Goal: Task Accomplishment & Management: Manage account settings

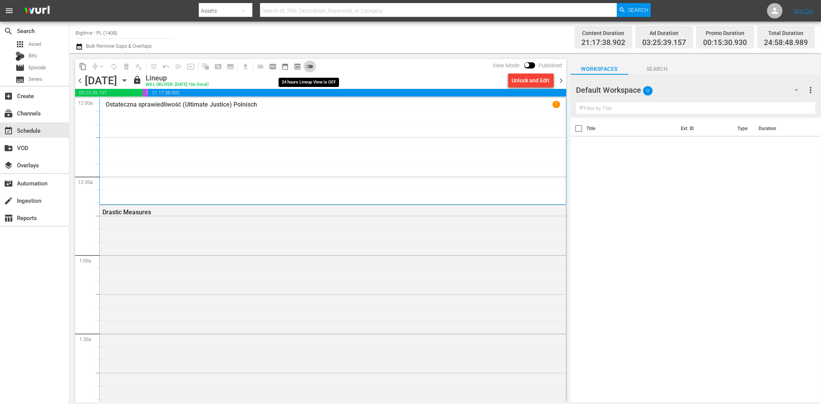
click at [305, 65] on button "toggle_off" at bounding box center [309, 66] width 12 height 12
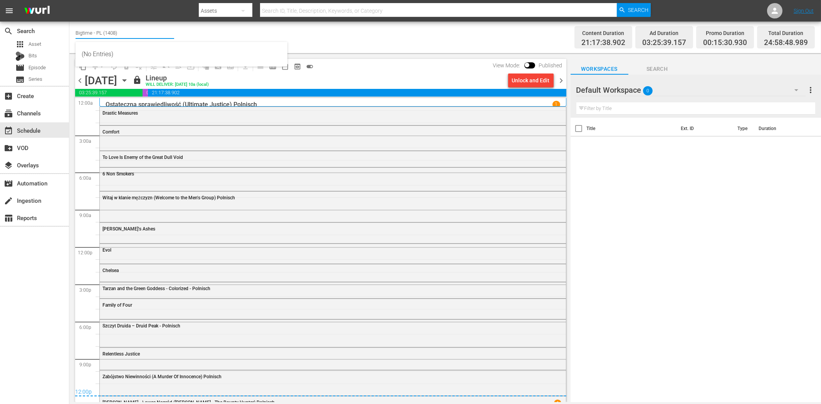
drag, startPoint x: 119, startPoint y: 35, endPoint x: 73, endPoint y: 31, distance: 46.4
click at [73, 31] on div "Channel Title Bigtime - PL (1408) Bulk Remove Gaps & Overlaps Content Duration …" at bounding box center [444, 38] width 751 height 32
click at [107, 53] on div "Charlie - worldwide (1410 - amogonetworx_charlie_1)" at bounding box center [181, 54] width 199 height 18
type input "Charlie - worldwide (1410 - amogonetworx_charlie_1)"
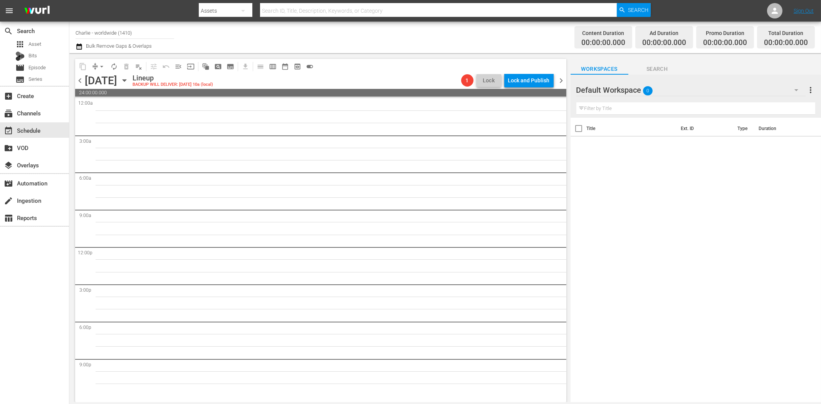
click at [795, 91] on icon "button" at bounding box center [795, 89] width 9 height 9
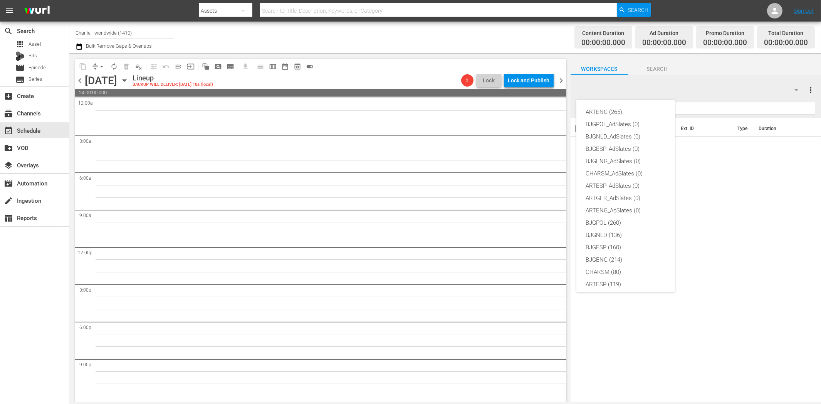
scroll to position [29, 0]
click at [607, 241] on div "CHARSM (80)" at bounding box center [625, 243] width 80 height 12
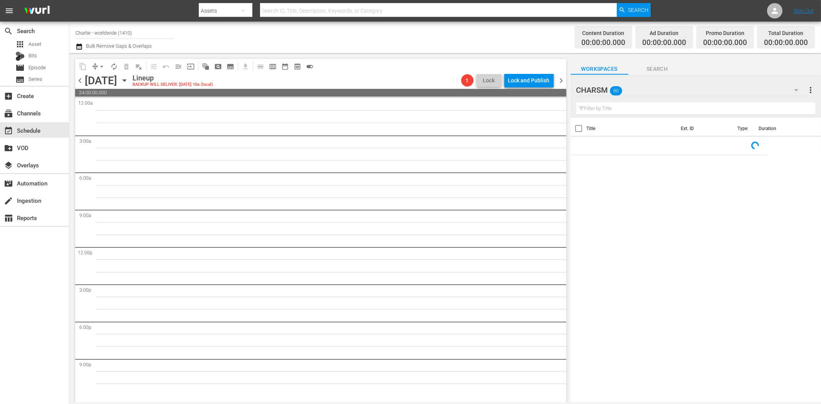
click at [599, 112] on input "text" at bounding box center [695, 108] width 239 height 12
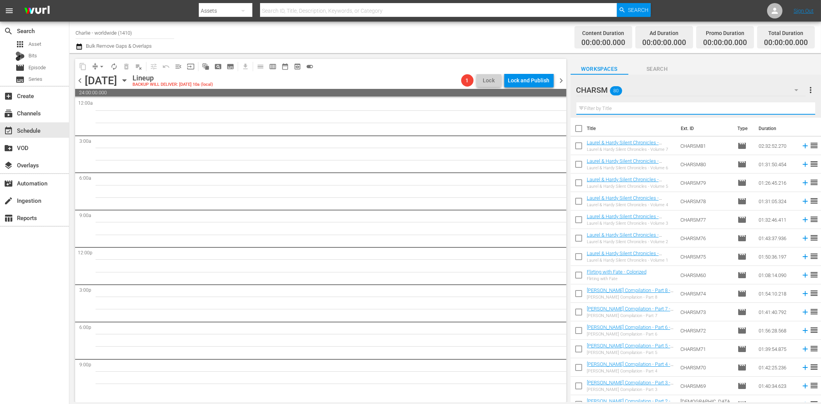
paste input "[PERSON_NAME] Compilation 1"
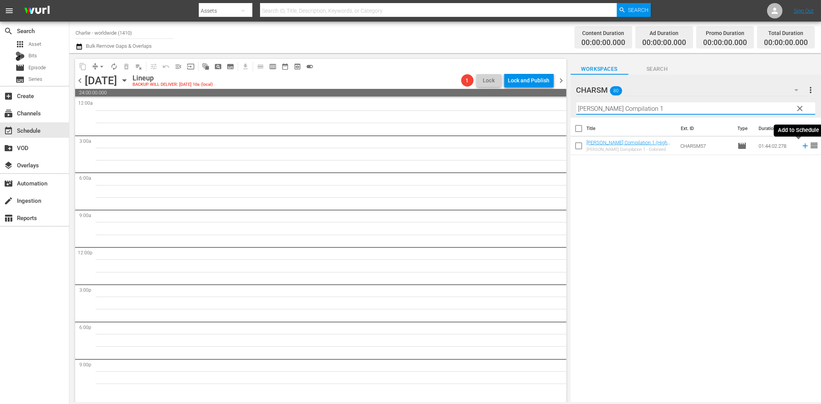
drag, startPoint x: 798, startPoint y: 147, endPoint x: 779, endPoint y: 151, distance: 20.2
click at [800, 147] on icon at bounding box center [804, 146] width 8 height 8
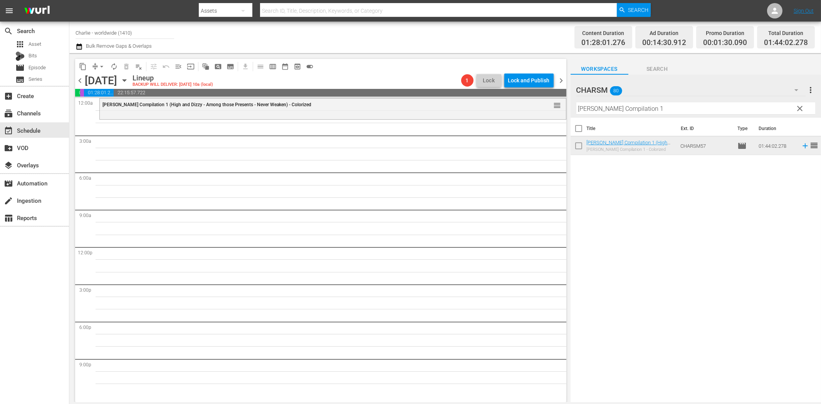
click at [600, 113] on input "[PERSON_NAME] Compilation 1" at bounding box center [695, 108] width 239 height 12
paste input "[PERSON_NAME] in the Army"
click at [800, 145] on icon at bounding box center [804, 146] width 8 height 8
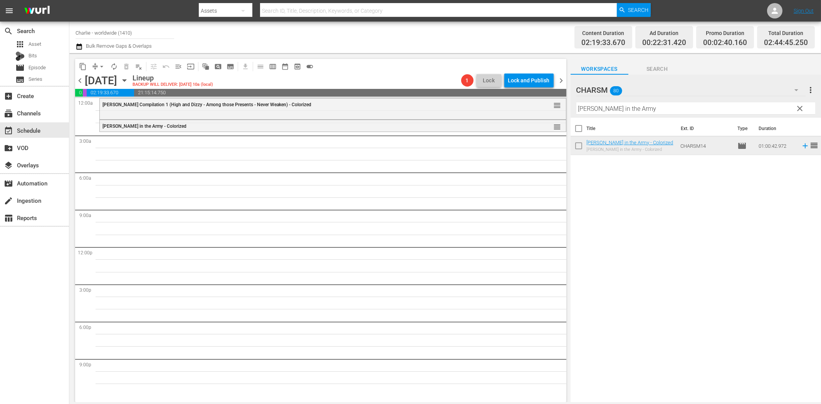
click at [652, 105] on input "[PERSON_NAME] in the Army" at bounding box center [695, 108] width 239 height 12
paste input "The House of Shame"
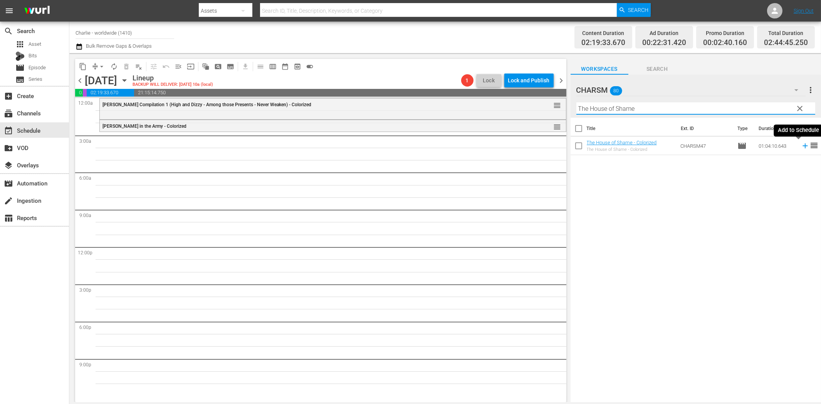
click at [800, 144] on icon at bounding box center [804, 146] width 8 height 8
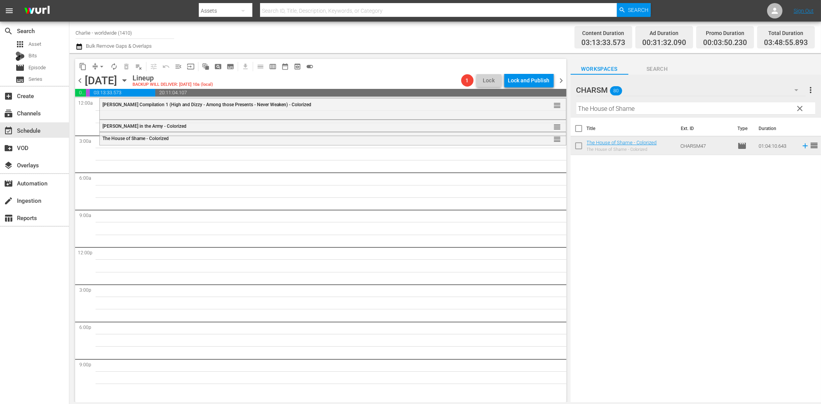
click at [618, 109] on input "The House of Shame" at bounding box center [695, 108] width 239 height 12
paste input "Sensation Seekers"
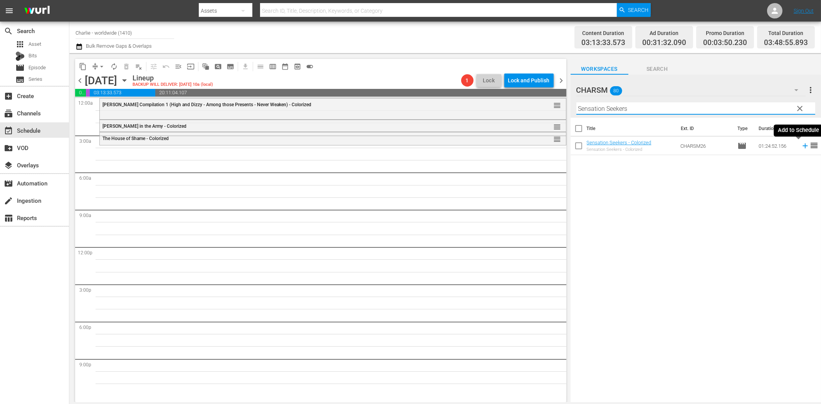
click at [800, 148] on icon at bounding box center [804, 146] width 8 height 8
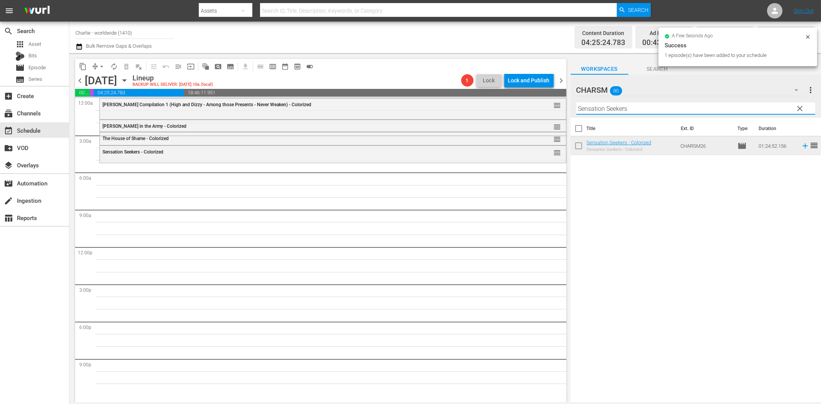
click at [588, 109] on input "Sensation Seekers" at bounding box center [695, 108] width 239 height 12
paste input "The Three Muskete"
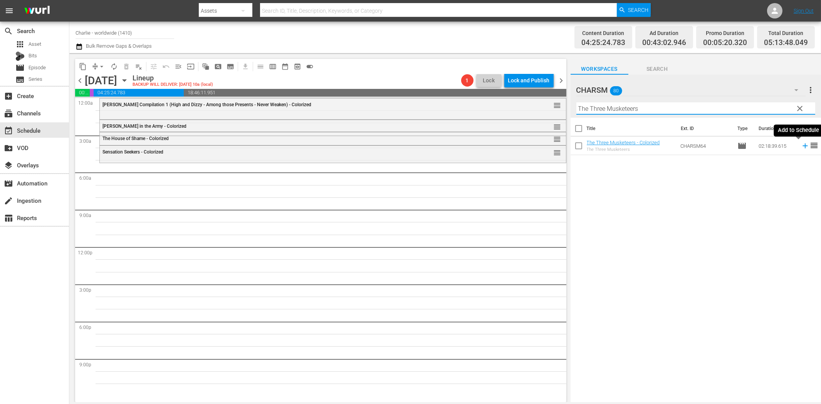
click at [800, 144] on icon at bounding box center [804, 146] width 8 height 8
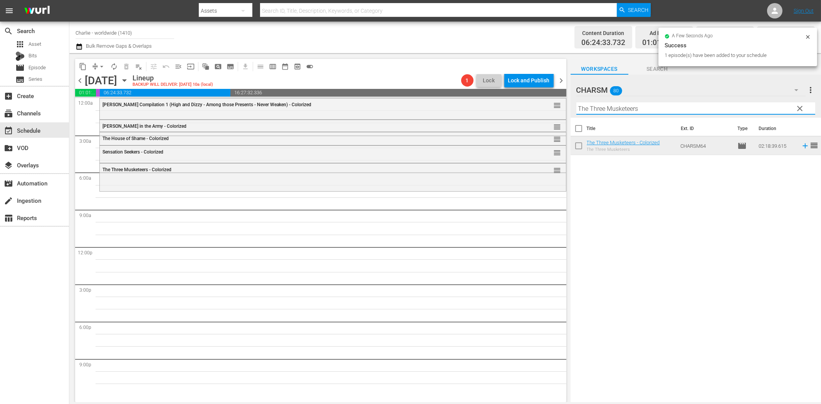
click at [626, 108] on input "The Three Musketeers" at bounding box center [695, 108] width 239 height 12
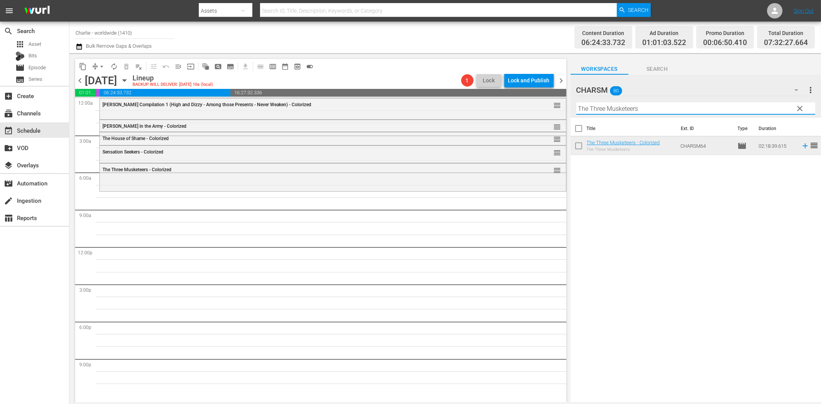
paste input "ief of [GEOGRAPHIC_DATA]"
click at [800, 147] on icon at bounding box center [804, 146] width 8 height 8
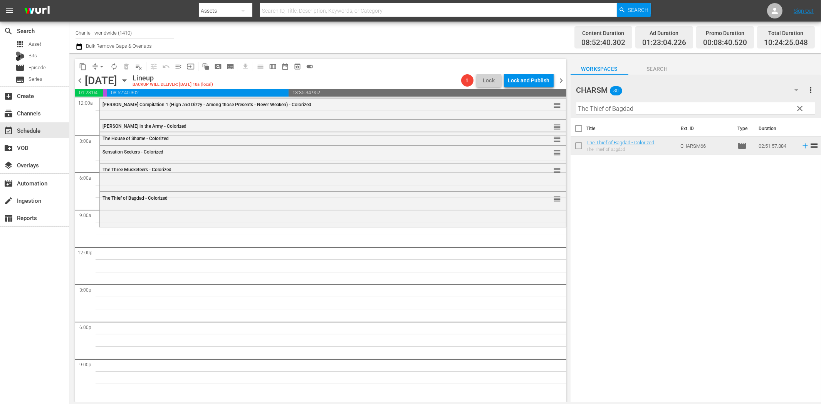
click at [615, 107] on input "The Thief of Bagdad" at bounding box center [695, 108] width 239 height 12
paste input "[PERSON_NAME] Compilation – Part 6"
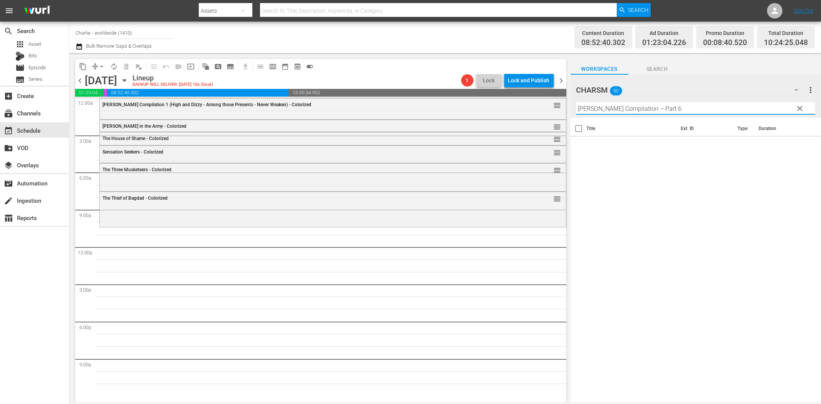
drag, startPoint x: 652, startPoint y: 106, endPoint x: 724, endPoint y: 114, distance: 72.9
click at [724, 114] on div "Filter by Title [PERSON_NAME] Compilation – Part 6" at bounding box center [695, 108] width 239 height 18
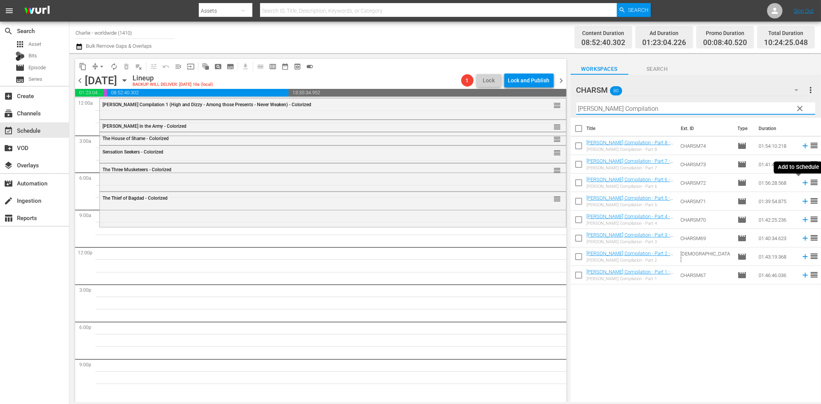
click at [800, 182] on icon at bounding box center [804, 183] width 8 height 8
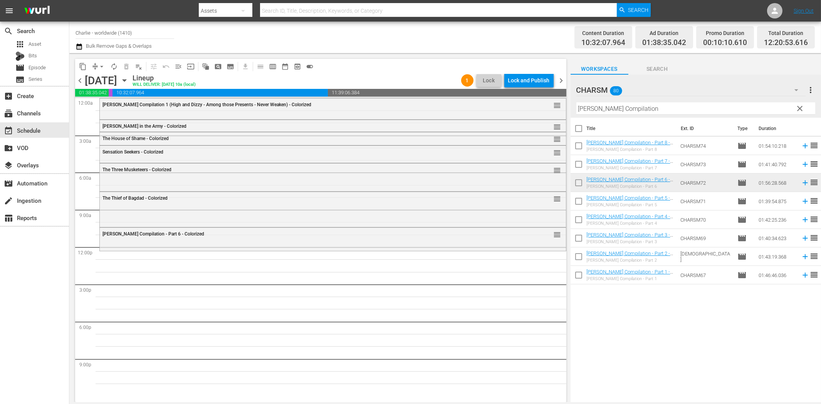
click at [657, 111] on input "[PERSON_NAME] Compilation" at bounding box center [695, 108] width 239 height 12
paste input "The Black Pirate"
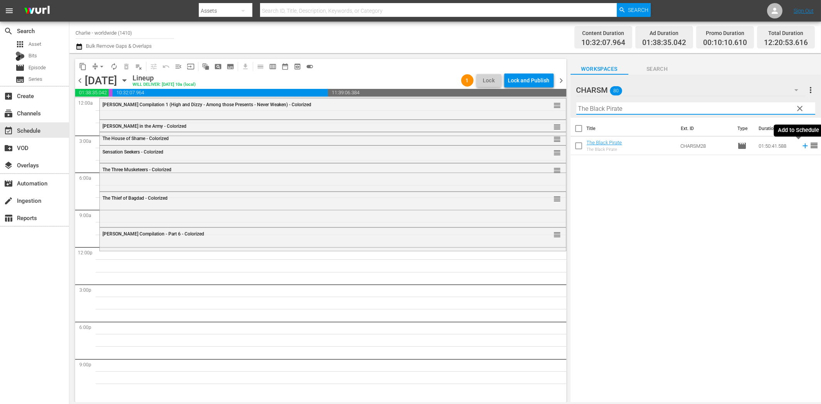
click at [802, 145] on icon at bounding box center [804, 146] width 5 height 5
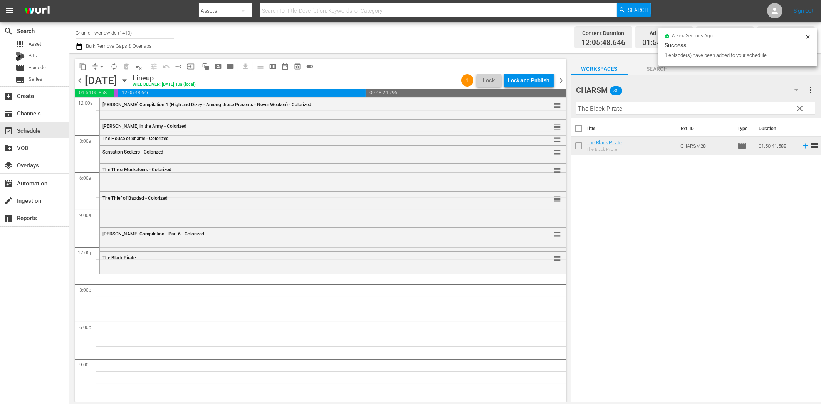
click at [656, 112] on input "The Black Pirate" at bounding box center [695, 108] width 239 height 12
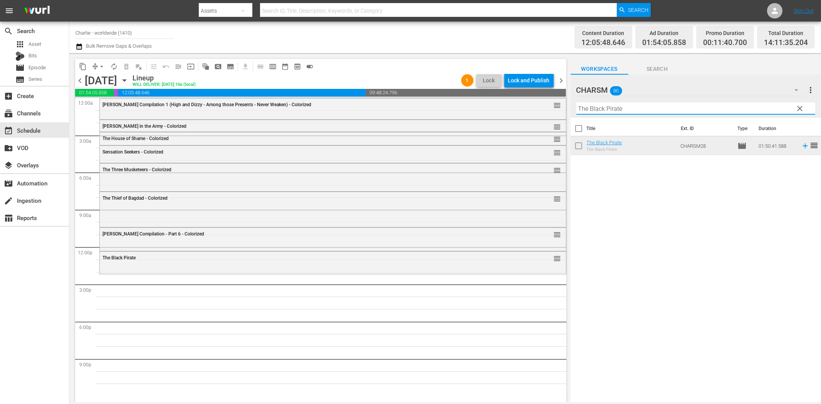
paste input "Hotel Imperial"
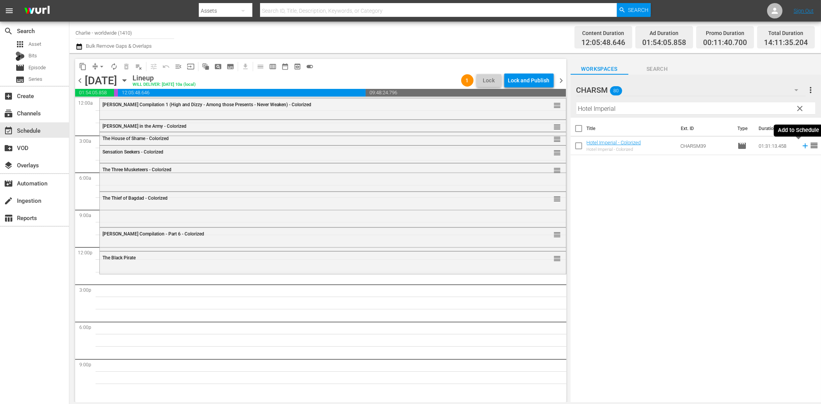
click at [800, 145] on icon at bounding box center [804, 146] width 8 height 8
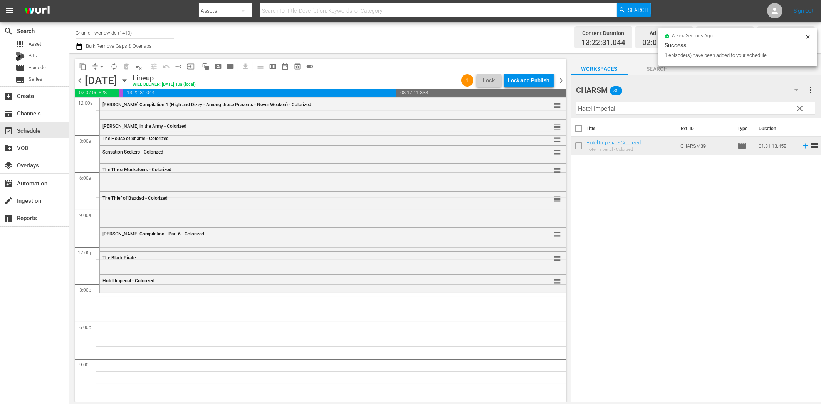
click at [619, 112] on input "Hotel Imperial" at bounding box center [695, 108] width 239 height 12
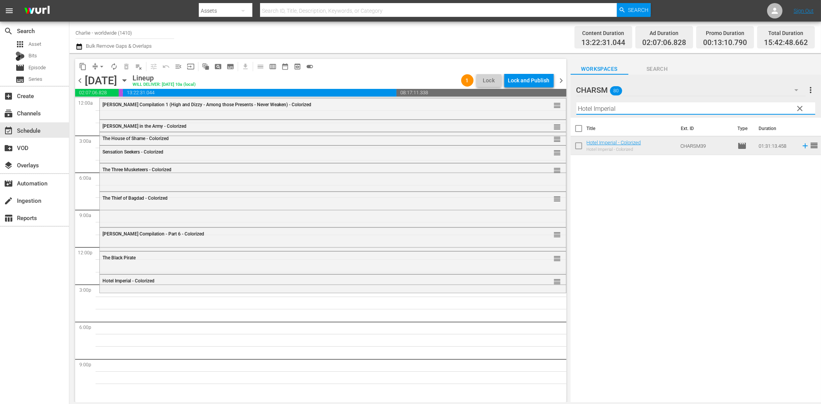
paste input "[PERSON_NAME] in Wonderland"
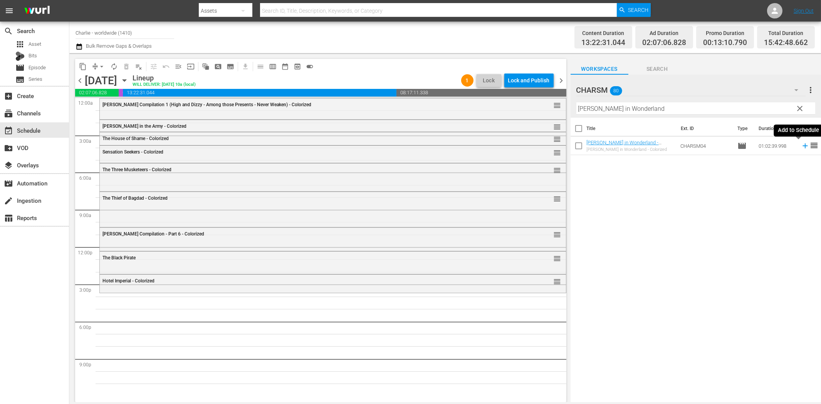
click at [800, 147] on icon at bounding box center [804, 146] width 8 height 8
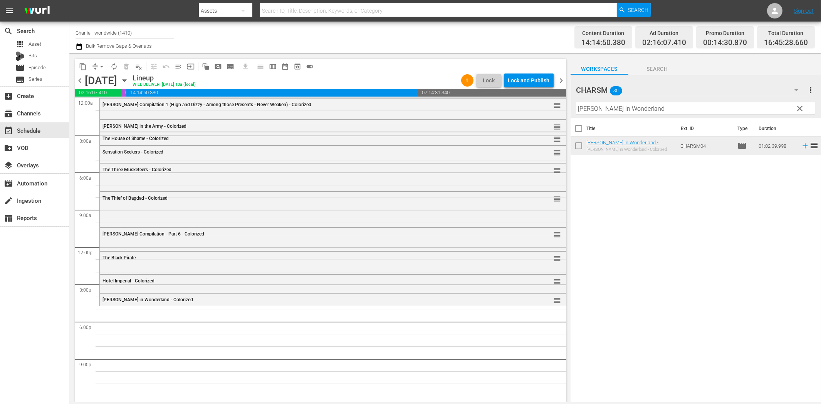
click at [661, 107] on input "[PERSON_NAME] in Wonderland" at bounding box center [695, 108] width 239 height 12
paste input "[PERSON_NAME]"
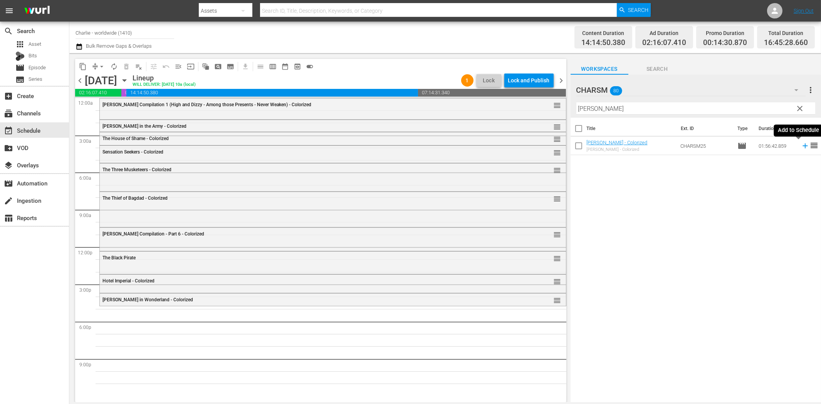
click at [802, 146] on icon at bounding box center [804, 146] width 5 height 5
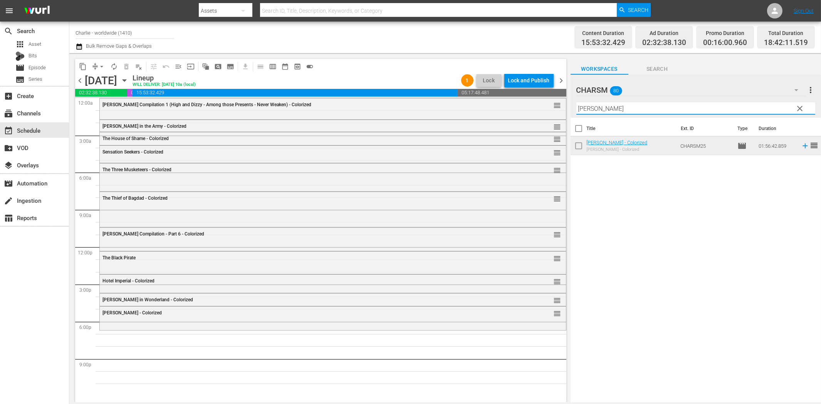
click at [698, 107] on input "[PERSON_NAME]" at bounding box center [695, 108] width 239 height 12
paste input "The Ice Flood"
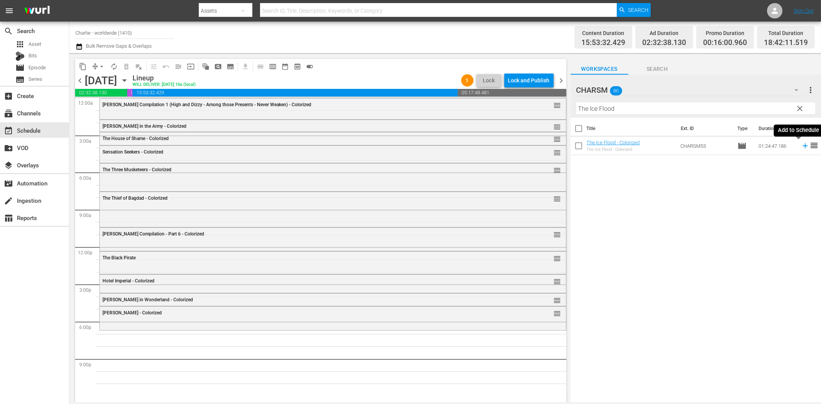
click at [800, 148] on icon at bounding box center [804, 146] width 8 height 8
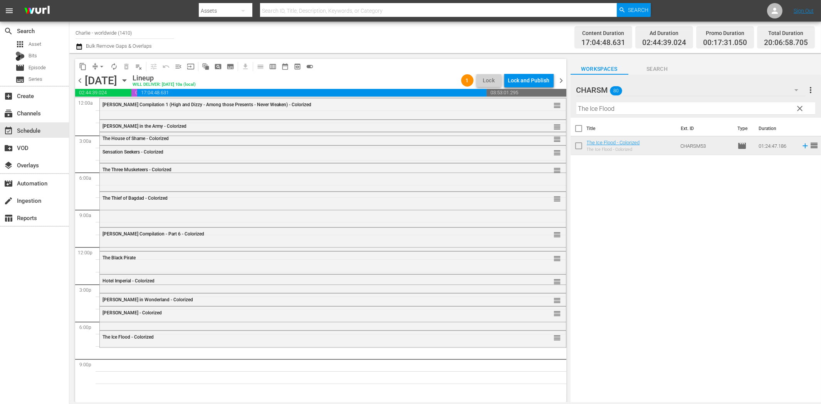
click at [585, 109] on input "The Ice Flood" at bounding box center [695, 108] width 239 height 12
paste input "Blasphemer"
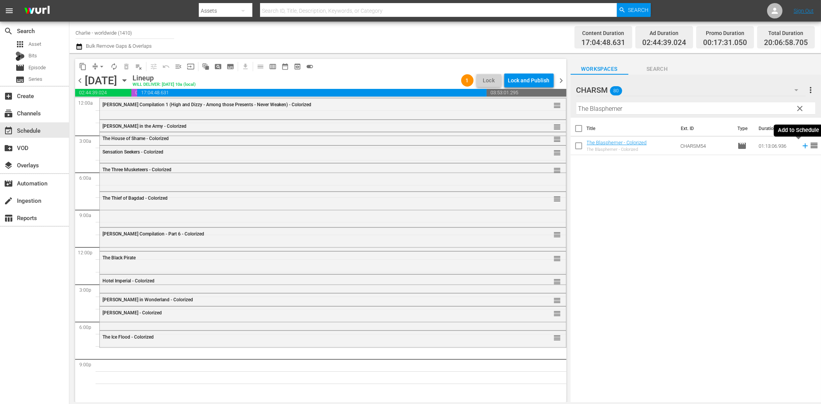
click at [802, 146] on icon at bounding box center [804, 146] width 5 height 5
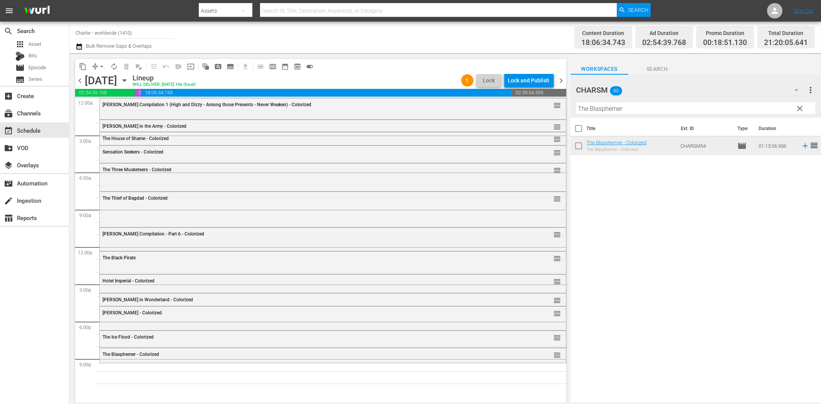
click at [660, 110] on input "The Blasphemer" at bounding box center [695, 108] width 239 height 12
paste input "Affairs of Anatol"
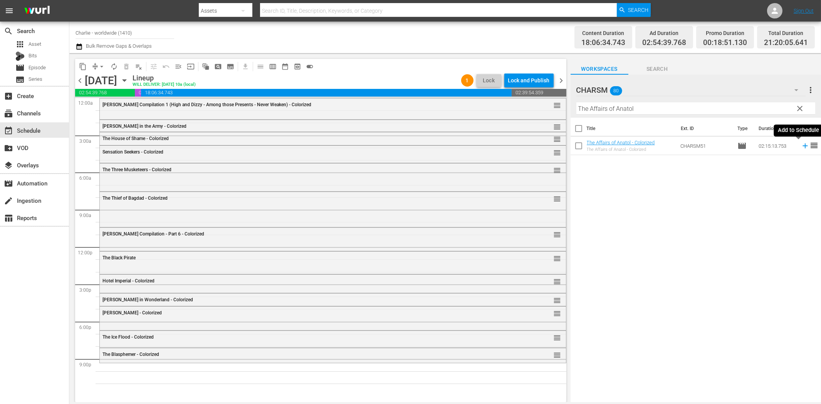
click at [802, 146] on icon at bounding box center [804, 146] width 5 height 5
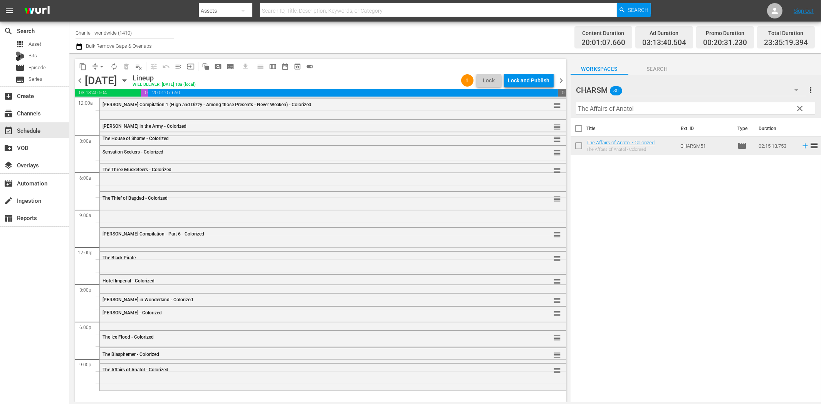
click at [643, 111] on input "The Affairs of Anatol" at bounding box center [695, 108] width 239 height 12
paste input "[PERSON_NAME] the Hitchhiker"
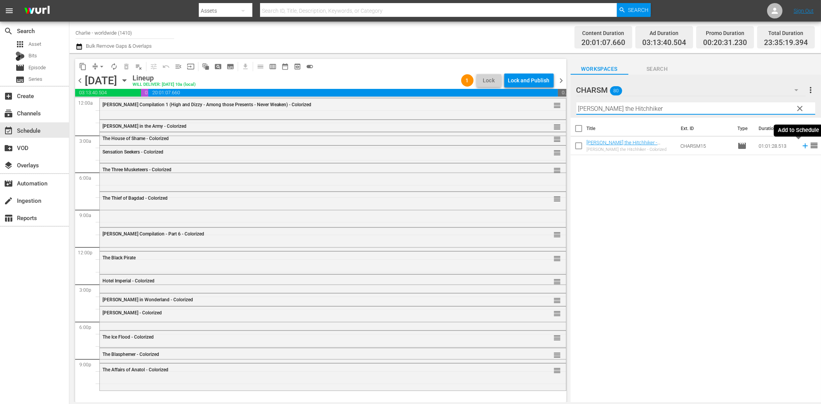
type input "[PERSON_NAME] the Hitchhiker"
drag, startPoint x: 798, startPoint y: 147, endPoint x: 792, endPoint y: 147, distance: 6.2
click at [802, 147] on icon at bounding box center [804, 146] width 5 height 5
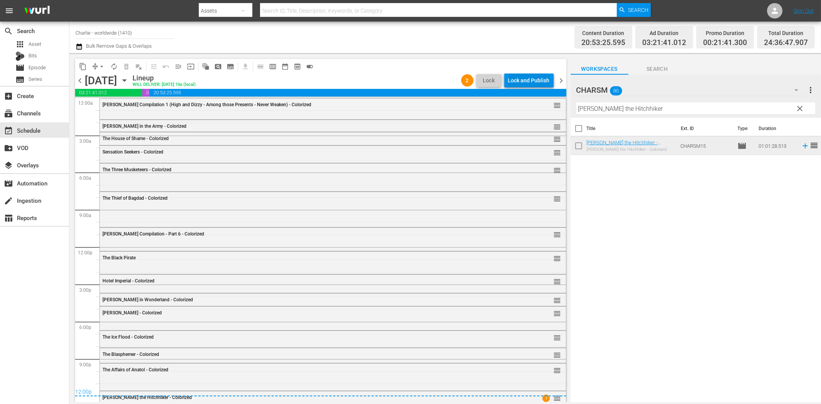
click at [529, 81] on div "Lock and Publish" at bounding box center [529, 81] width 42 height 14
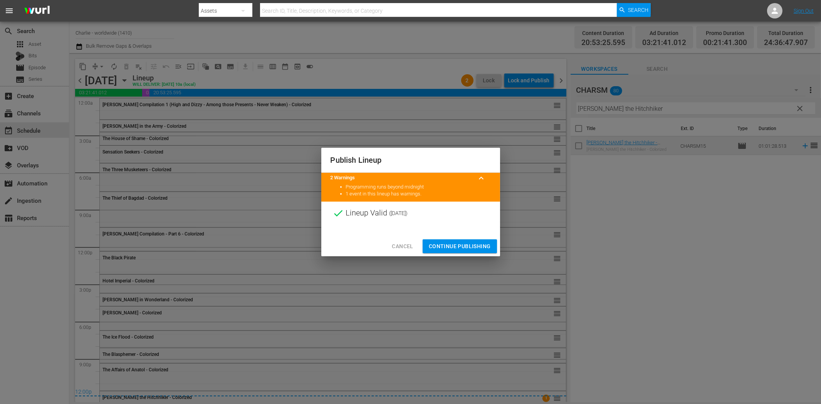
click at [482, 245] on span "Continue Publishing" at bounding box center [460, 247] width 62 height 10
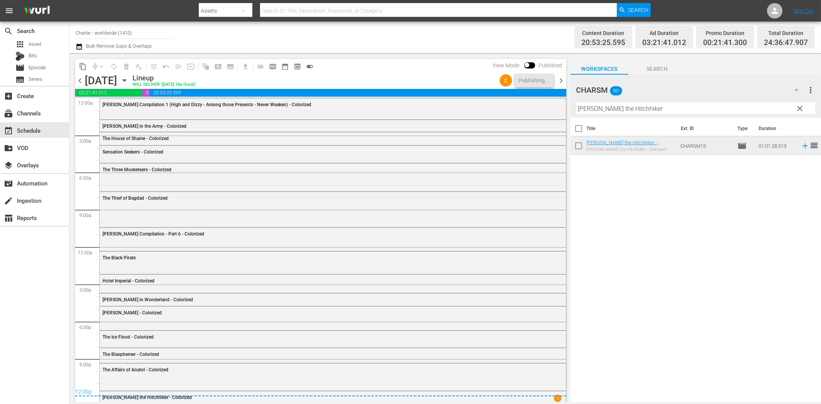
click at [559, 82] on span "chevron_right" at bounding box center [561, 81] width 10 height 10
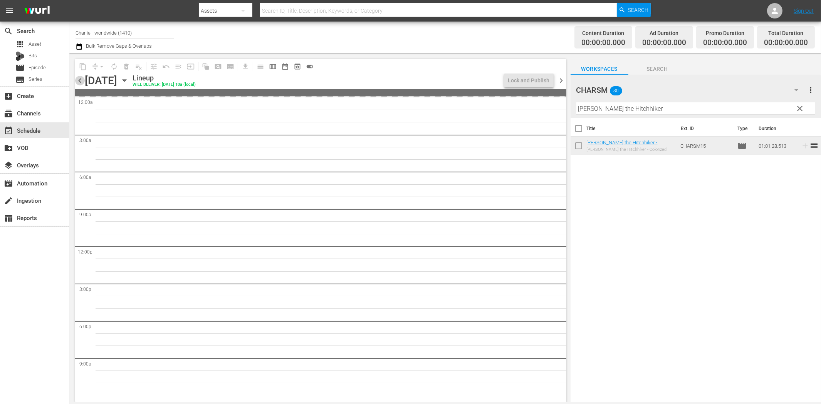
click at [80, 80] on span "chevron_left" at bounding box center [80, 81] width 10 height 10
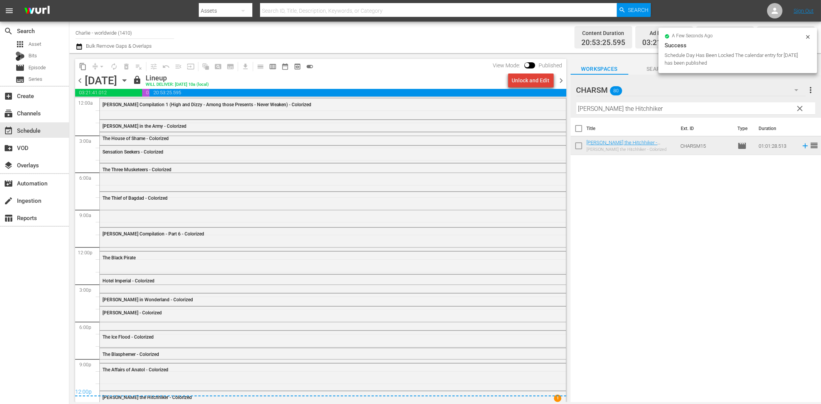
click at [540, 81] on div "Unlock and Edit" at bounding box center [531, 81] width 38 height 14
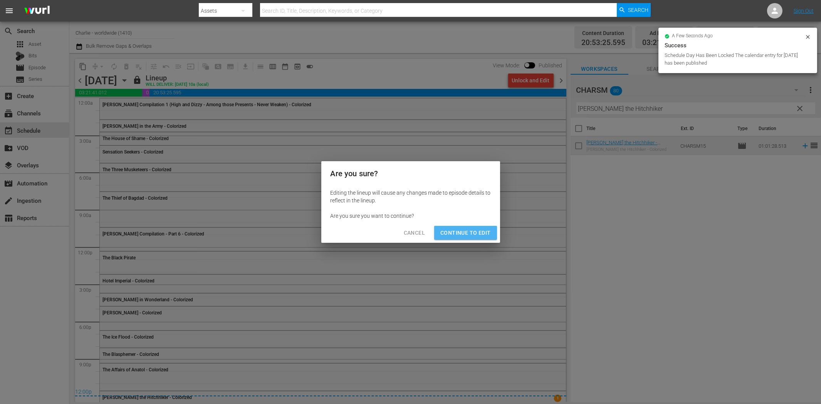
click at [472, 236] on span "Continue to Edit" at bounding box center [465, 233] width 50 height 10
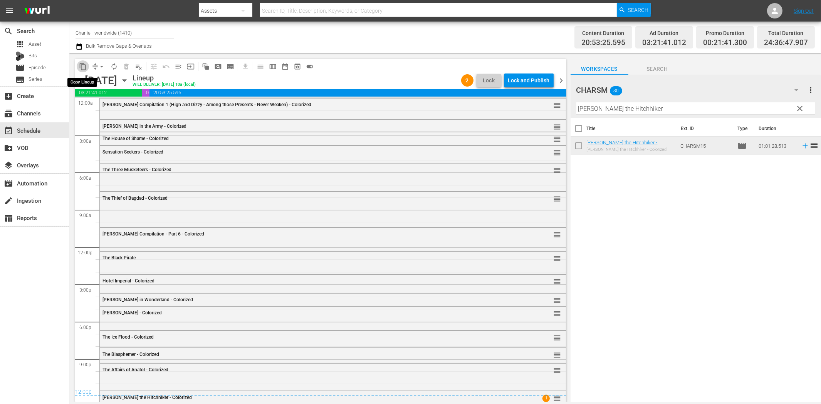
click at [82, 67] on span "content_copy" at bounding box center [83, 67] width 8 height 8
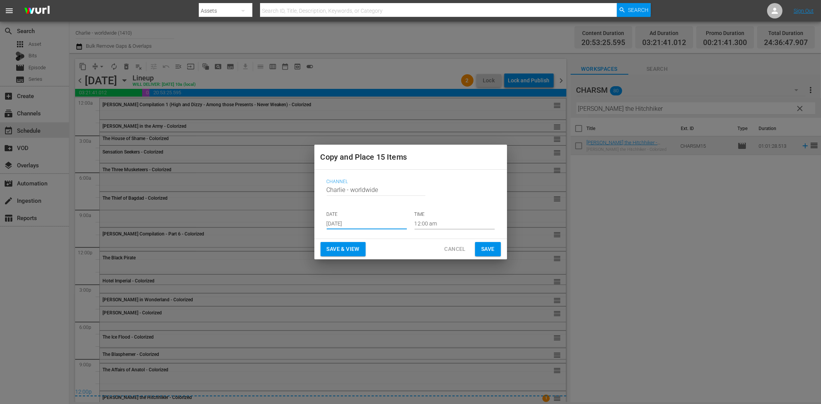
click at [367, 226] on input "[DATE]" at bounding box center [367, 224] width 80 height 12
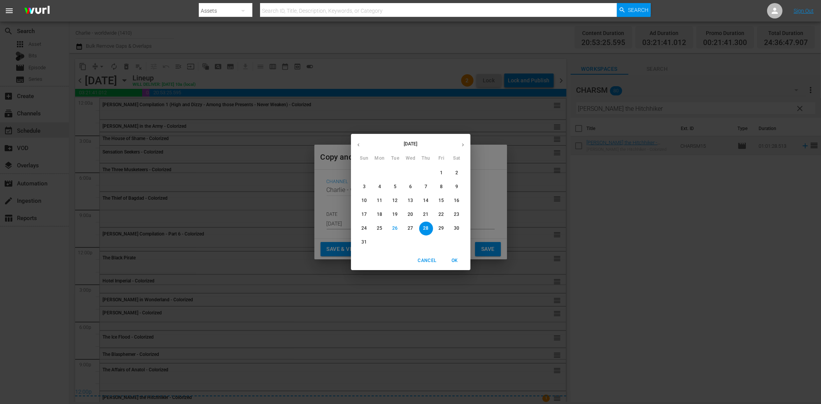
click at [464, 146] on icon "button" at bounding box center [463, 145] width 6 height 6
click at [379, 200] on p "15" at bounding box center [379, 201] width 5 height 7
type input "[DATE]"
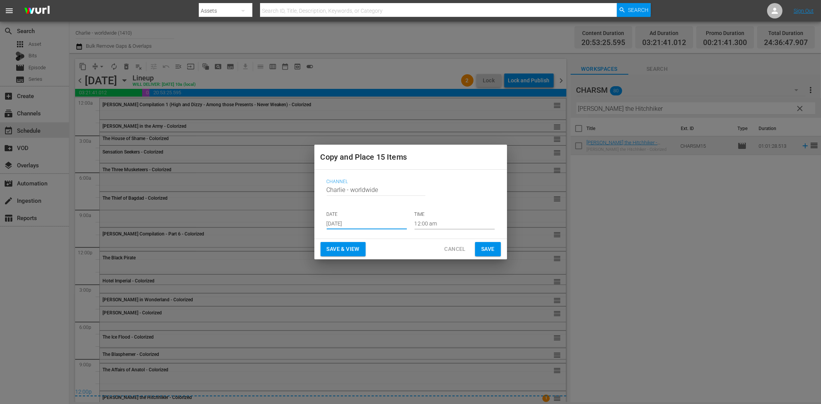
click at [487, 250] on span "Save" at bounding box center [487, 249] width 13 height 10
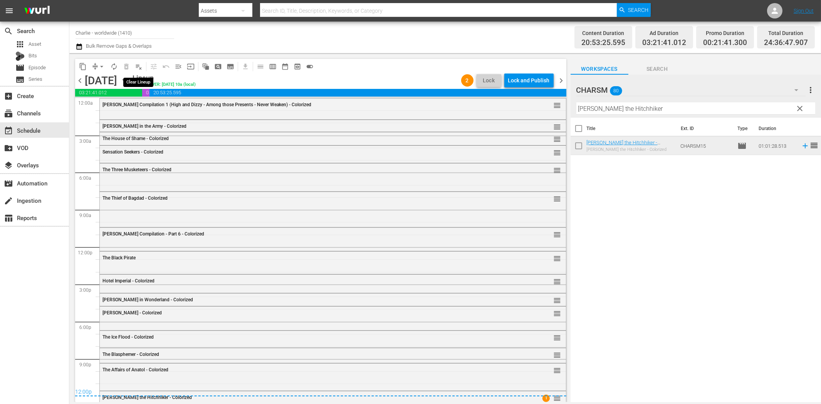
click at [138, 67] on span "playlist_remove_outlined" at bounding box center [139, 67] width 8 height 8
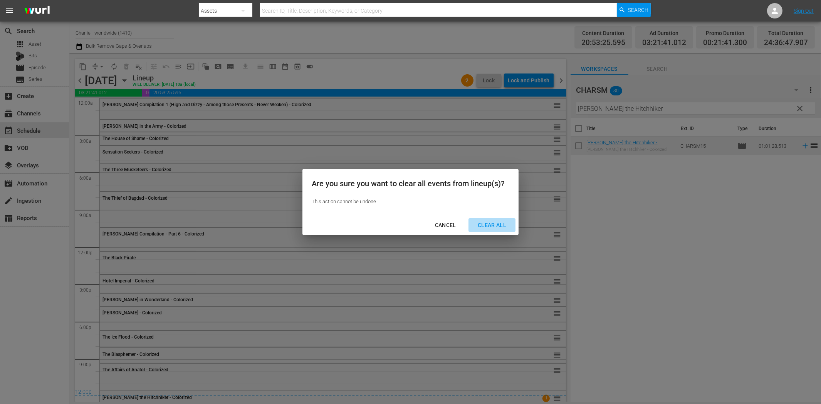
click at [497, 224] on div "Clear All" at bounding box center [491, 226] width 41 height 10
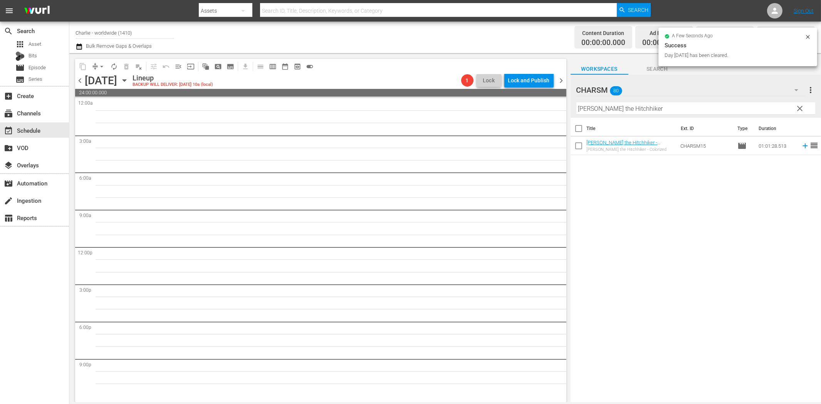
click at [126, 80] on icon "button" at bounding box center [123, 81] width 3 height 2
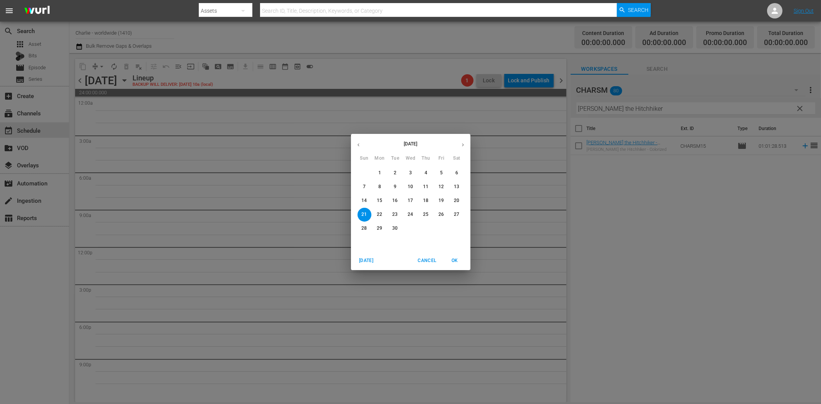
click at [380, 199] on p "15" at bounding box center [379, 201] width 5 height 7
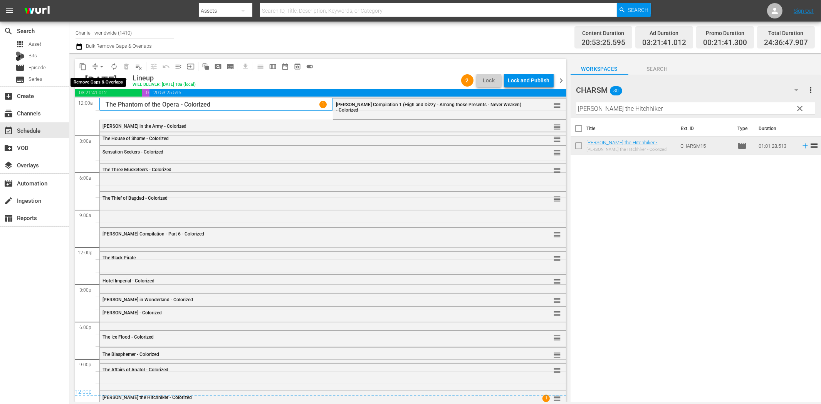
click at [99, 64] on span "arrow_drop_down" at bounding box center [102, 67] width 8 height 8
click at [121, 105] on li "Align to End of Previous Day" at bounding box center [102, 107] width 81 height 13
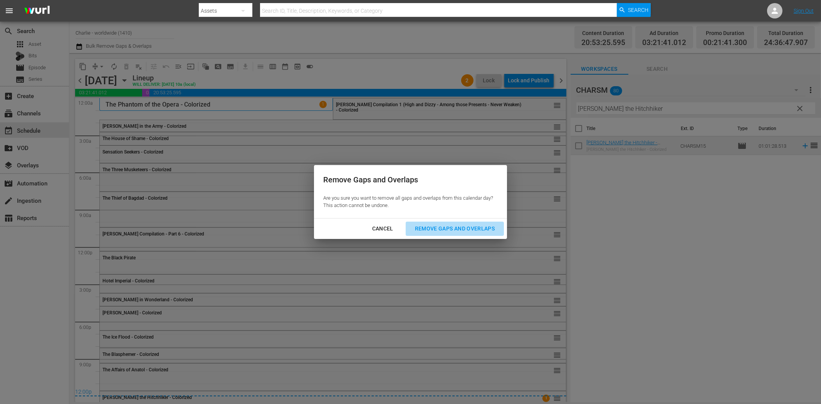
click at [429, 226] on div "Remove Gaps and Overlaps" at bounding box center [455, 229] width 92 height 10
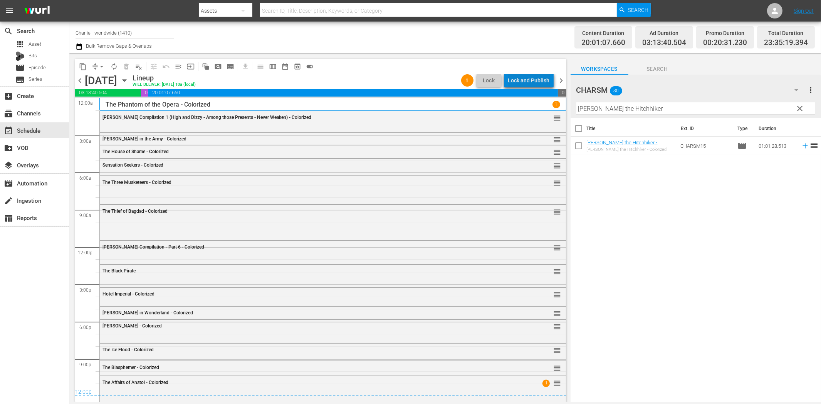
click at [540, 80] on div "Lock and Publish" at bounding box center [529, 81] width 42 height 14
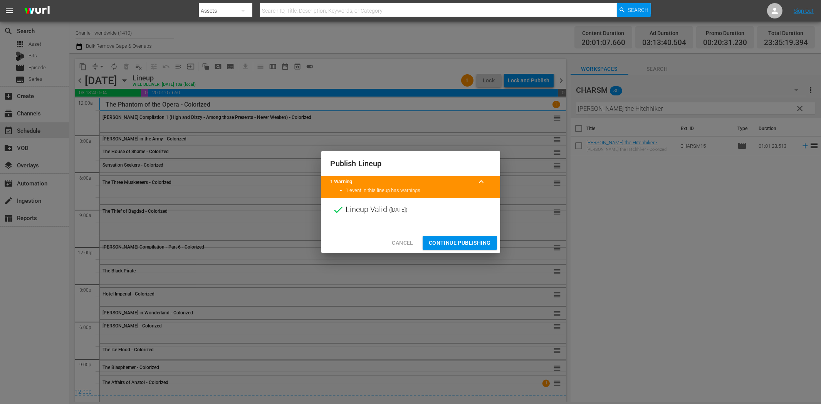
click at [454, 239] on span "Continue Publishing" at bounding box center [460, 243] width 62 height 10
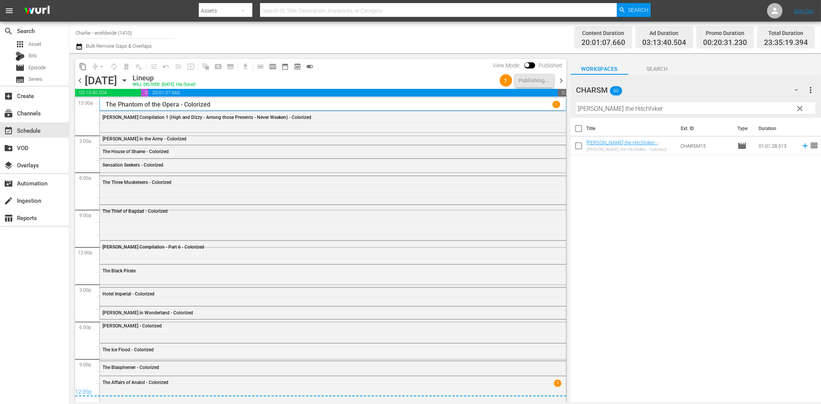
click at [561, 81] on span "chevron_right" at bounding box center [561, 81] width 10 height 10
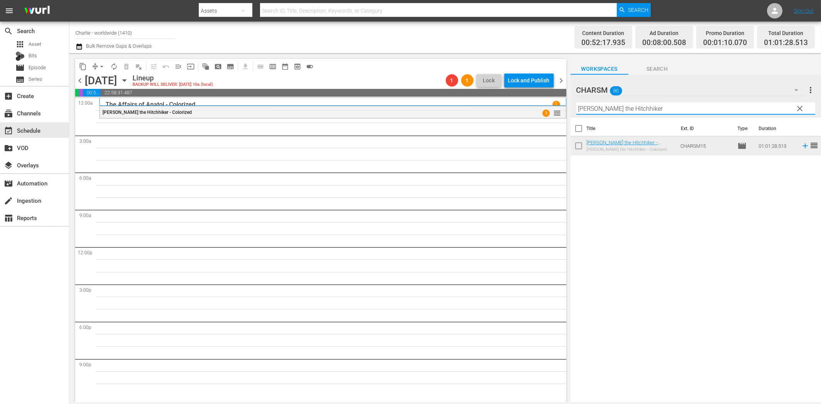
click at [637, 107] on input "[PERSON_NAME] the Hitchhiker" at bounding box center [695, 108] width 239 height 12
paste input "Bare Knees"
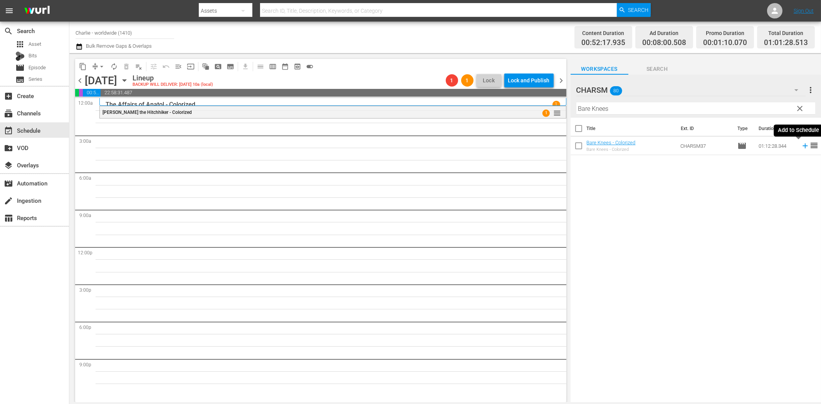
click at [800, 146] on icon at bounding box center [804, 146] width 8 height 8
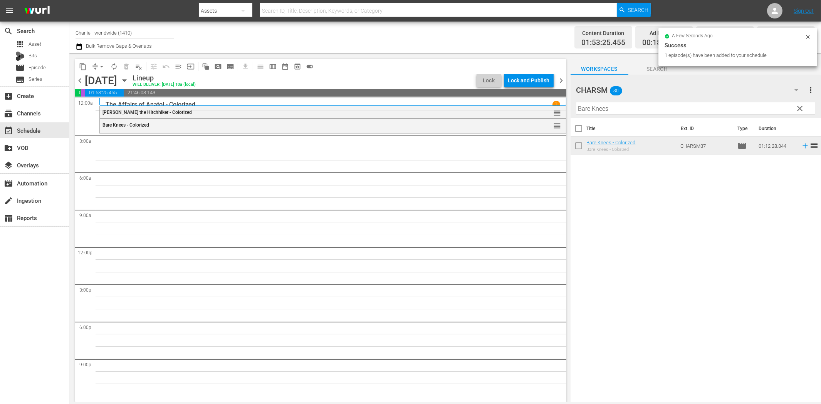
click at [635, 112] on input "Bare Knees" at bounding box center [695, 108] width 239 height 12
paste input "uster [PERSON_NAME] Compilation – Part 2"
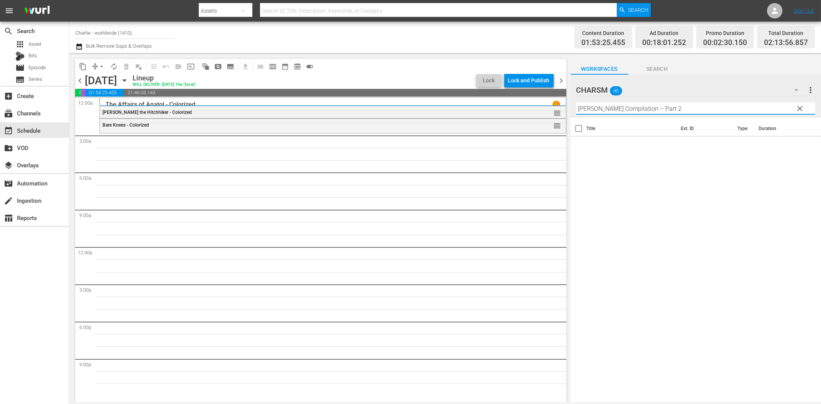
drag, startPoint x: 651, startPoint y: 106, endPoint x: 722, endPoint y: 113, distance: 71.6
click at [722, 113] on input "[PERSON_NAME] Compilation – Part 2" at bounding box center [695, 108] width 239 height 12
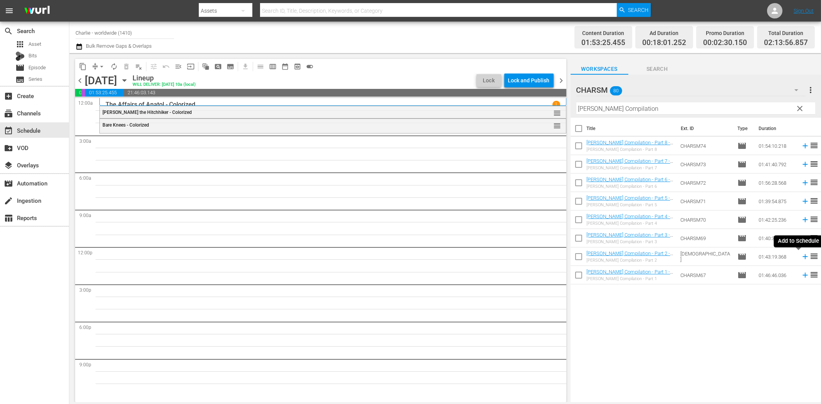
click at [800, 259] on icon at bounding box center [804, 257] width 8 height 8
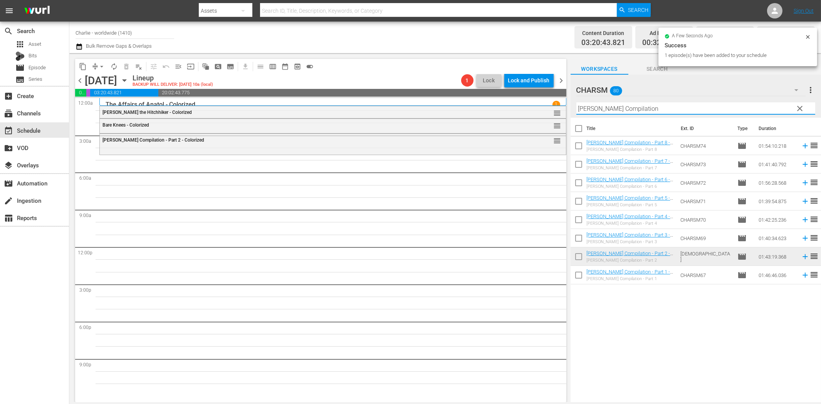
click at [671, 108] on input "[PERSON_NAME] Compilation" at bounding box center [695, 108] width 239 height 12
paste input "[PERSON_NAME] against the Authorities"
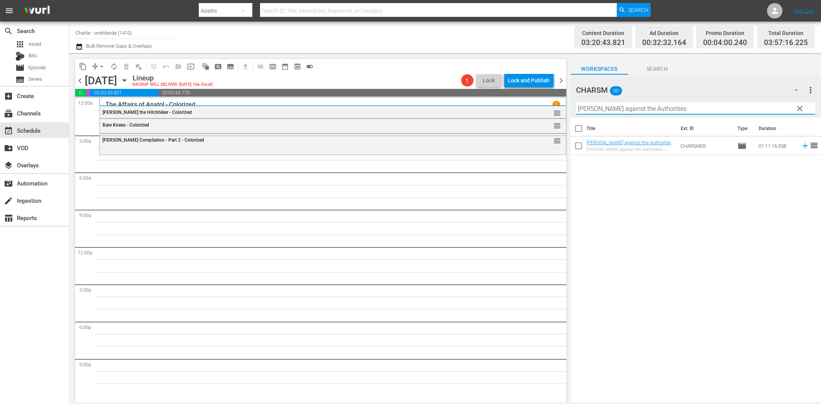
click at [800, 147] on icon at bounding box center [804, 146] width 8 height 8
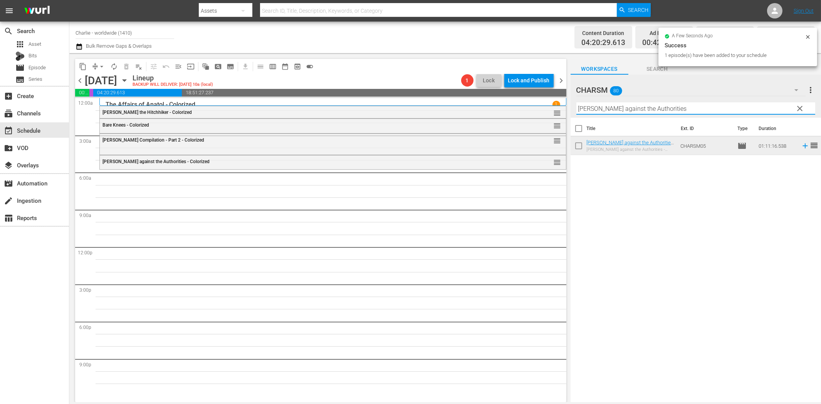
click at [588, 109] on input "[PERSON_NAME] against the Authorities" at bounding box center [695, 108] width 239 height 12
paste input "[PERSON_NAME] - A Burlesque on [PERSON_NAME]"
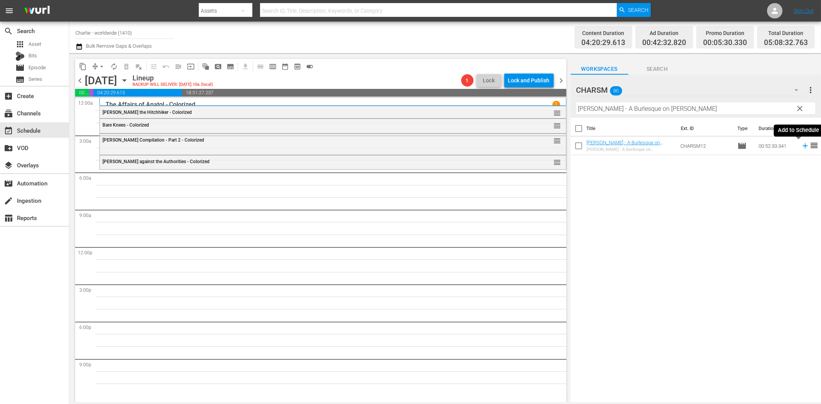
click at [800, 145] on icon at bounding box center [804, 146] width 8 height 8
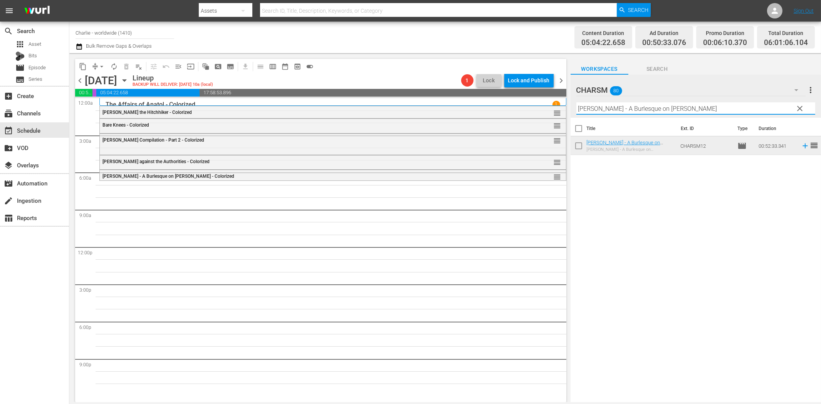
click at [634, 108] on input "[PERSON_NAME] - A Burlesque on [PERSON_NAME]" at bounding box center [695, 108] width 239 height 12
paste input "rime and Punishment"
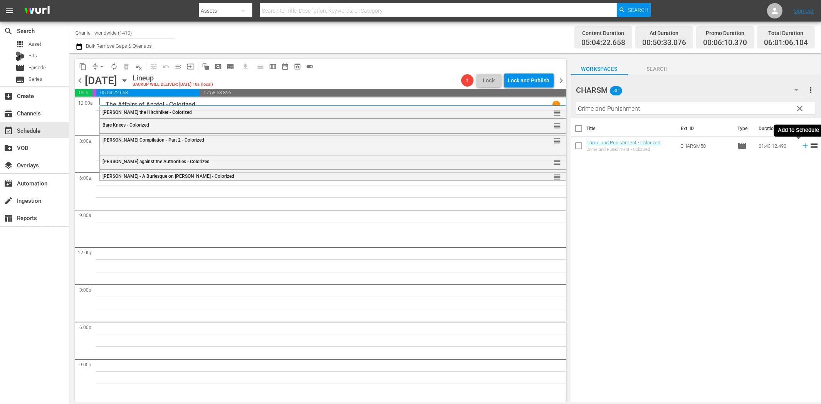
drag, startPoint x: 799, startPoint y: 146, endPoint x: 794, endPoint y: 147, distance: 5.4
click at [802, 146] on icon at bounding box center [804, 146] width 5 height 5
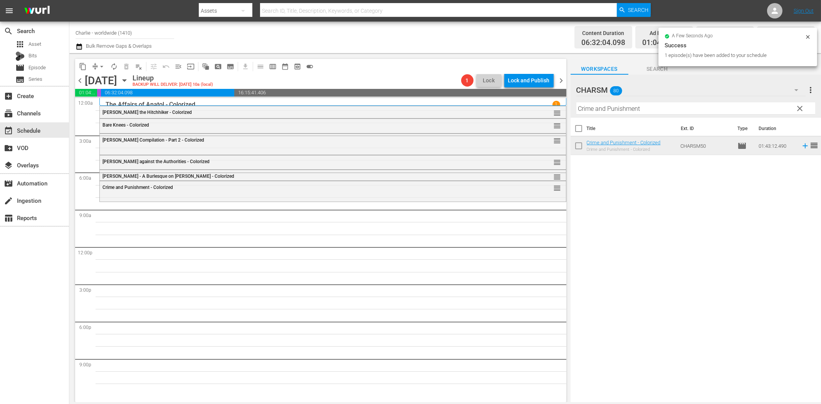
click at [599, 112] on input "Crime and Punishment" at bounding box center [695, 108] width 239 height 12
paste input "[PERSON_NAME]"
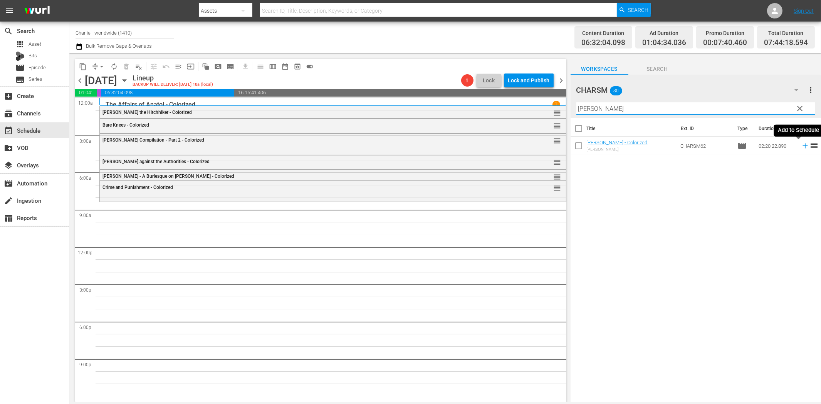
click at [800, 142] on icon at bounding box center [804, 146] width 8 height 8
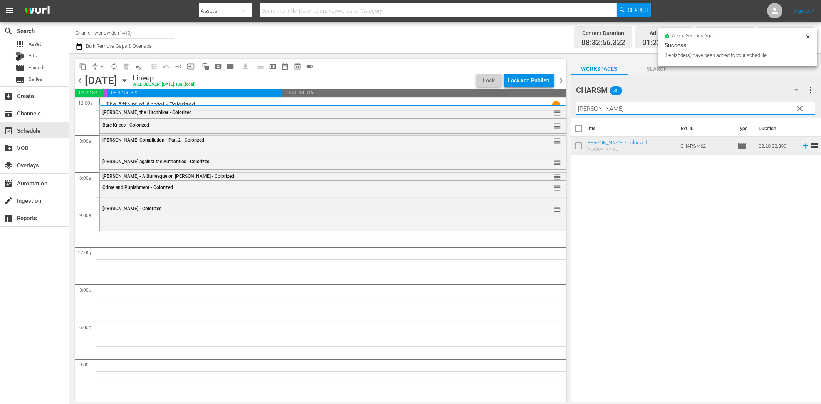
click at [606, 110] on input "[PERSON_NAME]" at bounding box center [695, 108] width 239 height 12
paste input "[PERSON_NAME] at Sea"
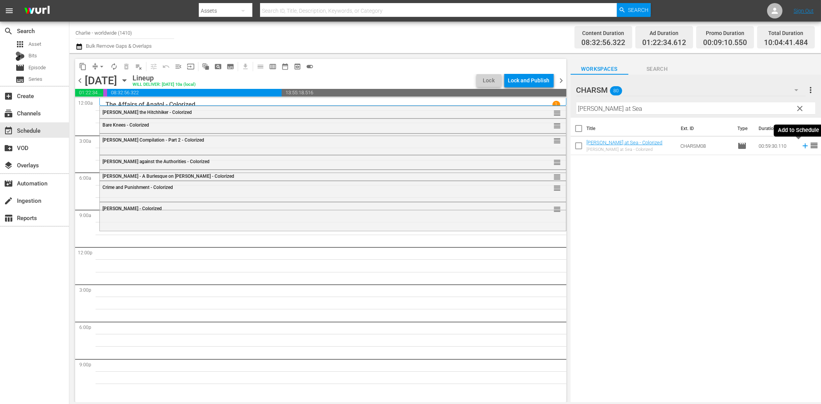
click at [800, 148] on icon at bounding box center [804, 146] width 8 height 8
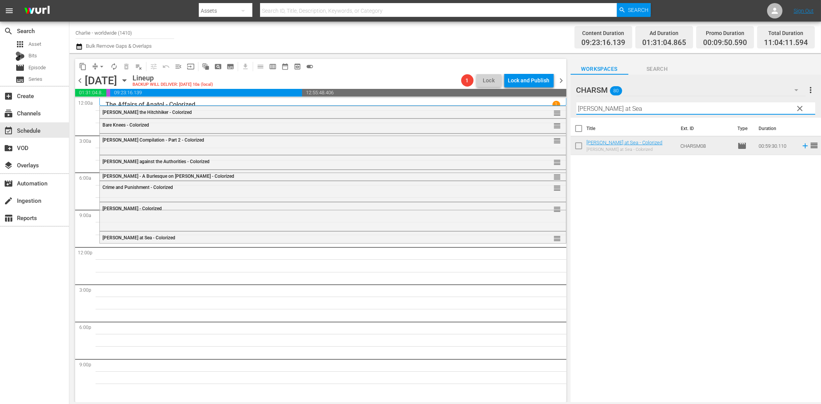
click at [595, 111] on input "[PERSON_NAME] at Sea" at bounding box center [695, 108] width 239 height 12
paste input "[PERSON_NAME] Compilation – Part 4"
drag, startPoint x: 651, startPoint y: 107, endPoint x: 732, endPoint y: 110, distance: 80.9
click at [731, 110] on input "[PERSON_NAME] Compilation – Part 4" at bounding box center [695, 108] width 239 height 12
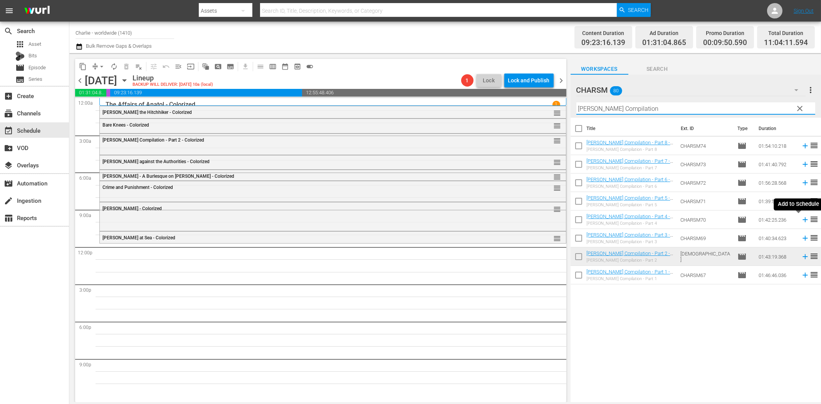
click at [800, 219] on icon at bounding box center [804, 220] width 8 height 8
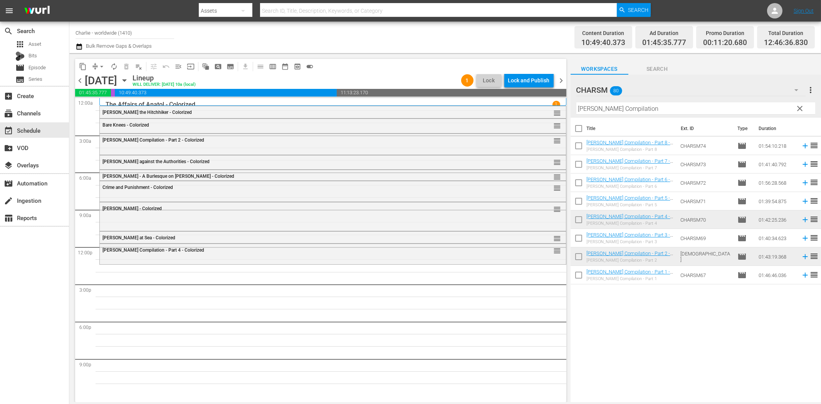
click at [620, 112] on input "[PERSON_NAME] Compilation" at bounding box center [695, 108] width 239 height 12
paste input "[PERSON_NAME]"
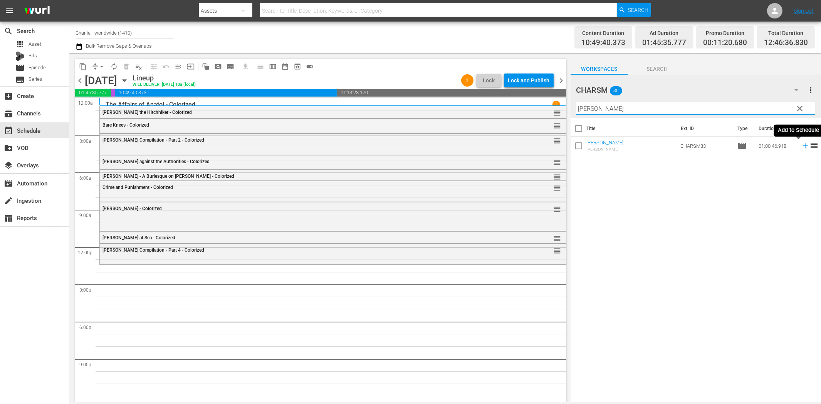
drag, startPoint x: 797, startPoint y: 147, endPoint x: 769, endPoint y: 151, distance: 28.8
click at [800, 147] on icon at bounding box center [804, 146] width 8 height 8
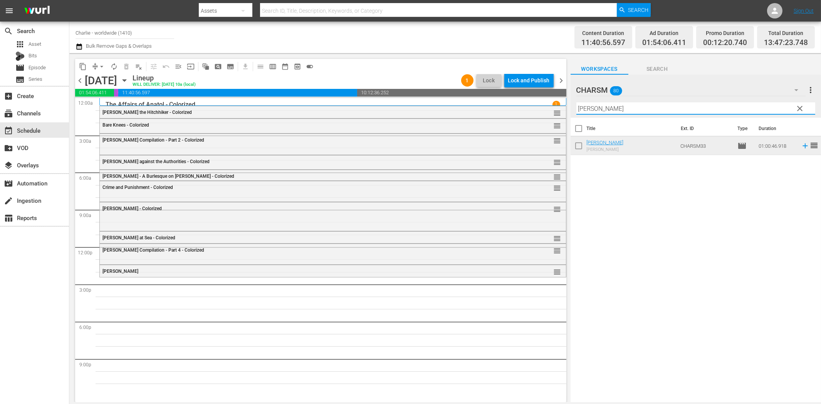
click at [608, 106] on input "[PERSON_NAME]" at bounding box center [695, 108] width 239 height 12
paste input "[PERSON_NAME] Compilation – Part 5"
drag, startPoint x: 652, startPoint y: 104, endPoint x: 728, endPoint y: 115, distance: 77.0
click at [728, 115] on div "Filter by Title [PERSON_NAME] Compilation – Part 5" at bounding box center [695, 108] width 239 height 18
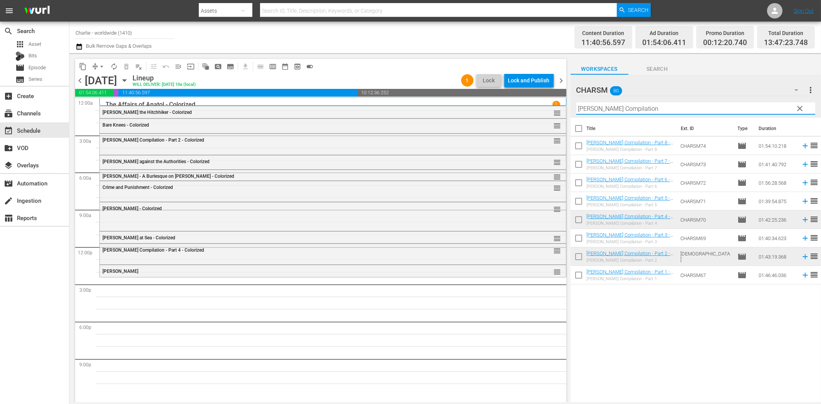
click at [802, 202] on icon at bounding box center [804, 201] width 5 height 5
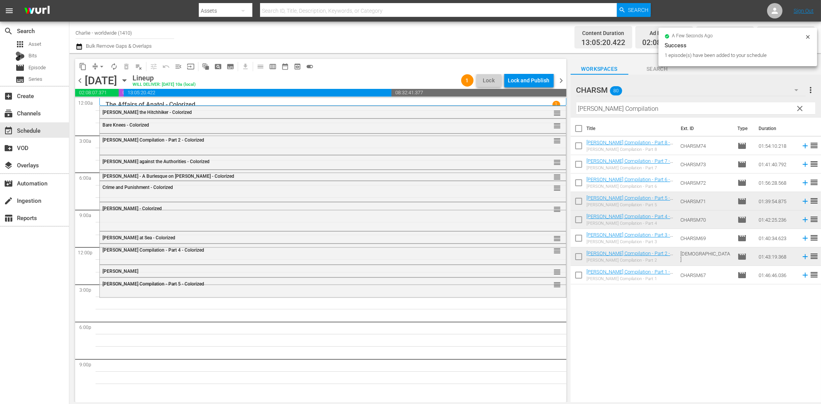
click at [625, 106] on input "[PERSON_NAME] Compilation" at bounding box center [695, 108] width 239 height 12
paste input "The Kid"
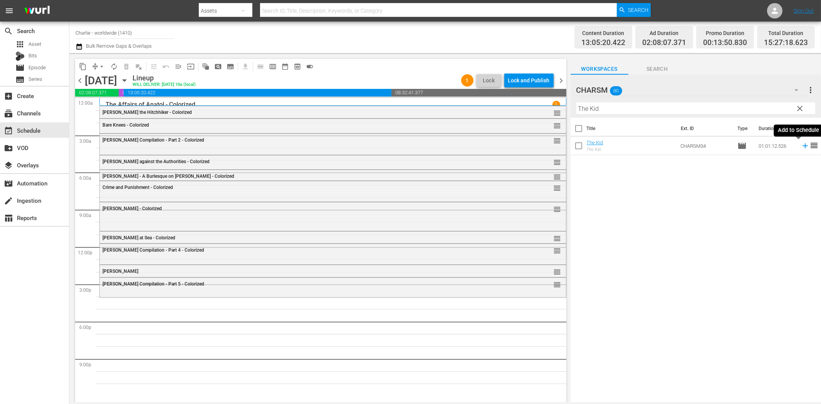
click at [800, 145] on icon at bounding box center [804, 146] width 8 height 8
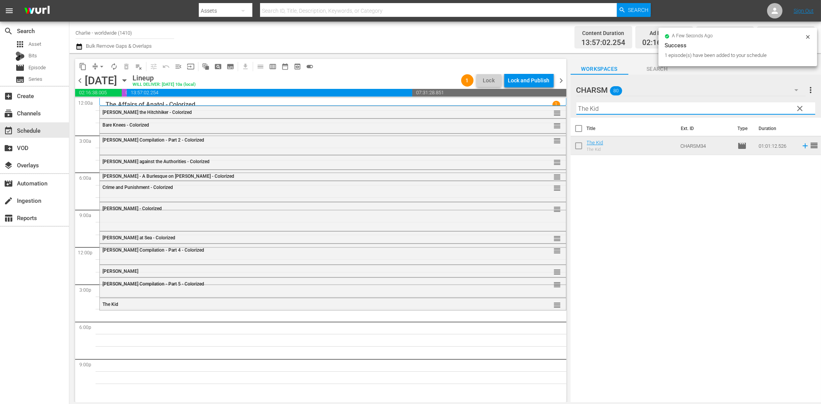
click at [626, 105] on input "The Kid" at bounding box center [695, 108] width 239 height 12
paste input "[PERSON_NAME]'s Escape"
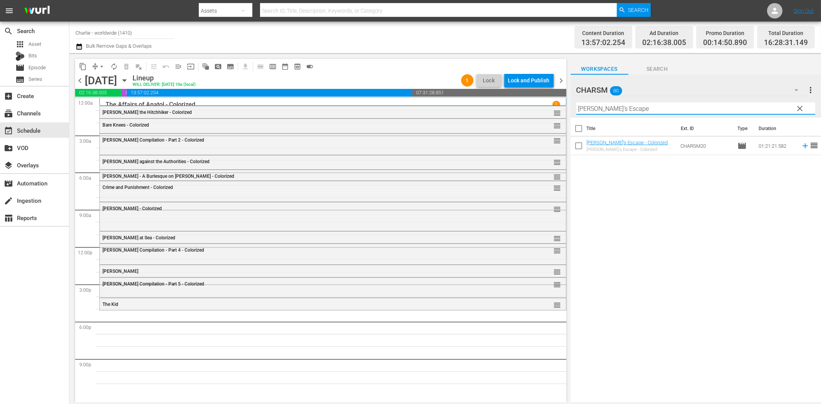
click at [802, 146] on icon at bounding box center [804, 146] width 5 height 5
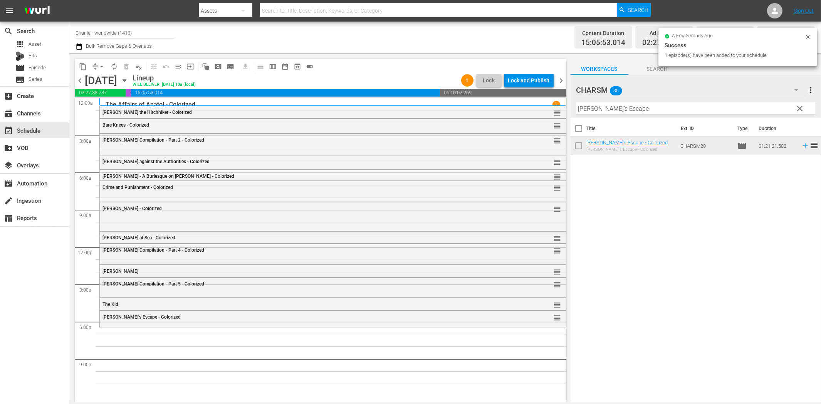
click at [622, 108] on input "[PERSON_NAME]'s Escape" at bounding box center [695, 108] width 239 height 12
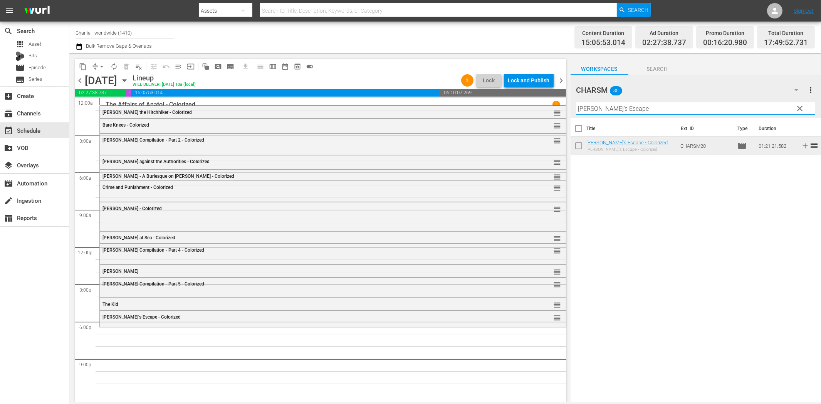
paste input "Laurel & Hardy Silent Chronicles - Vol. 3"
drag, startPoint x: 692, startPoint y: 112, endPoint x: 748, endPoint y: 124, distance: 57.3
click at [744, 122] on div "CHARSM 80 CHARSM more_vert clear Filter by Title [PERSON_NAME] & [PERSON_NAME] …" at bounding box center [695, 241] width 250 height 332
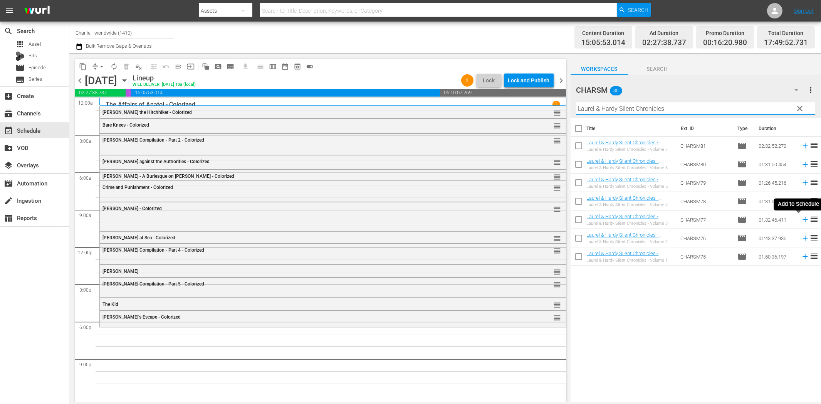
click at [800, 221] on icon at bounding box center [804, 220] width 8 height 8
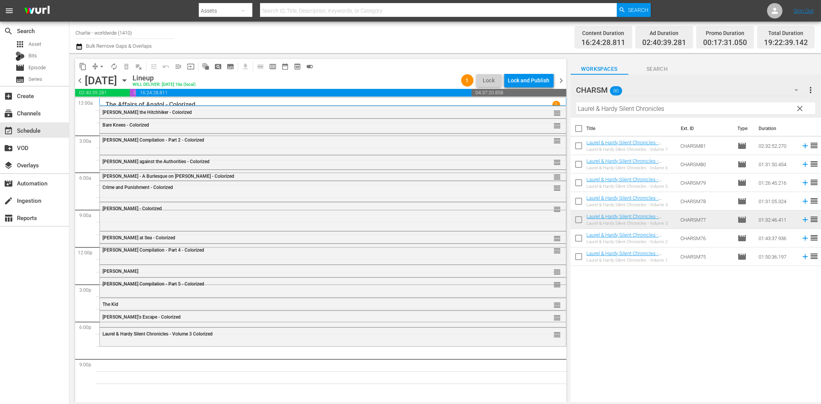
click at [639, 109] on input "Laurel & Hardy Silent Chronicles" at bounding box center [695, 108] width 239 height 12
paste input "Hands Up!"
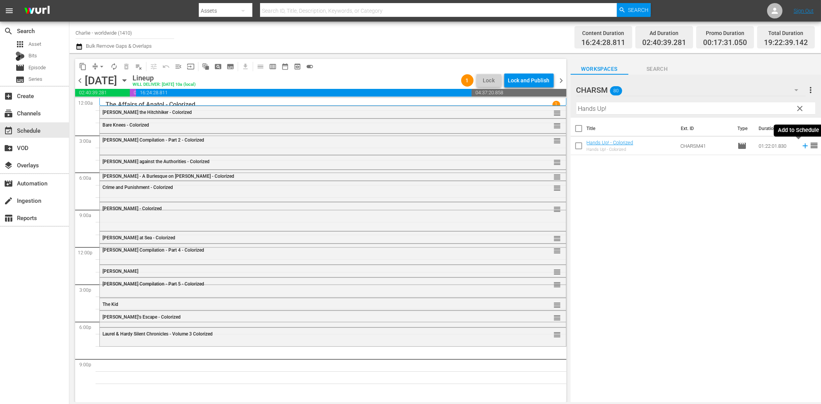
click at [800, 145] on icon at bounding box center [804, 146] width 8 height 8
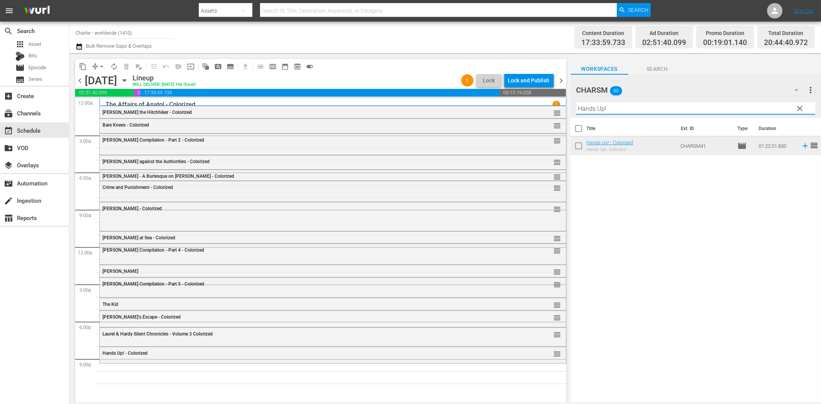
click at [642, 108] on input "Hands Up!" at bounding box center [695, 108] width 239 height 12
paste input "By the Law"
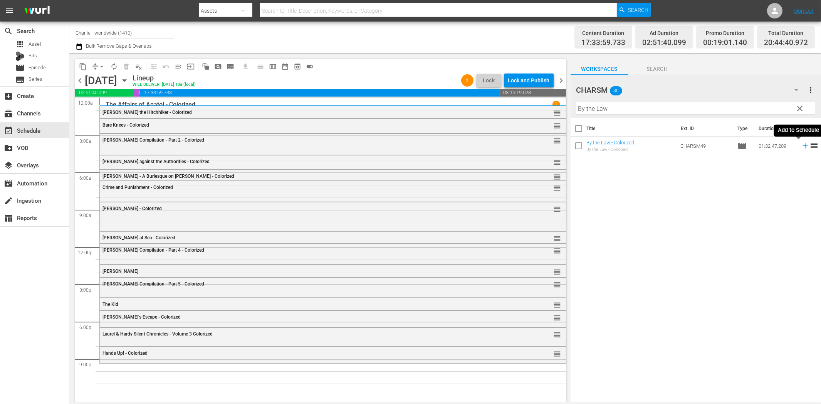
drag, startPoint x: 798, startPoint y: 144, endPoint x: 734, endPoint y: 159, distance: 65.5
click at [800, 144] on icon at bounding box center [804, 146] width 8 height 8
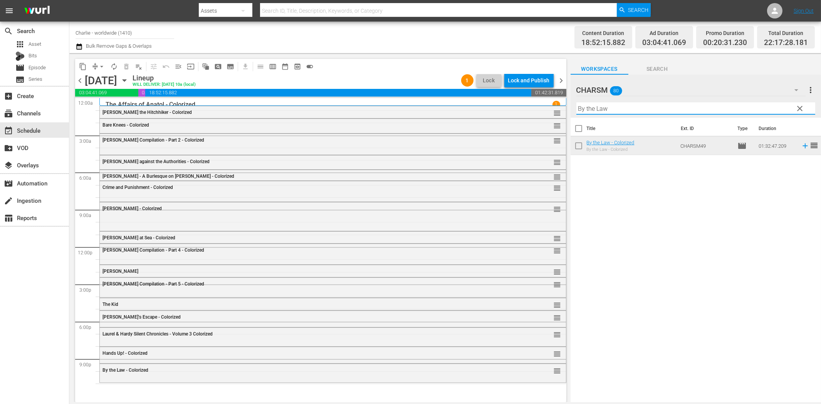
click at [699, 108] on input "By the Law" at bounding box center [695, 108] width 239 height 12
paste input "uster [PERSON_NAME] Compilation – Part 3"
drag, startPoint x: 650, startPoint y: 108, endPoint x: 757, endPoint y: 126, distance: 108.5
click at [742, 121] on div "CHARSM 80 CHARSM more_vert clear Filter by Title [PERSON_NAME] Compilation – Pa…" at bounding box center [695, 241] width 250 height 332
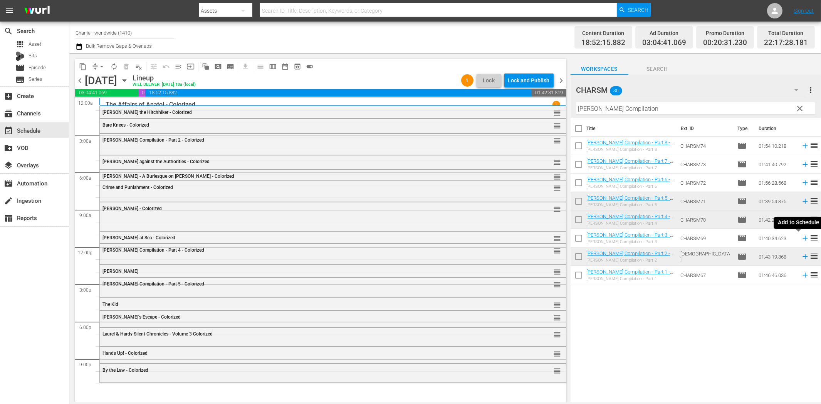
drag, startPoint x: 798, startPoint y: 237, endPoint x: 791, endPoint y: 241, distance: 7.9
click at [800, 237] on icon at bounding box center [804, 238] width 8 height 8
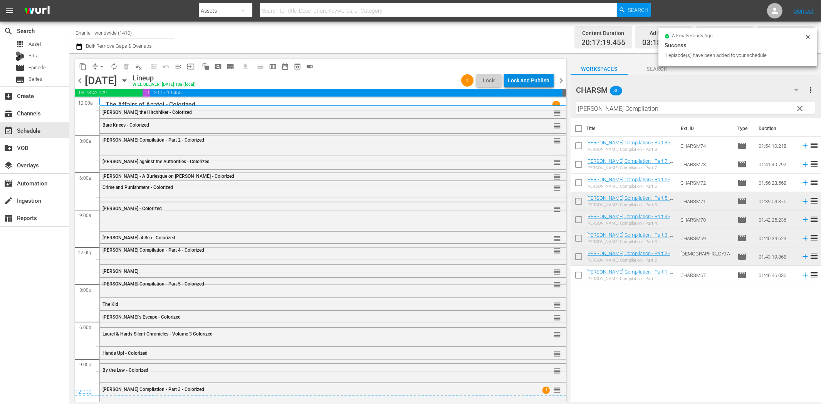
click at [534, 78] on div "Lock and Publish" at bounding box center [529, 81] width 42 height 14
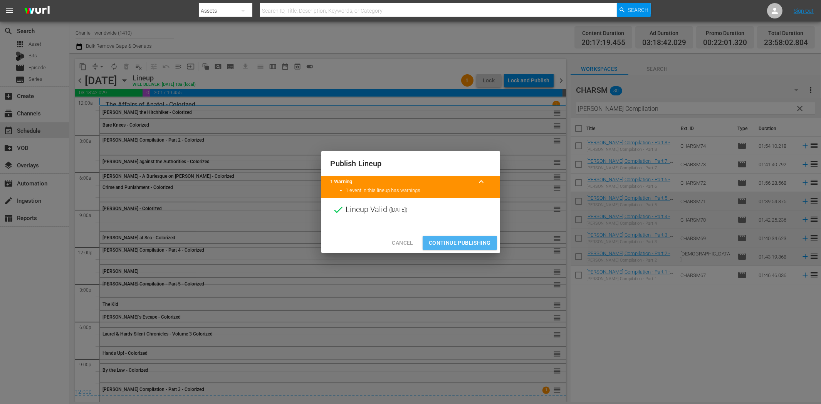
click at [479, 240] on span "Continue Publishing" at bounding box center [460, 243] width 62 height 10
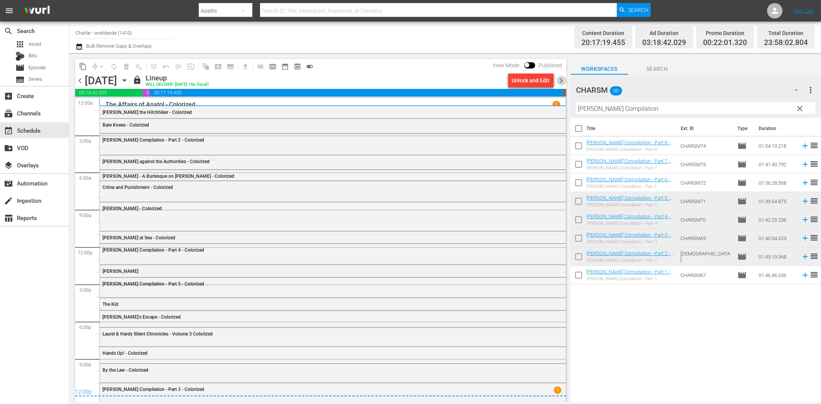
click at [564, 83] on span "chevron_right" at bounding box center [561, 81] width 10 height 10
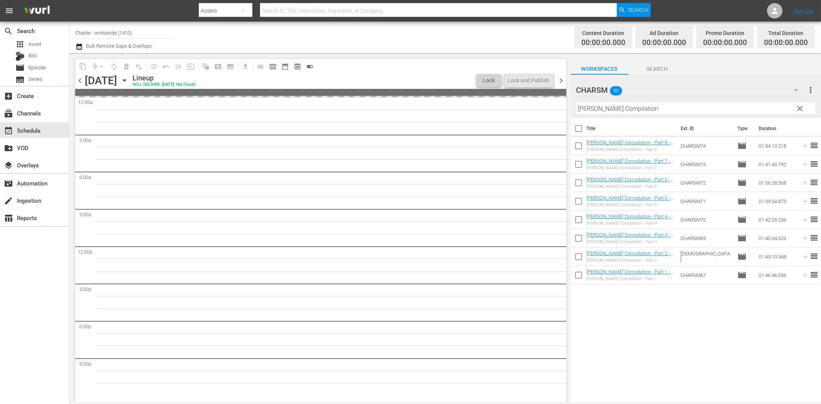
click at [611, 106] on input "[PERSON_NAME] Compilation" at bounding box center [695, 108] width 239 height 12
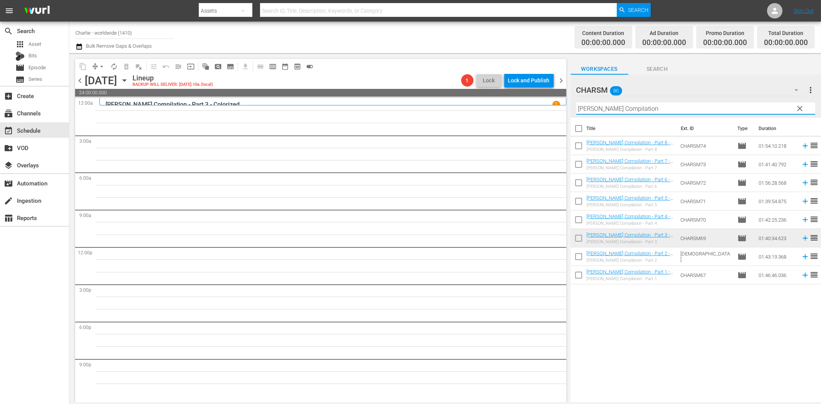
paste input "The Mark of Zorro"
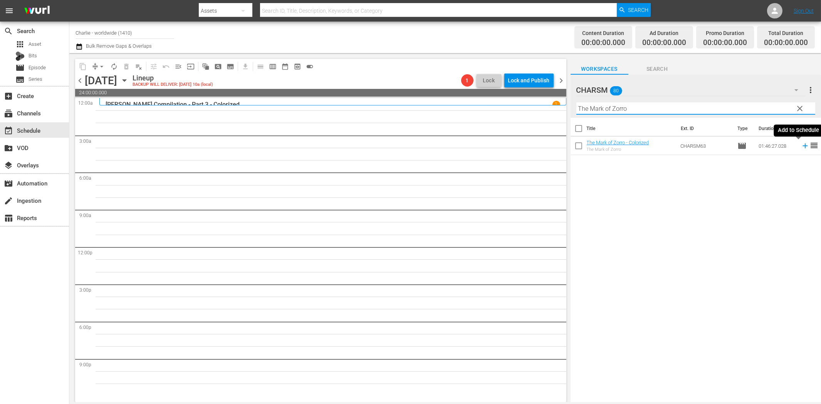
click at [800, 145] on icon at bounding box center [804, 146] width 8 height 8
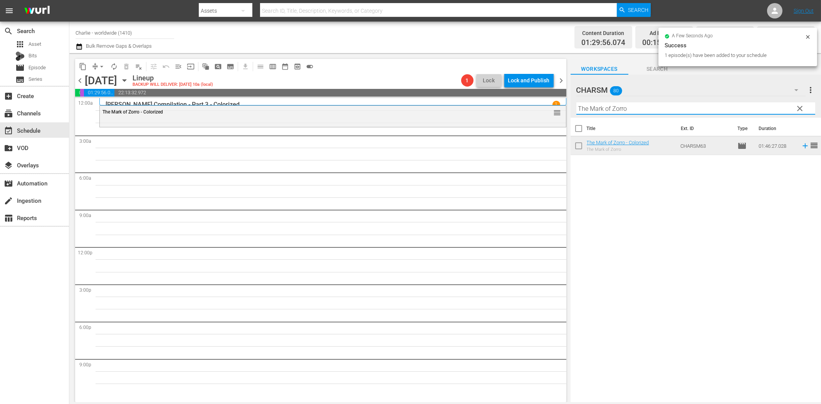
click at [589, 108] on input "The Mark of Zorro" at bounding box center [695, 108] width 239 height 12
paste input "[PERSON_NAME] at Work - Volume Three"
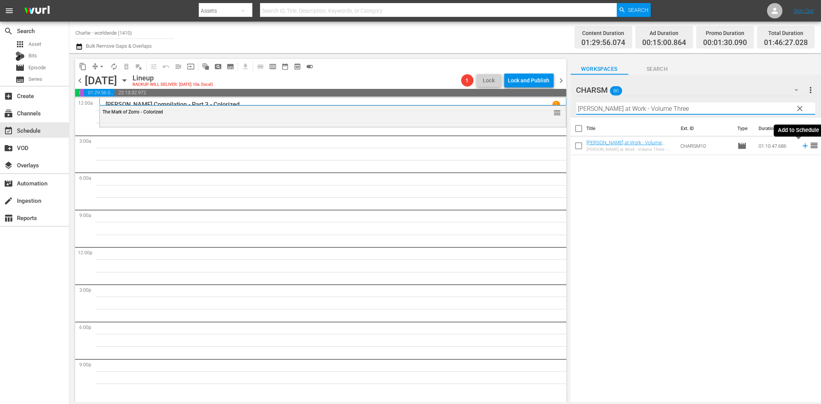
click at [800, 147] on icon at bounding box center [804, 146] width 8 height 8
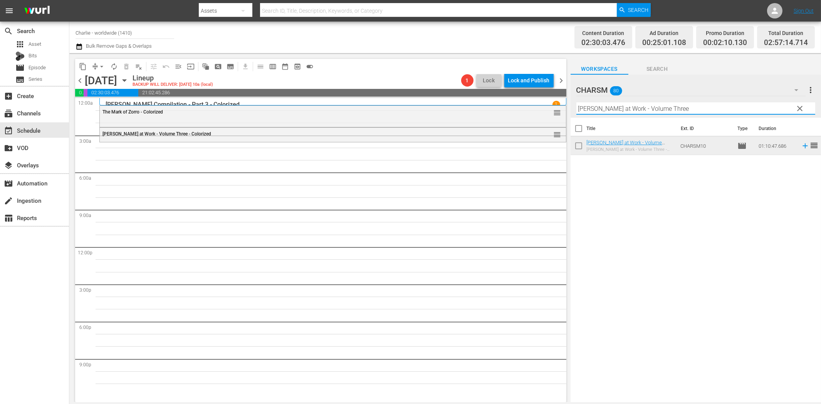
click at [594, 110] on input "[PERSON_NAME] at Work - Volume Three" at bounding box center [695, 108] width 239 height 12
paste input "Flirting with Fat"
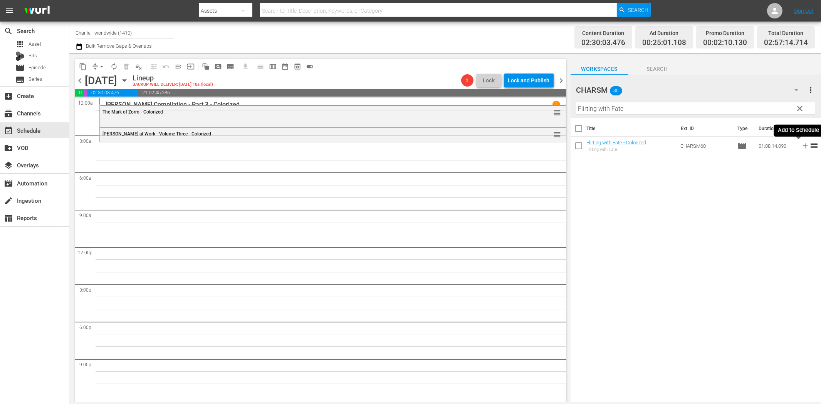
click at [800, 143] on icon at bounding box center [804, 146] width 8 height 8
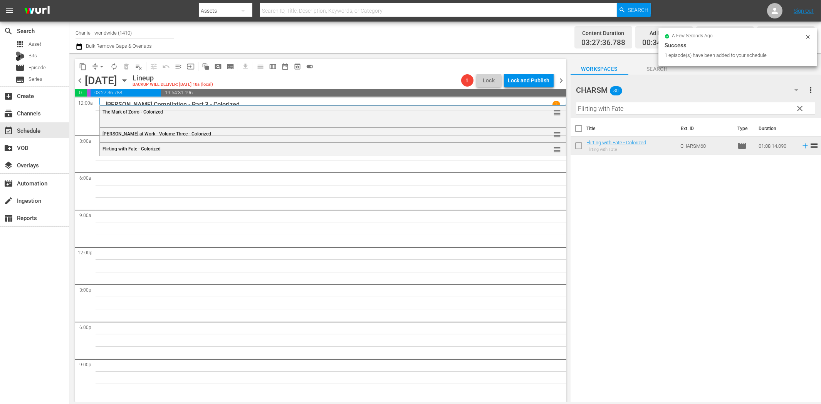
click at [593, 106] on input "Flirting with Fate" at bounding box center [695, 108] width 239 height 12
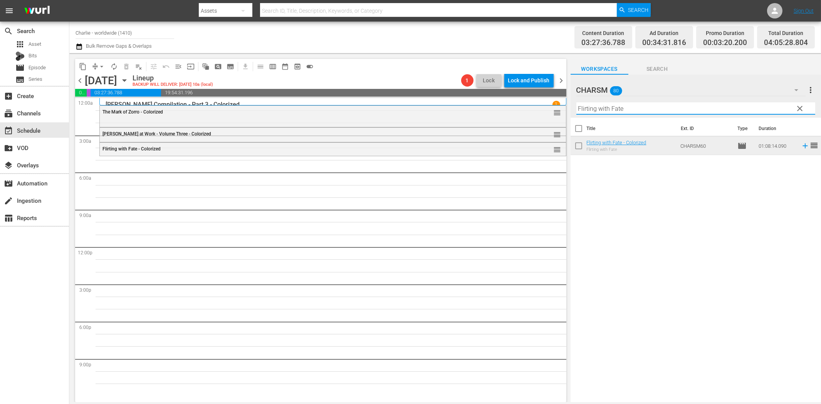
paste input "20,000 Leagues Under the Sea"
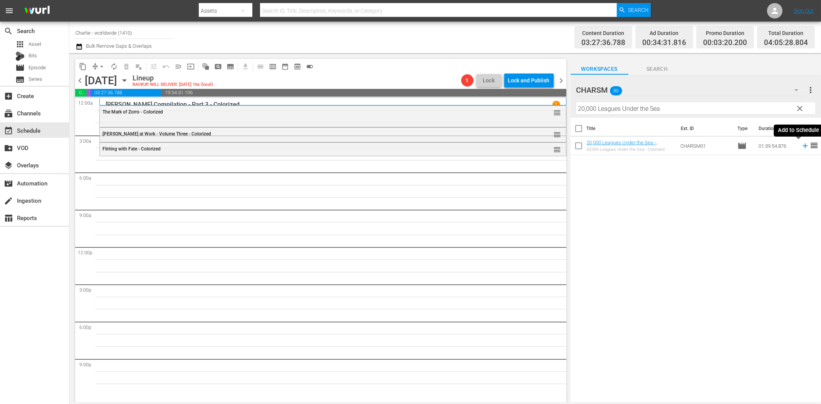
click at [800, 145] on icon at bounding box center [804, 146] width 8 height 8
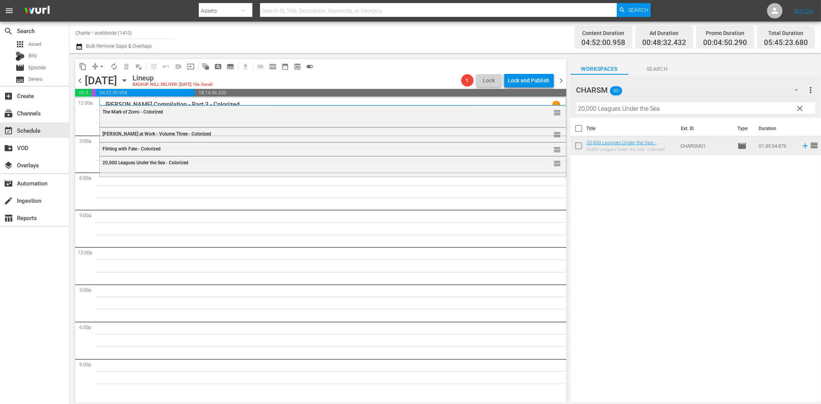
click at [588, 113] on input "20,000 Leagues Under the Sea" at bounding box center [695, 108] width 239 height 12
paste input "A Chapter in Her Life"
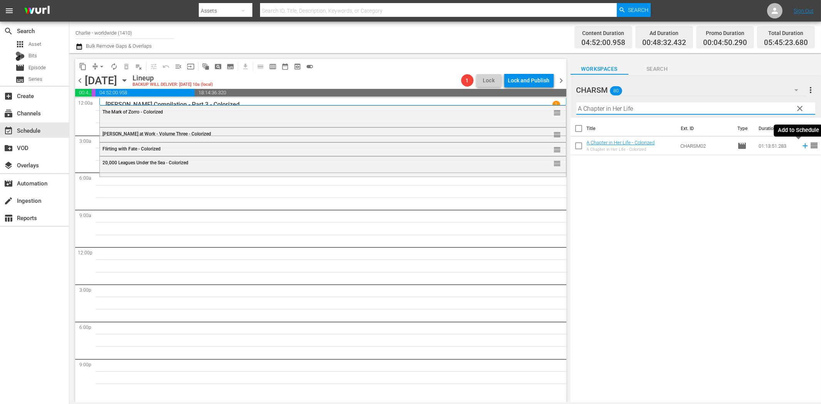
click at [800, 144] on icon at bounding box center [804, 146] width 8 height 8
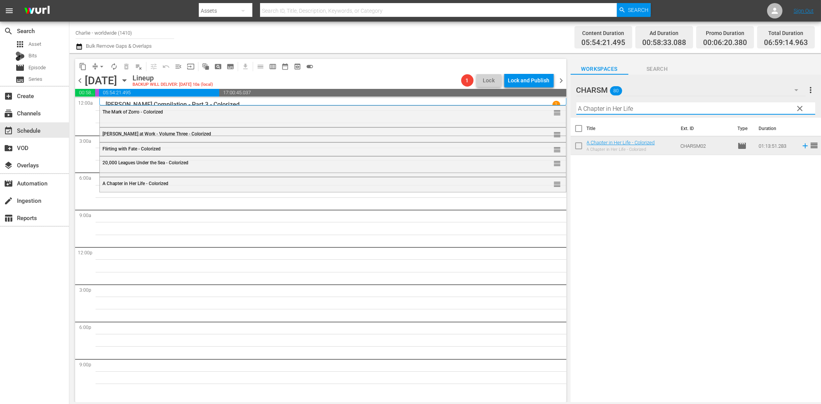
click at [600, 106] on input "A Chapter in Her Life" at bounding box center [695, 108] width 239 height 12
paste input "Wagon Tracks"
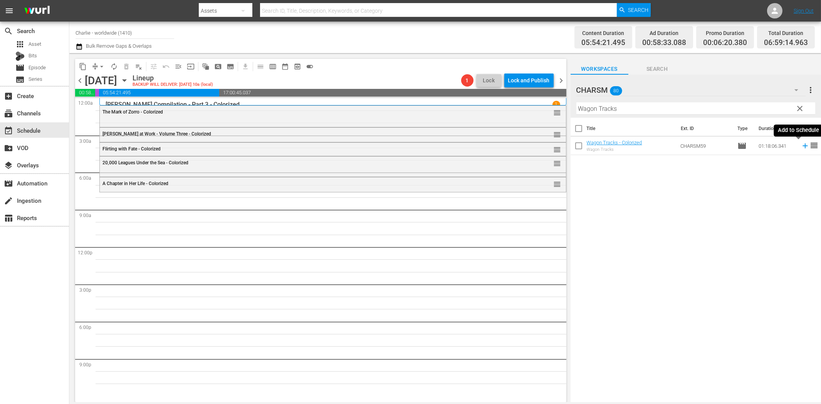
click at [800, 147] on icon at bounding box center [804, 146] width 8 height 8
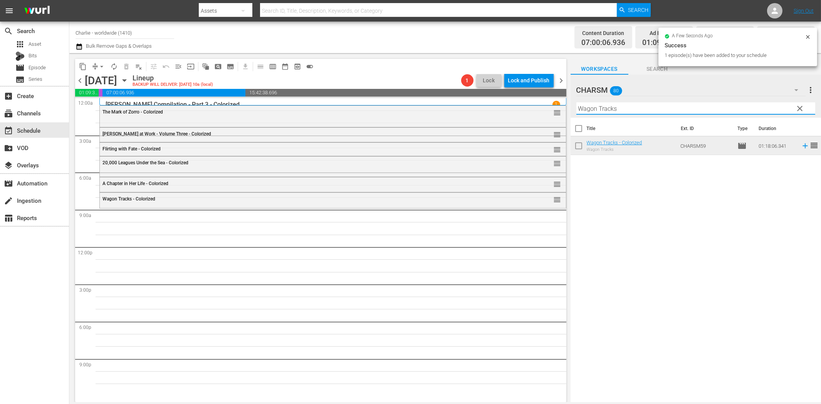
click at [589, 110] on input "Wagon Tracks" at bounding box center [695, 108] width 239 height 12
paste input "The Marriage Circle"
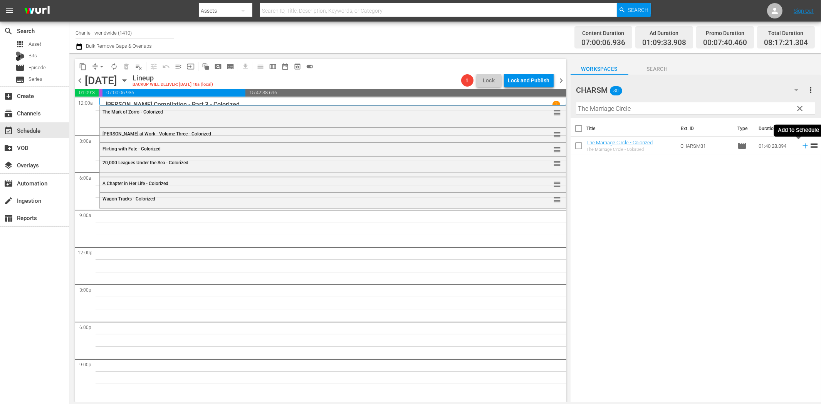
click at [802, 146] on icon at bounding box center [804, 146] width 5 height 5
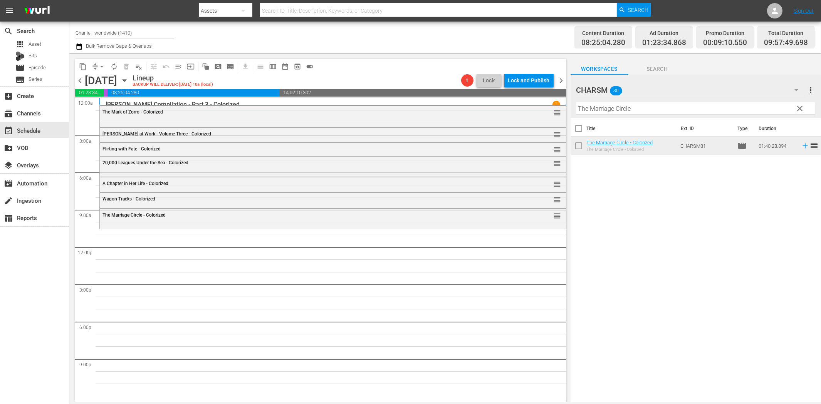
click at [608, 112] on input "The Marriage Circle" at bounding box center [695, 108] width 239 height 12
paste input "Hungarian Rhapsody"
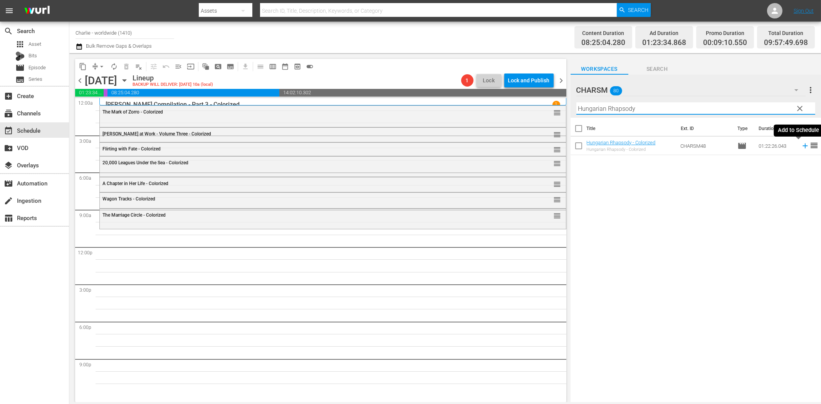
click at [802, 146] on icon at bounding box center [804, 146] width 5 height 5
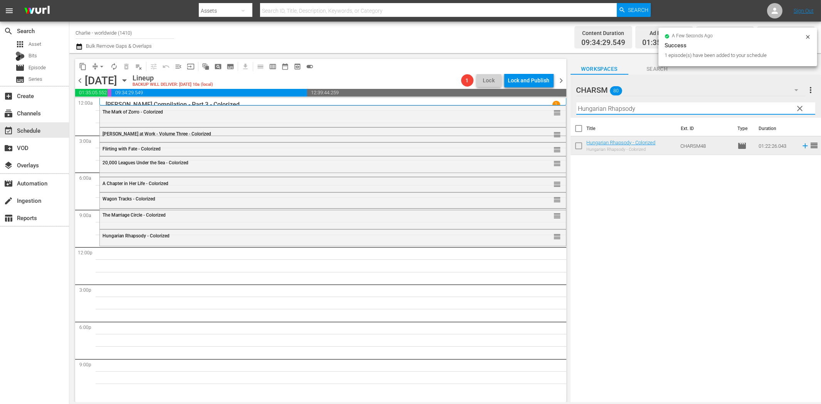
click at [584, 112] on input "Hungarian Rhapsody" at bounding box center [695, 108] width 239 height 12
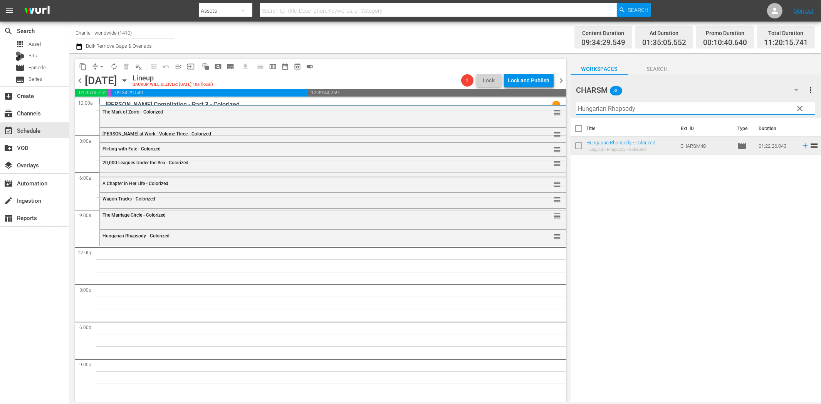
paste input "[PERSON_NAME]'s Conflicts"
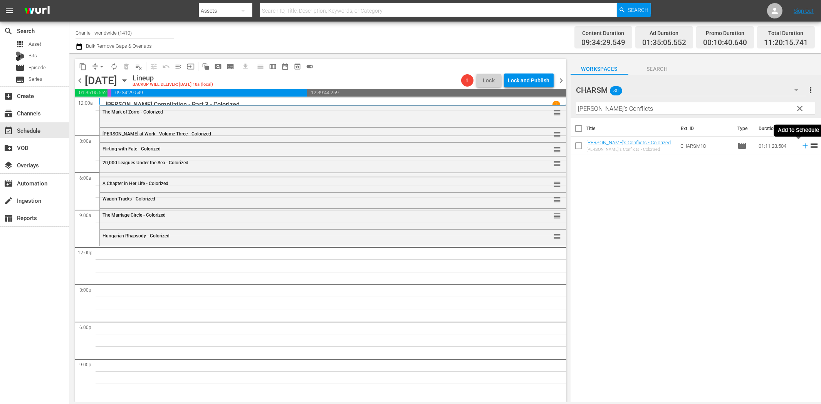
click at [800, 144] on icon at bounding box center [804, 146] width 8 height 8
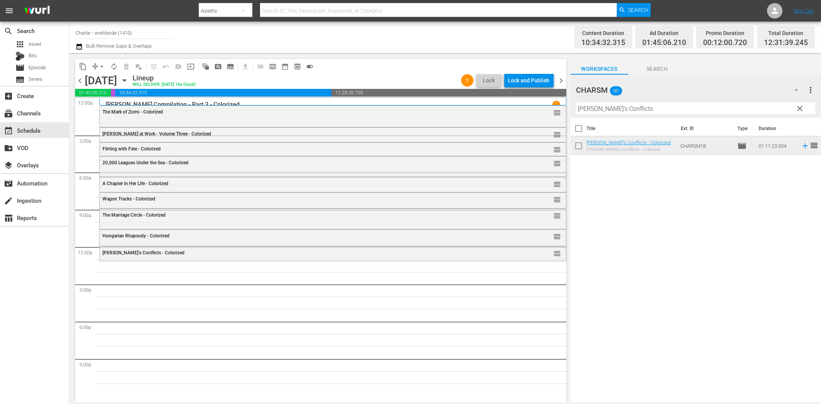
click at [690, 105] on input "[PERSON_NAME]'s Conflicts" at bounding box center [695, 108] width 239 height 12
paste input "Day at the Opera"
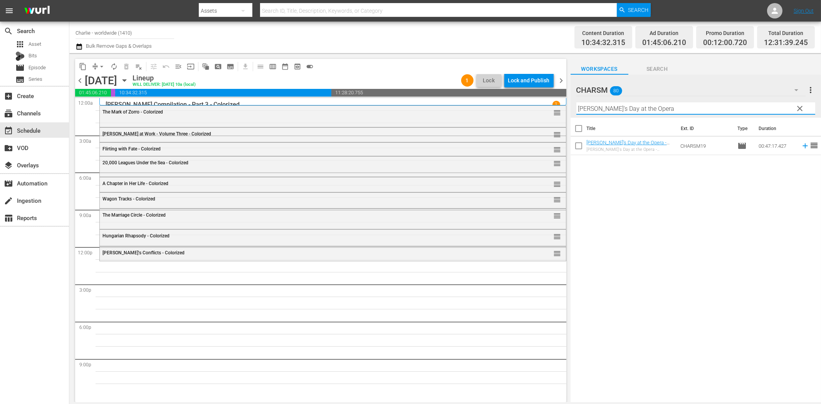
click at [802, 146] on icon at bounding box center [804, 146] width 5 height 5
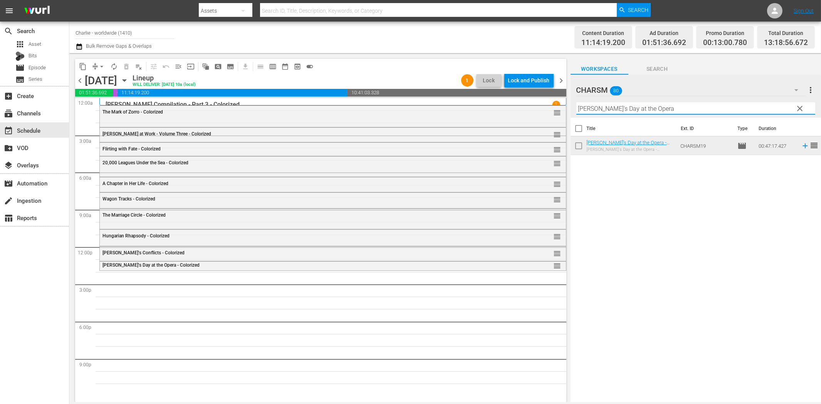
click at [608, 111] on input "[PERSON_NAME]'s Day at the Opera" at bounding box center [695, 108] width 239 height 12
paste input "[PERSON_NAME] Compilation – Part 7"
drag, startPoint x: 649, startPoint y: 106, endPoint x: 717, endPoint y: 113, distance: 68.5
click at [717, 113] on input "[PERSON_NAME] Compilation – Part 7" at bounding box center [695, 108] width 239 height 12
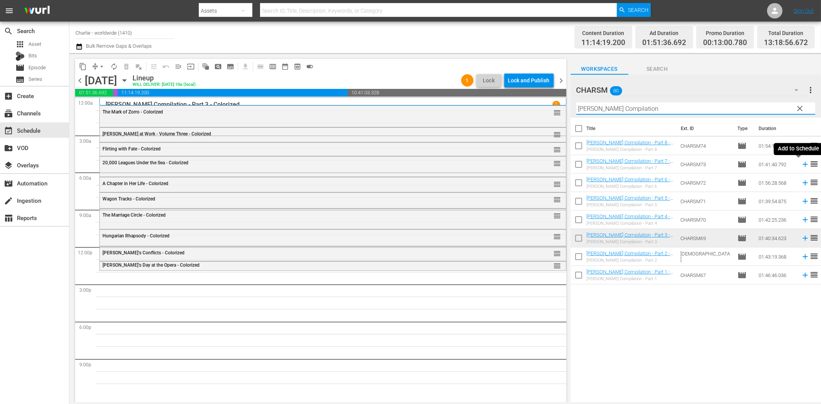
click at [800, 165] on icon at bounding box center [804, 164] width 8 height 8
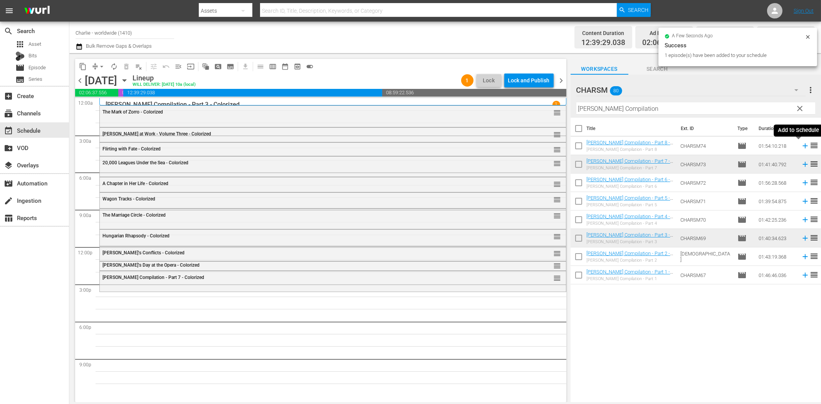
click at [800, 145] on icon at bounding box center [804, 146] width 8 height 8
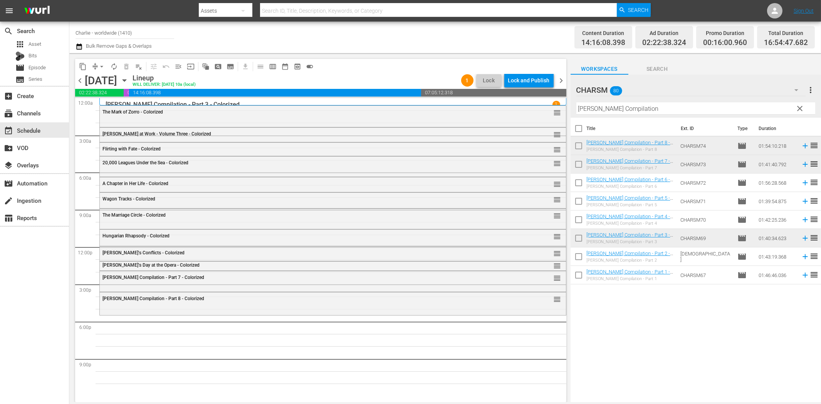
click at [663, 110] on input "[PERSON_NAME] Compilation" at bounding box center [695, 108] width 239 height 12
paste input "The Sea L"
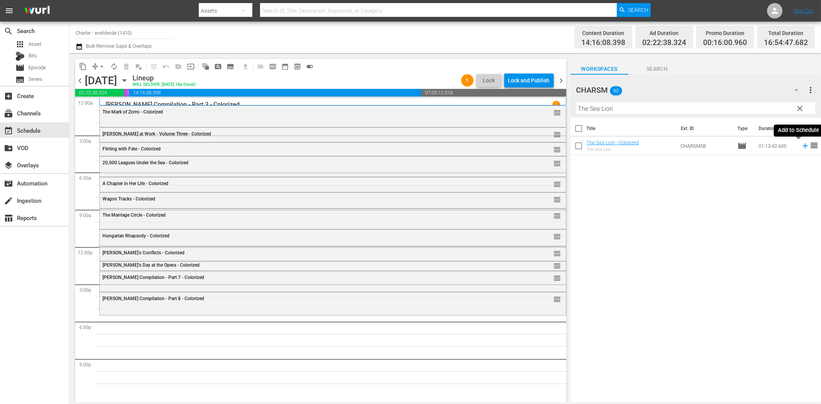
click at [800, 143] on icon at bounding box center [804, 146] width 8 height 8
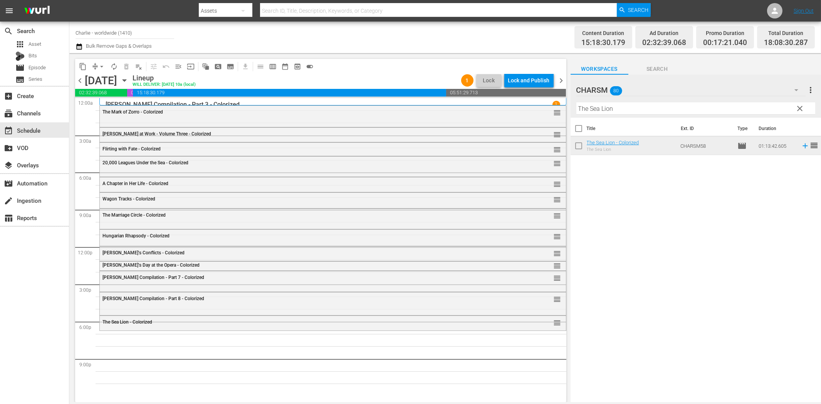
click at [628, 112] on input "The Sea Lion" at bounding box center [695, 108] width 239 height 12
paste input "Laurel & Hardy Silent Chronicles - Vol. 2"
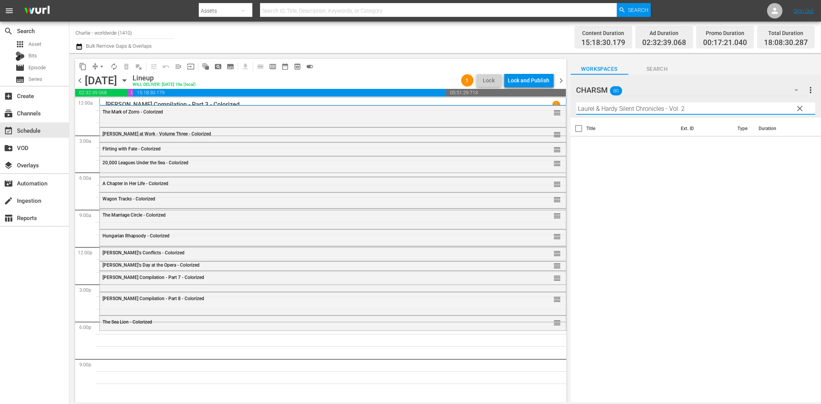
drag, startPoint x: 665, startPoint y: 105, endPoint x: 712, endPoint y: 105, distance: 47.0
click at [709, 104] on input "Laurel & Hardy Silent Chronicles - Vol. 2" at bounding box center [695, 108] width 239 height 12
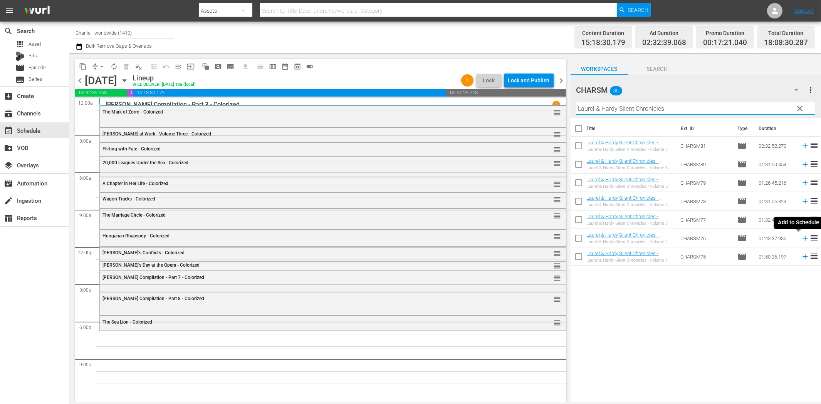
click at [800, 238] on icon at bounding box center [804, 238] width 8 height 8
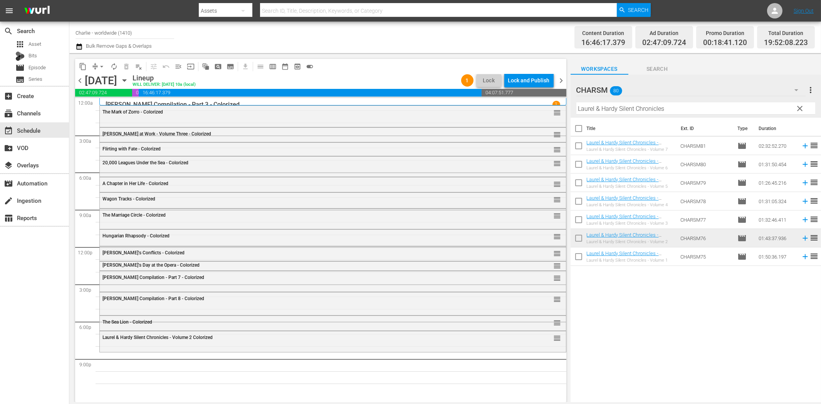
click at [603, 106] on input "Laurel & Hardy Silent Chronicles" at bounding box center [695, 108] width 239 height 12
paste input "[PERSON_NAME] vs. Sport"
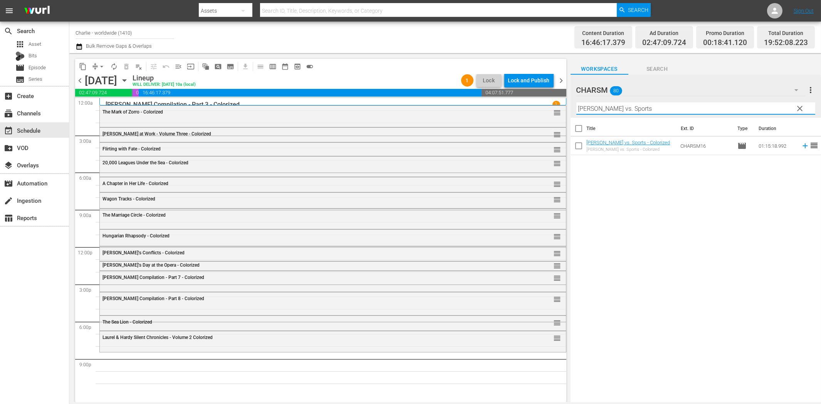
click at [802, 146] on icon at bounding box center [804, 146] width 5 height 5
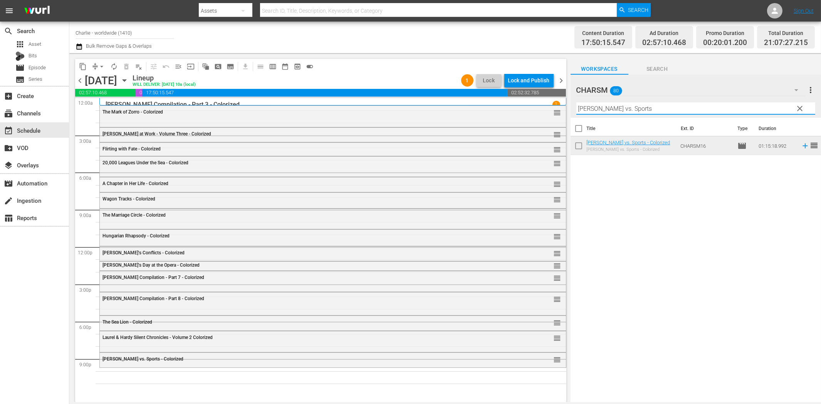
click at [691, 108] on input "[PERSON_NAME] vs. Sports" at bounding box center [695, 108] width 239 height 12
paste input "Dress Parade"
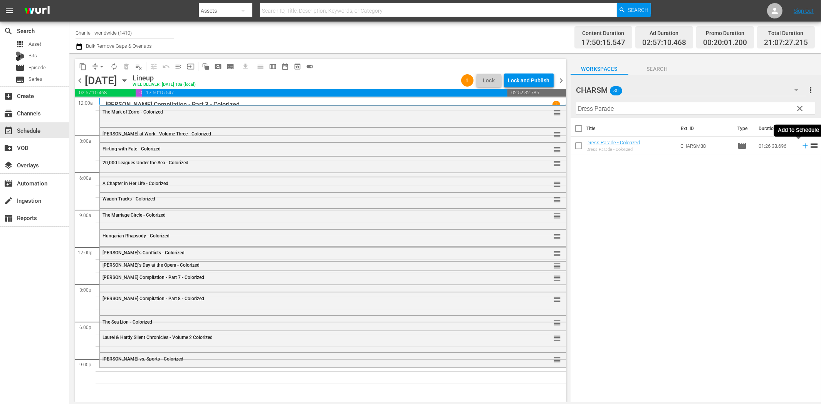
click at [800, 147] on icon at bounding box center [804, 146] width 8 height 8
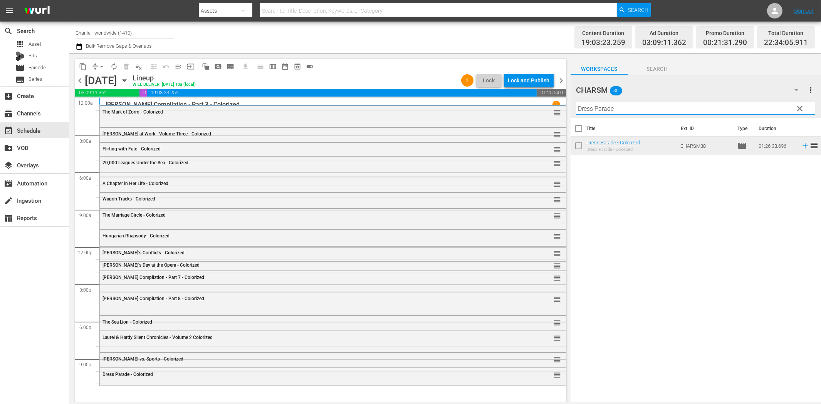
click at [745, 112] on input "Dress Parade" at bounding box center [695, 108] width 239 height 12
paste input "[PERSON_NAME] against the Upper Class"
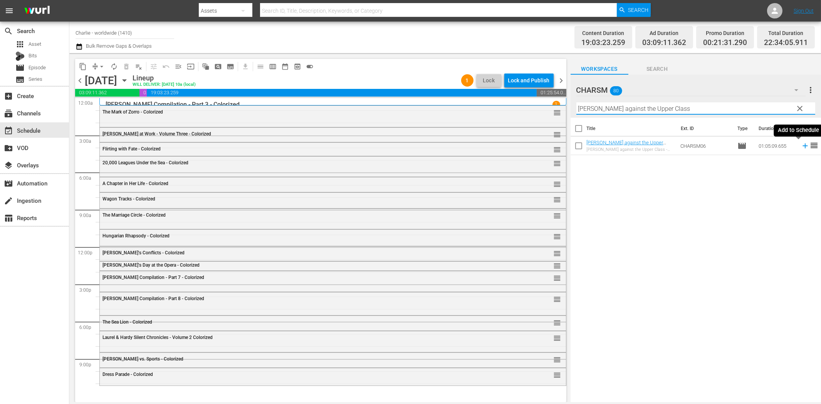
click at [800, 147] on icon at bounding box center [804, 146] width 8 height 8
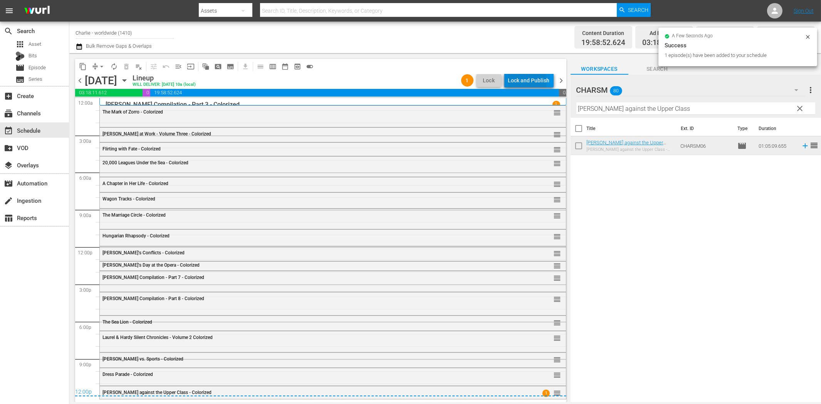
click at [509, 83] on div "Lock and Publish" at bounding box center [529, 81] width 42 height 14
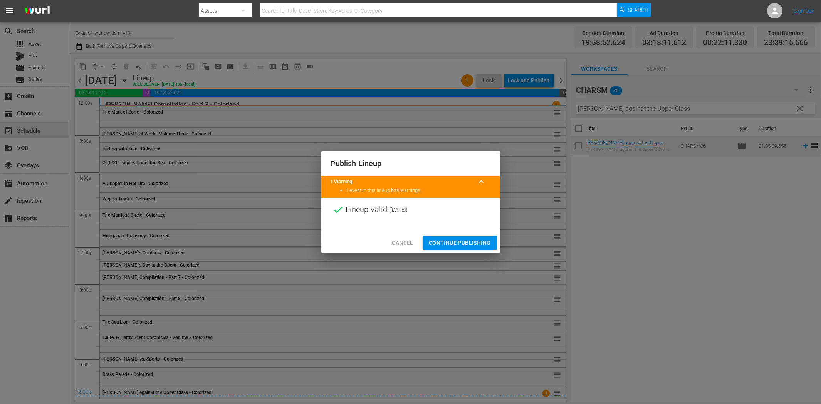
click at [445, 234] on div "Cancel Continue Publishing" at bounding box center [410, 243] width 179 height 20
click at [447, 236] on button "Continue Publishing" at bounding box center [459, 243] width 74 height 14
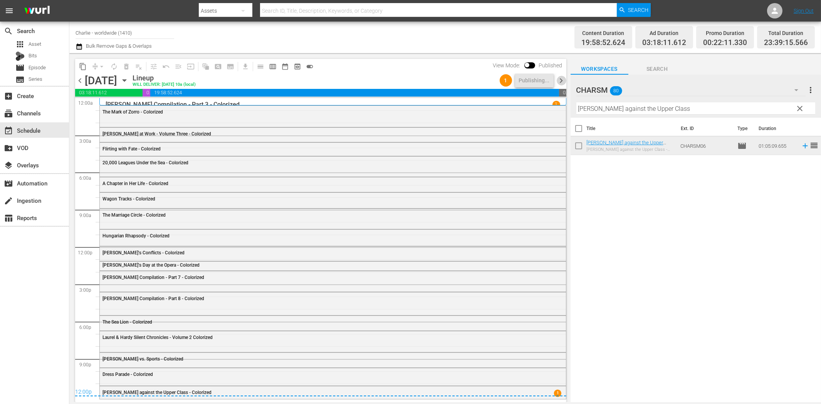
drag, startPoint x: 559, startPoint y: 80, endPoint x: 580, endPoint y: 98, distance: 27.3
click at [559, 80] on span "chevron_right" at bounding box center [561, 81] width 10 height 10
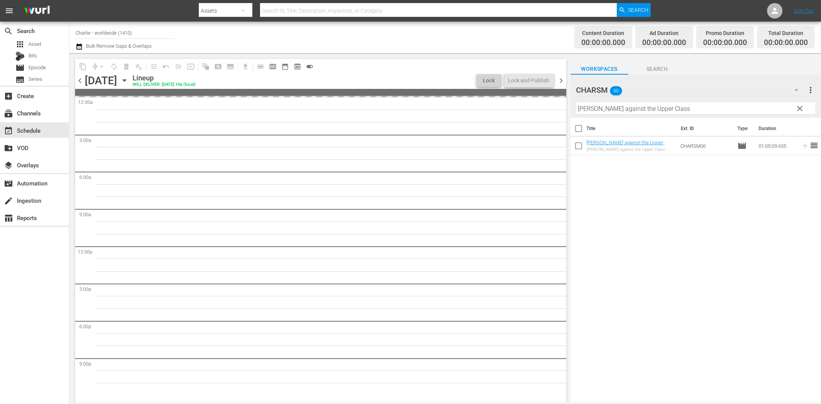
click at [596, 109] on input "[PERSON_NAME] against the Upper Class" at bounding box center [695, 108] width 239 height 12
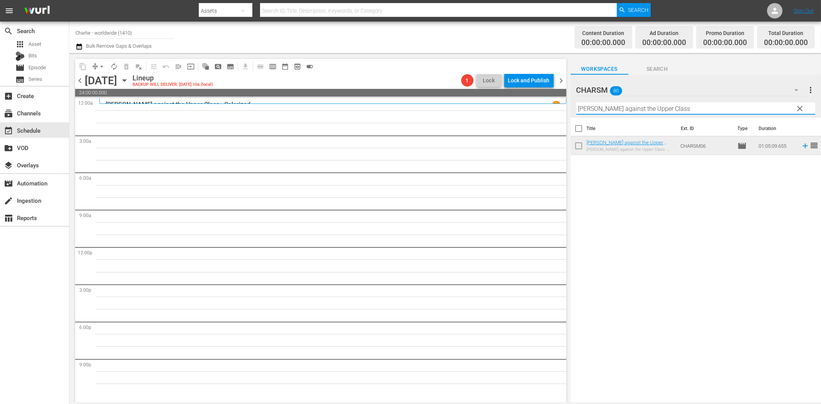
paste input "Laurel & Hardy Silent Chronicles - Vol. 6"
drag, startPoint x: 662, startPoint y: 109, endPoint x: 728, endPoint y: 116, distance: 65.8
click at [719, 114] on input "Laurel & Hardy Silent Chronicles - Vol. 6" at bounding box center [695, 108] width 239 height 12
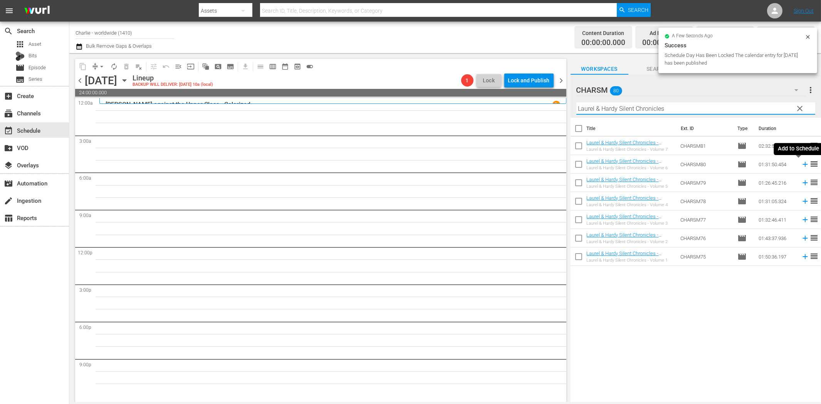
click at [802, 164] on icon at bounding box center [804, 164] width 5 height 5
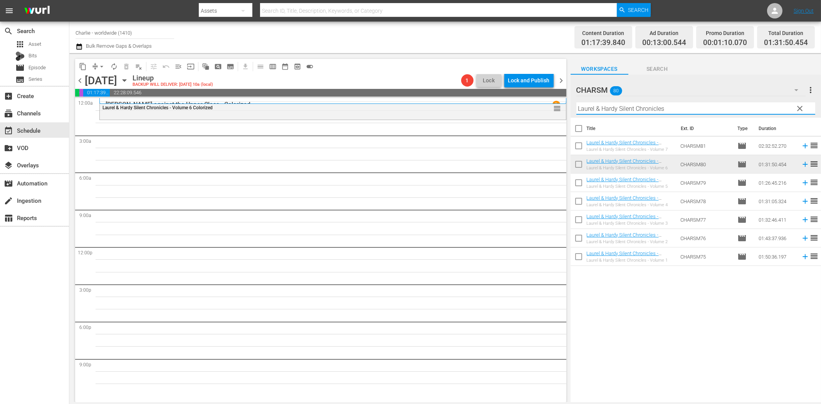
click at [610, 109] on input "Laurel & Hardy Silent Chronicles" at bounding box center [695, 108] width 239 height 12
paste input "A Day in the Life of [PERSON_NAME]"
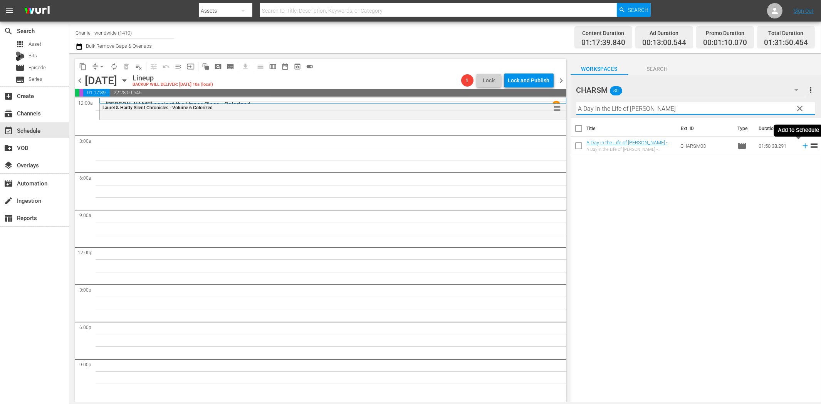
click at [800, 145] on icon at bounding box center [804, 146] width 8 height 8
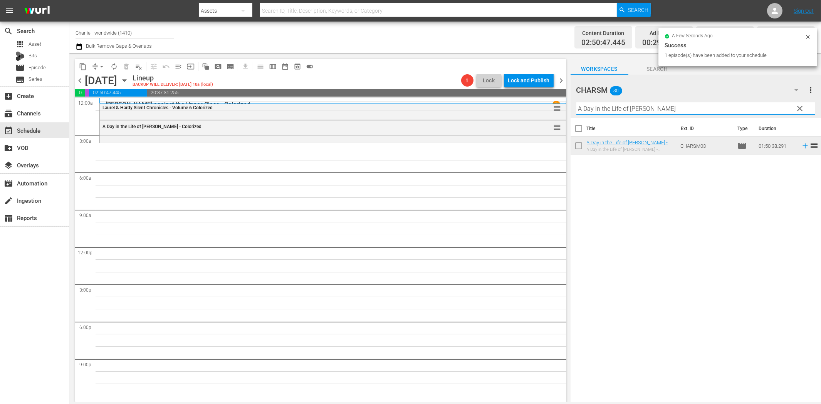
click at [625, 109] on input "A Day in the Life of [PERSON_NAME]" at bounding box center [695, 108] width 239 height 12
paste input "[PERSON_NAME] finds a Home"
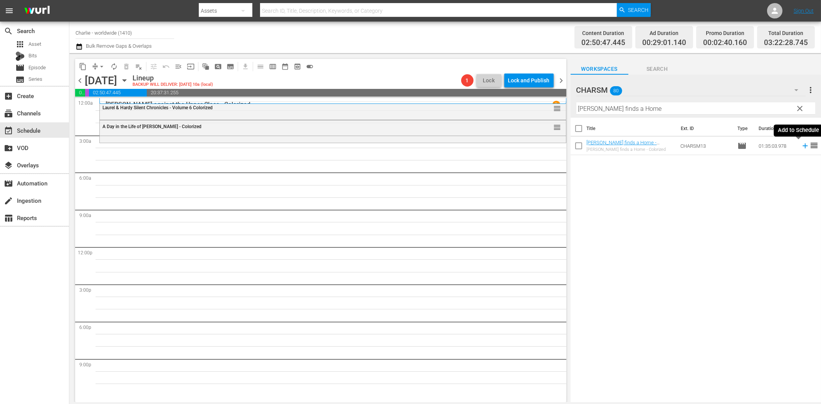
click at [800, 147] on icon at bounding box center [804, 146] width 8 height 8
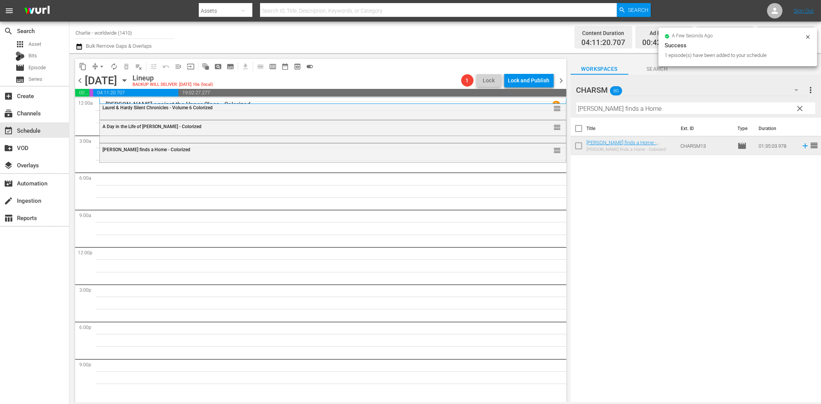
click at [591, 106] on input "[PERSON_NAME] finds a Home" at bounding box center [695, 108] width 239 height 12
paste input "A Girl in Every Port"
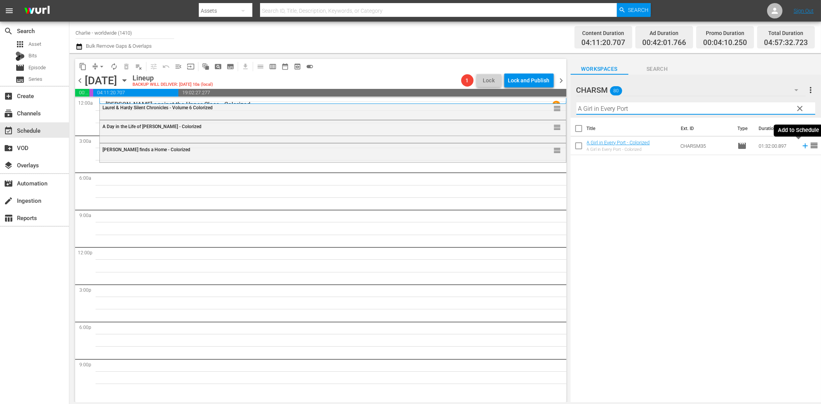
click at [800, 144] on icon at bounding box center [804, 146] width 8 height 8
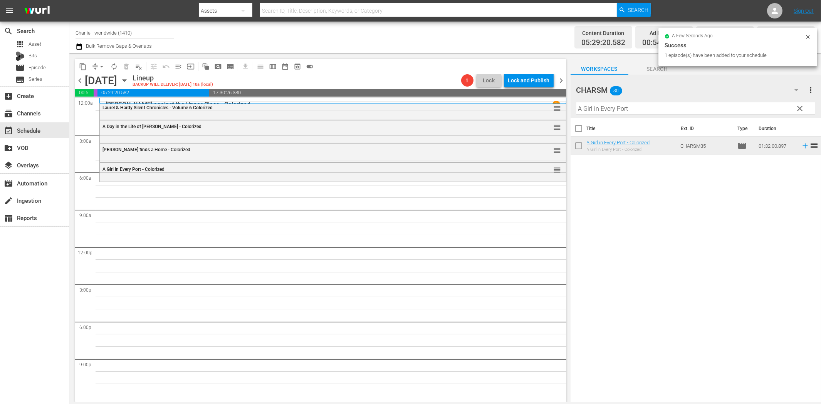
click at [695, 114] on input "A Girl in Every Port" at bounding box center [695, 108] width 239 height 12
paste input "Battleship Potemkin"
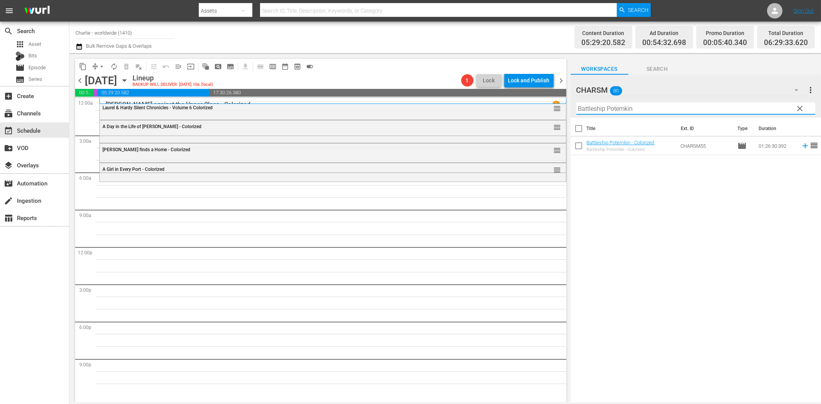
click at [800, 145] on icon at bounding box center [804, 146] width 8 height 8
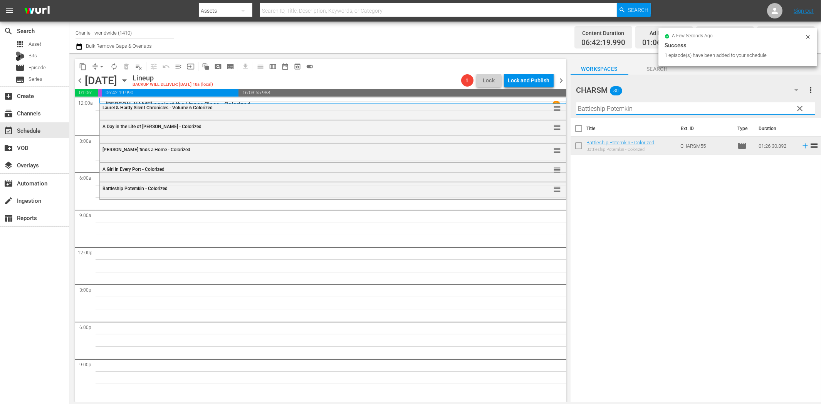
click at [584, 109] on input "Battleship Potemkin" at bounding box center [695, 108] width 239 height 12
paste input "eggars of Life"
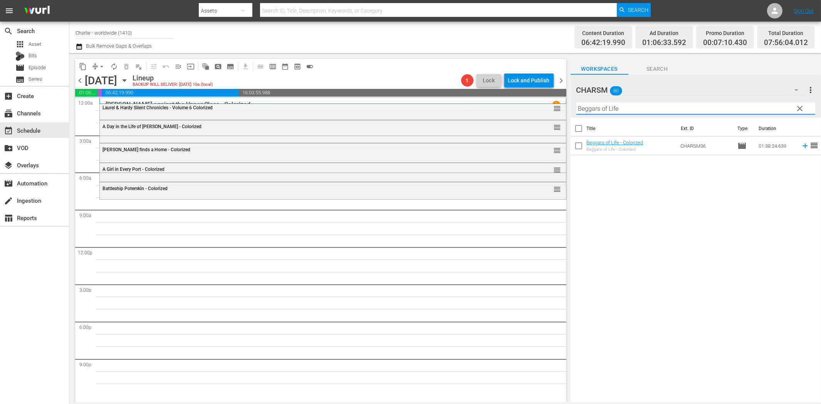
click at [802, 147] on tr "Beggars of Life - Colorized Beggars of Life - Colorized CHARSM36 movie 01:38:24…" at bounding box center [695, 146] width 250 height 18
click at [800, 145] on icon at bounding box center [804, 146] width 8 height 8
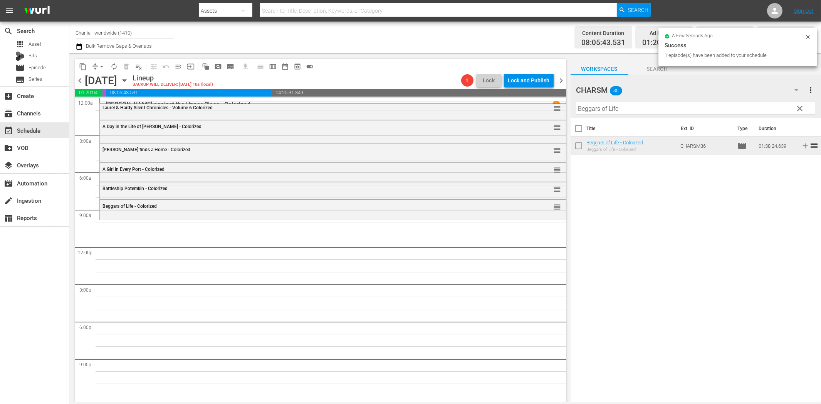
click at [660, 111] on input "Beggars of Life" at bounding box center [695, 108] width 239 height 12
paste input "The Cruise of the [PERSON_NAME]"
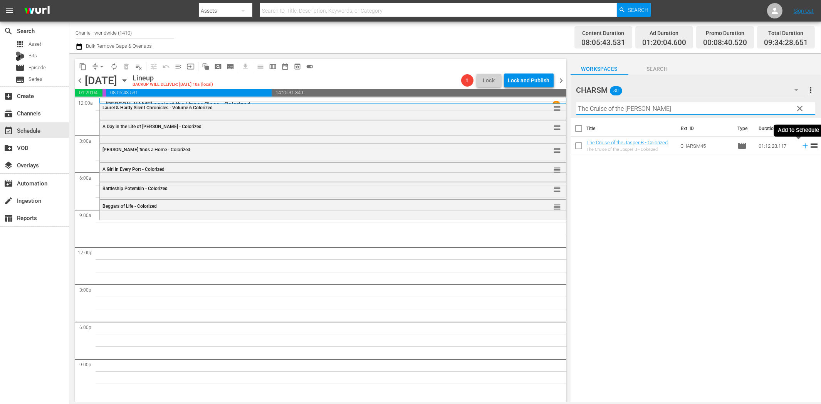
click at [800, 145] on icon at bounding box center [804, 146] width 8 height 8
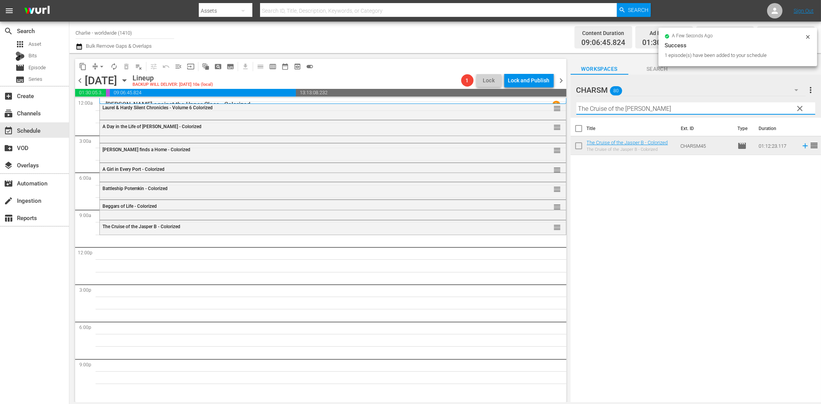
click at [636, 105] on input "The Cruise of the [PERSON_NAME]" at bounding box center [695, 108] width 239 height 12
paste input "[PERSON_NAME] and the [DEMOGRAPHIC_DATA]"
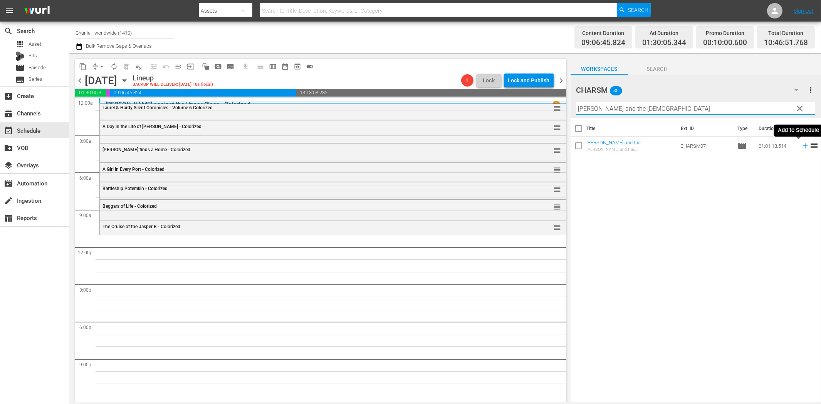
click at [802, 145] on icon at bounding box center [804, 146] width 5 height 5
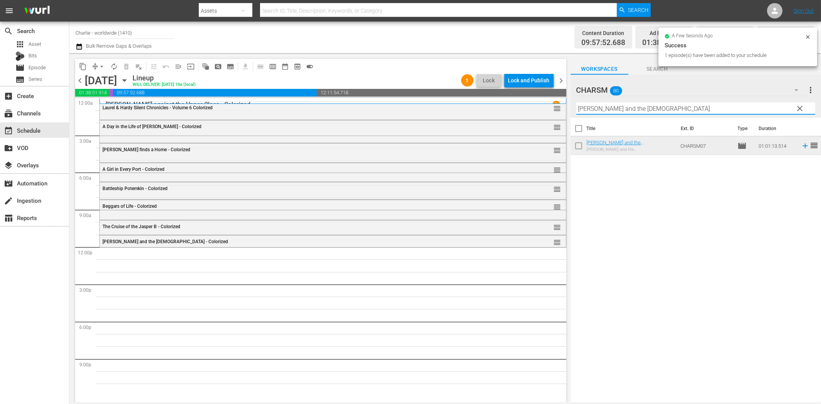
click at [588, 109] on input "[PERSON_NAME] and the [DEMOGRAPHIC_DATA]" at bounding box center [695, 108] width 239 height 12
paste input "The Idol Dancer"
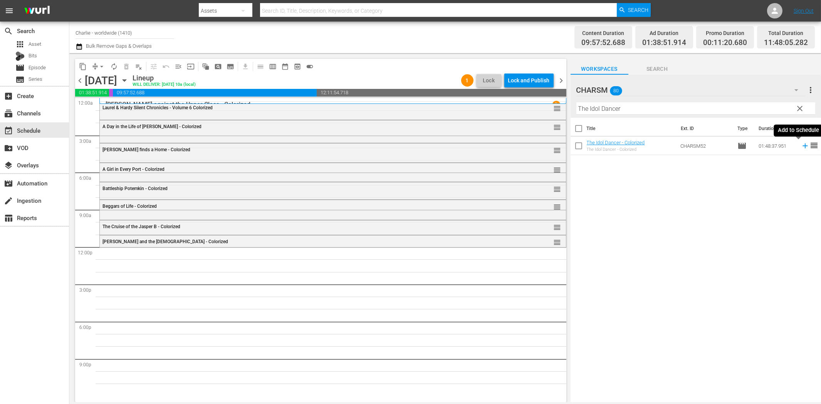
click at [800, 144] on icon at bounding box center [804, 146] width 8 height 8
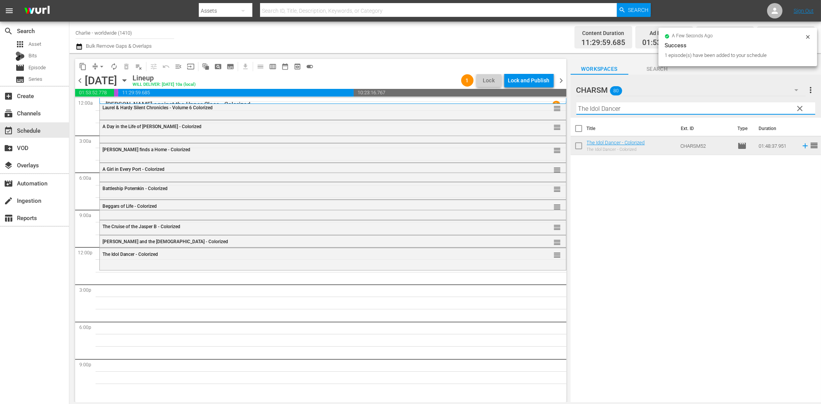
click at [605, 109] on input "The Idol Dancer" at bounding box center [695, 108] width 239 height 12
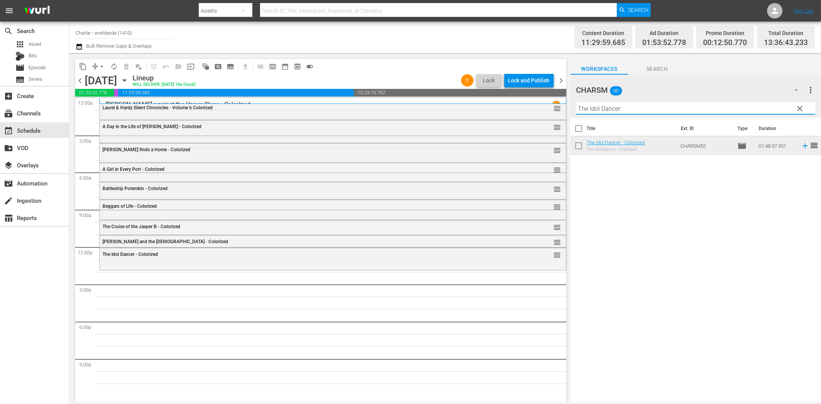
paste input "Laurel & Hardy Silent Chronicles - Vol. 5"
drag, startPoint x: 686, startPoint y: 106, endPoint x: 696, endPoint y: 107, distance: 10.0
click at [697, 108] on input "Laurel & Hardy Silent Chronicles - Vol. 5" at bounding box center [695, 108] width 239 height 12
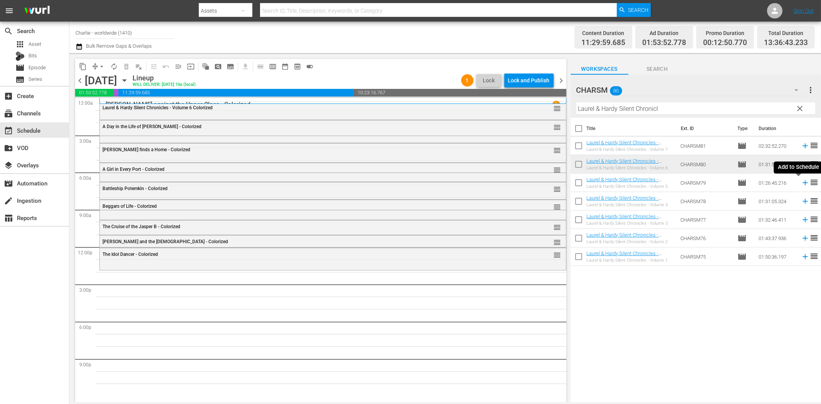
click at [800, 181] on icon at bounding box center [804, 183] width 8 height 8
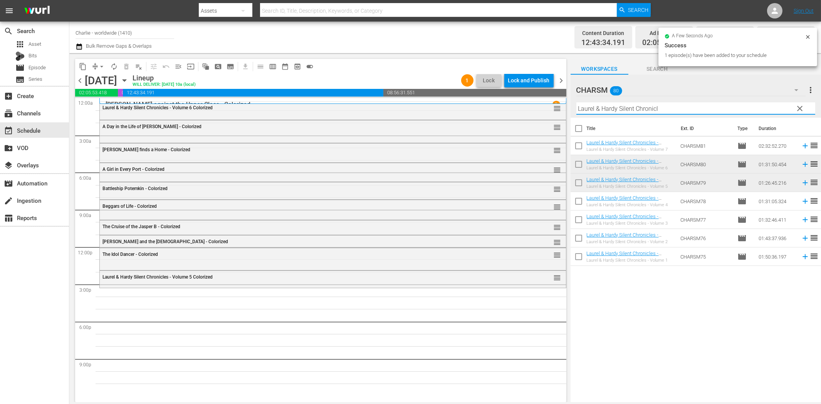
click at [634, 106] on input "Laurel & Hardy Silent Chronicl" at bounding box center [695, 108] width 239 height 12
paste input "[PERSON_NAME] Compilation - Part 1"
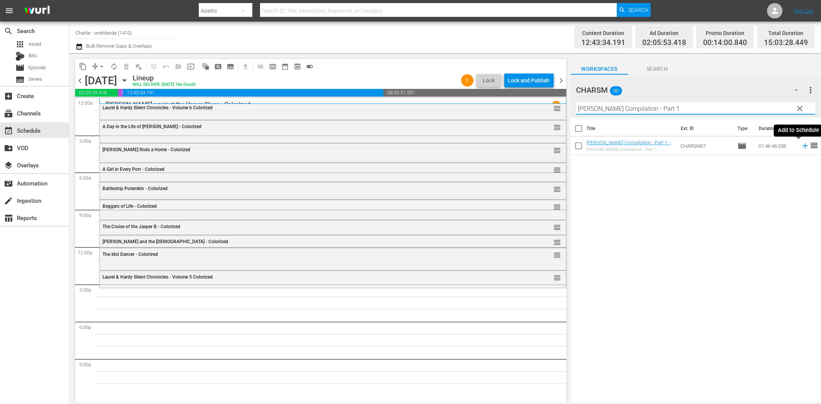
click at [802, 146] on icon at bounding box center [804, 146] width 5 height 5
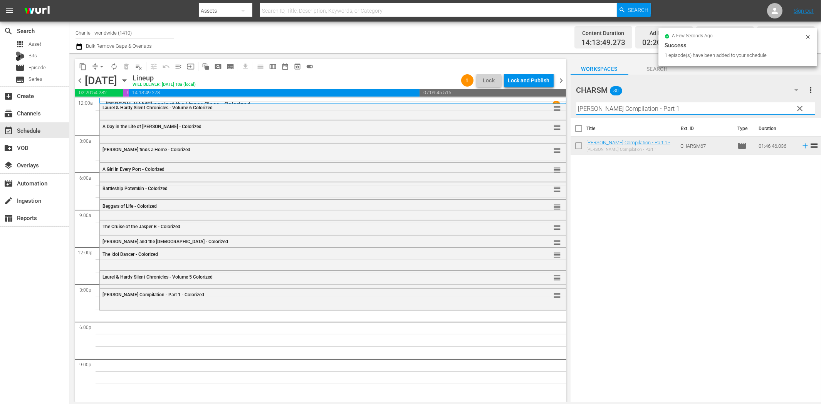
click at [645, 112] on input "[PERSON_NAME] Compilation - Part 1" at bounding box center [695, 108] width 239 height 12
paste input "[PERSON_NAME] - Hot Water"
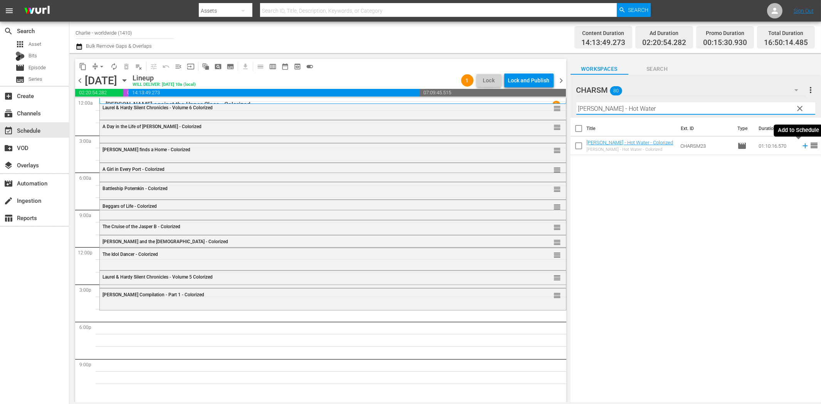
click at [800, 144] on icon at bounding box center [804, 146] width 8 height 8
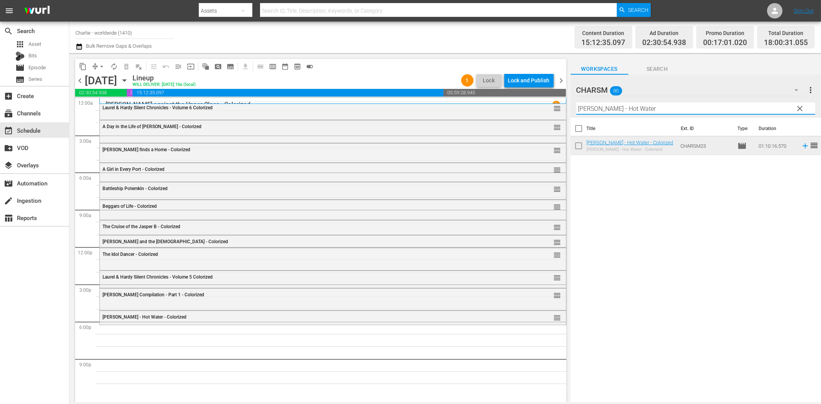
click at [598, 106] on input "[PERSON_NAME] - Hot Water" at bounding box center [695, 108] width 239 height 12
paste input "Shoes"
click at [802, 146] on icon at bounding box center [804, 146] width 5 height 5
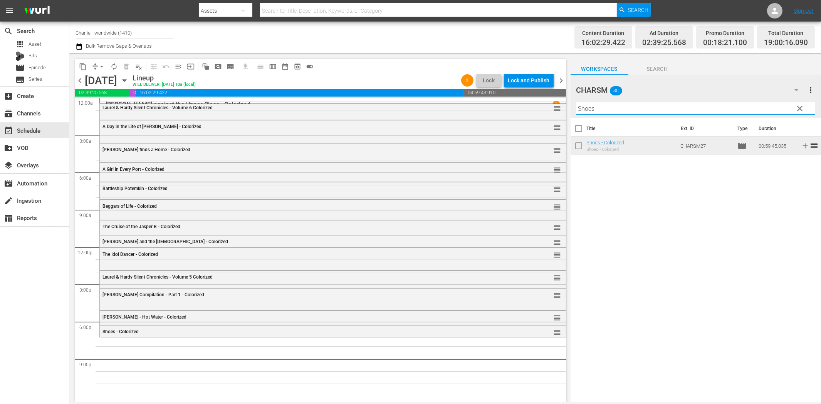
click at [605, 110] on input "Shoes" at bounding box center [695, 108] width 239 height 12
paste input "[PERSON_NAME]'s Adventures in the Park"
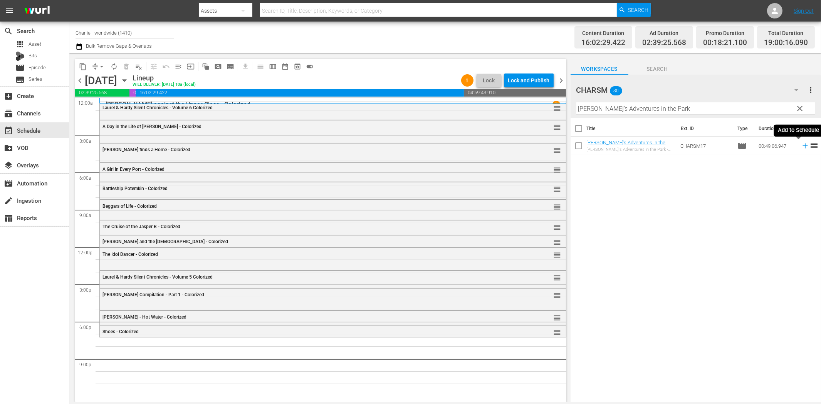
click at [800, 147] on icon at bounding box center [804, 146] width 8 height 8
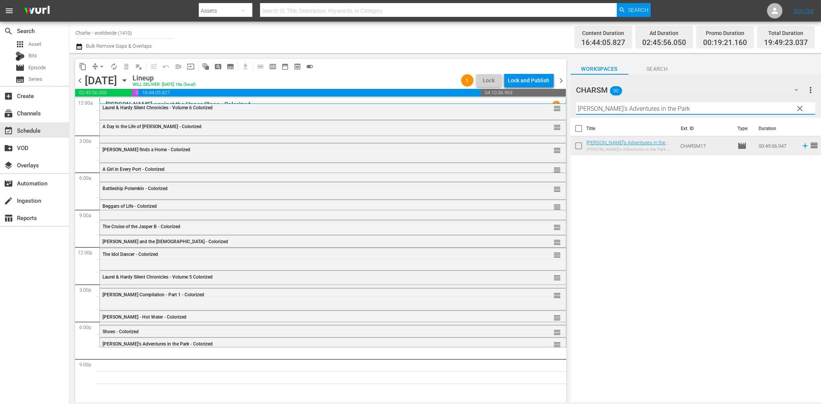
click at [610, 106] on input "[PERSON_NAME]'s Adventures in the Park" at bounding box center [695, 108] width 239 height 12
paste input "[PERSON_NAME] Compilation 2"
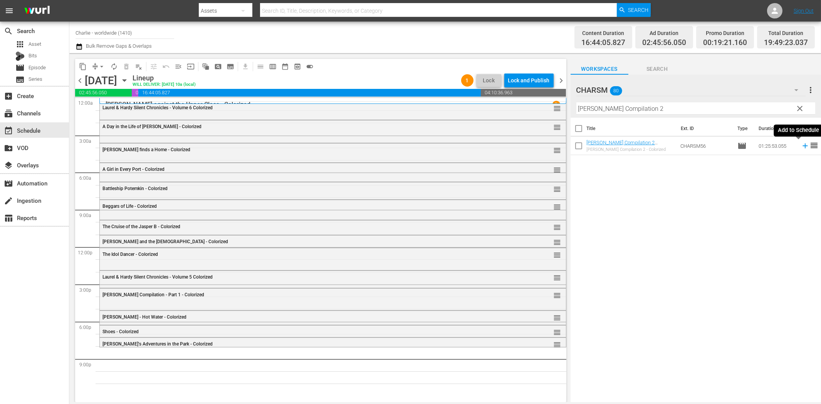
click at [800, 148] on icon at bounding box center [804, 146] width 8 height 8
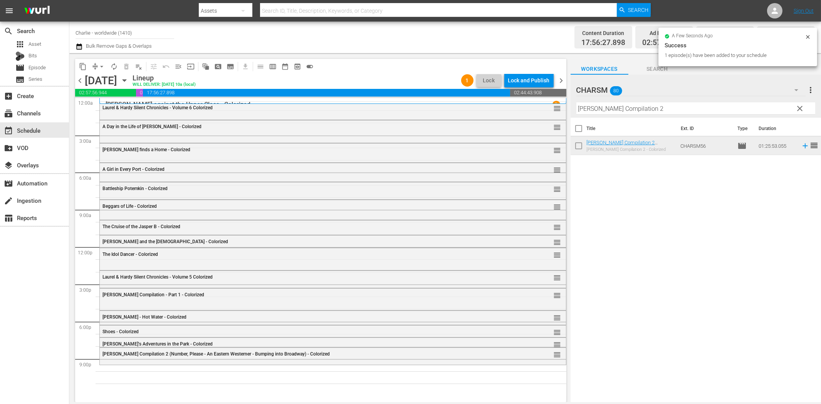
click at [695, 109] on input "[PERSON_NAME] Compilation 2" at bounding box center [695, 108] width 239 height 12
paste input "[PERSON_NAME] Compilation Part 8"
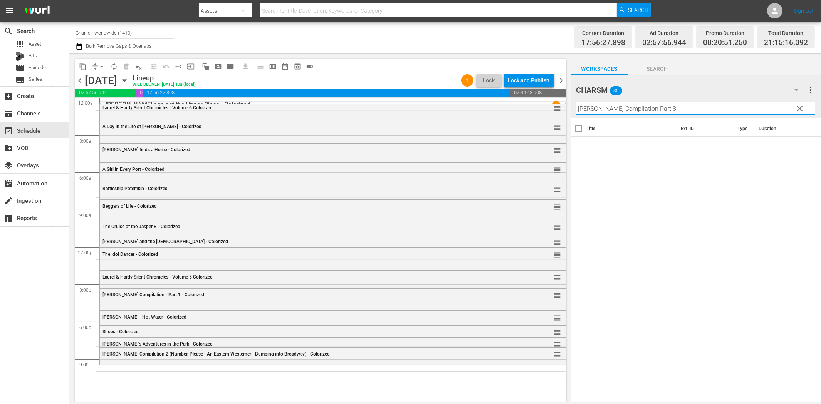
drag, startPoint x: 652, startPoint y: 109, endPoint x: 712, endPoint y: 110, distance: 60.5
click at [706, 109] on input "[PERSON_NAME] Compilation Part 8" at bounding box center [695, 108] width 239 height 12
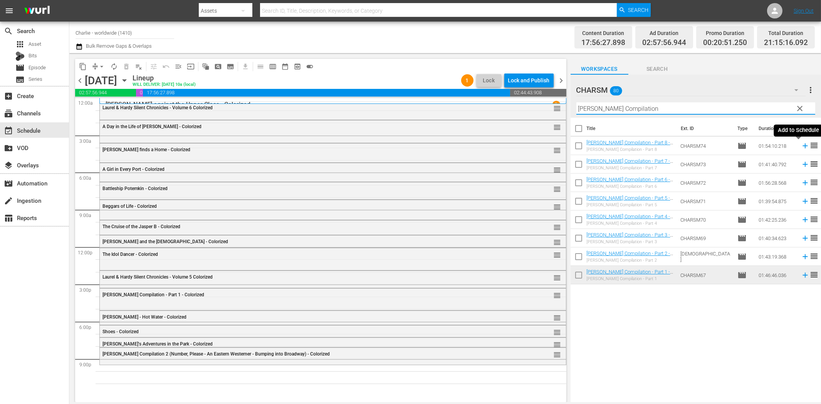
click at [800, 145] on icon at bounding box center [804, 146] width 8 height 8
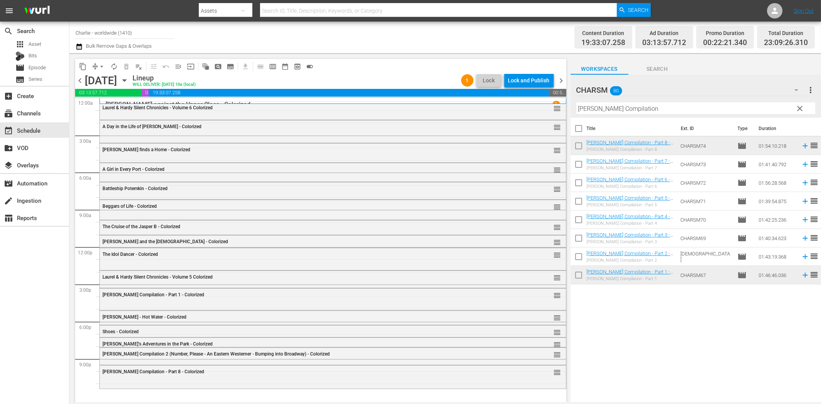
click at [601, 107] on input "[PERSON_NAME] Compilation" at bounding box center [695, 108] width 239 height 12
paste input "Wagon Tracks"
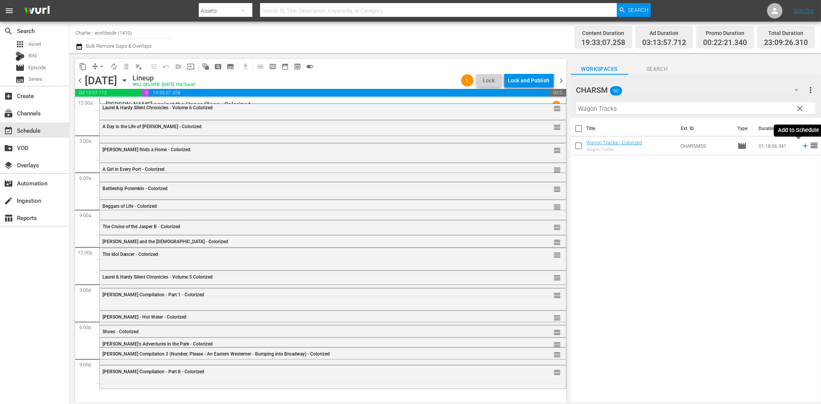
click at [801, 146] on icon at bounding box center [804, 146] width 8 height 8
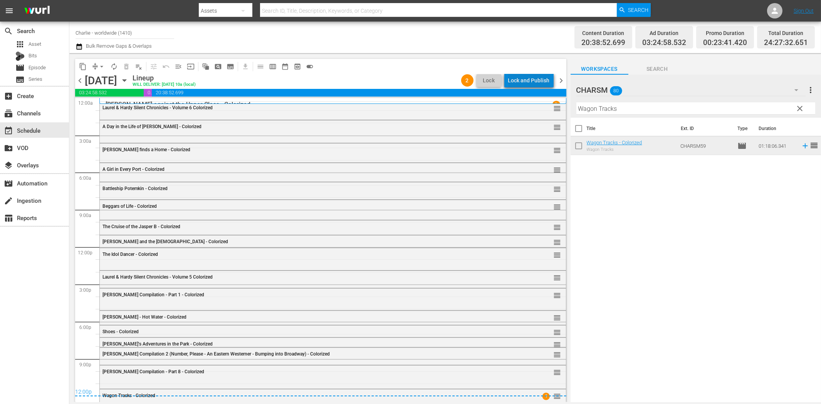
click at [541, 80] on div "Lock and Publish" at bounding box center [529, 81] width 42 height 14
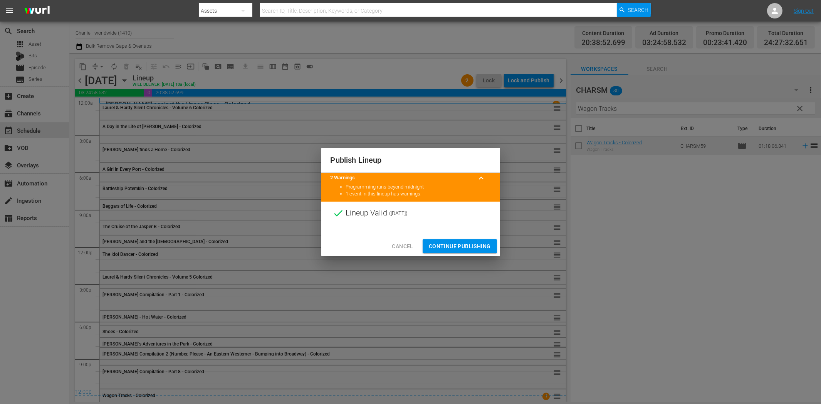
click at [475, 241] on button "Continue Publishing" at bounding box center [459, 246] width 74 height 14
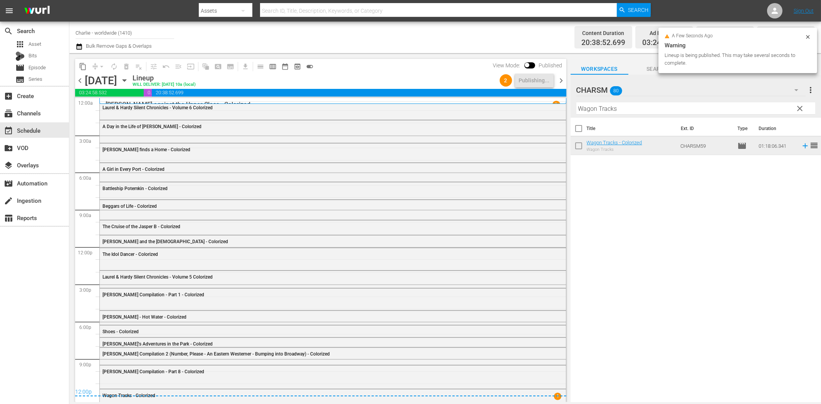
click at [559, 80] on span "chevron_right" at bounding box center [561, 81] width 10 height 10
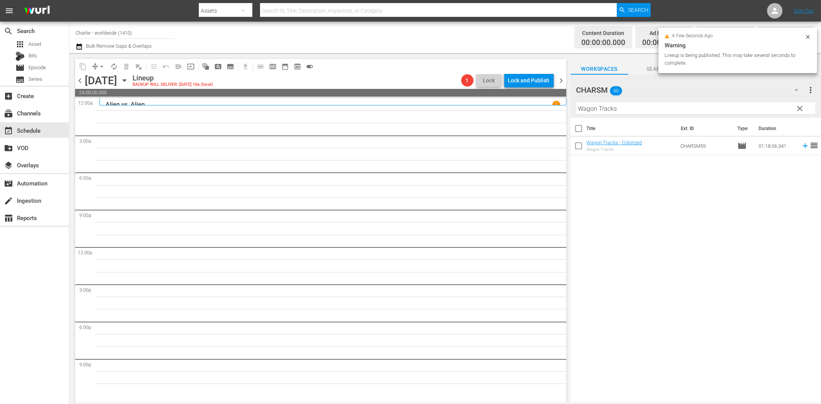
click at [589, 111] on input "Wagon Tracks" at bounding box center [695, 108] width 239 height 12
paste input "The Marriage Circle"
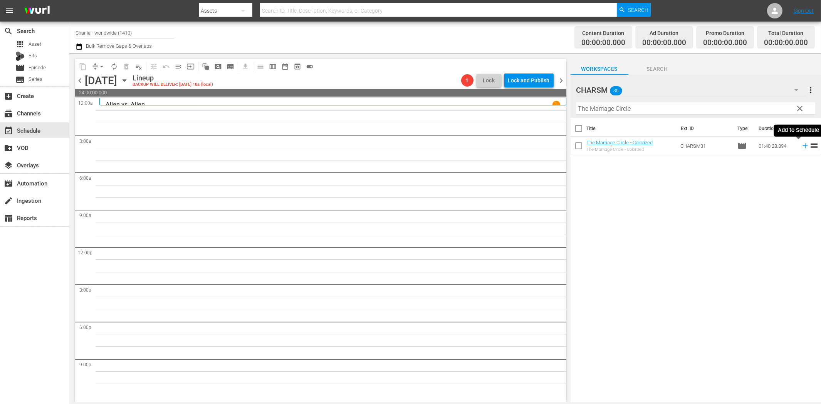
drag, startPoint x: 799, startPoint y: 146, endPoint x: 775, endPoint y: 151, distance: 23.6
click at [802, 146] on icon at bounding box center [804, 146] width 5 height 5
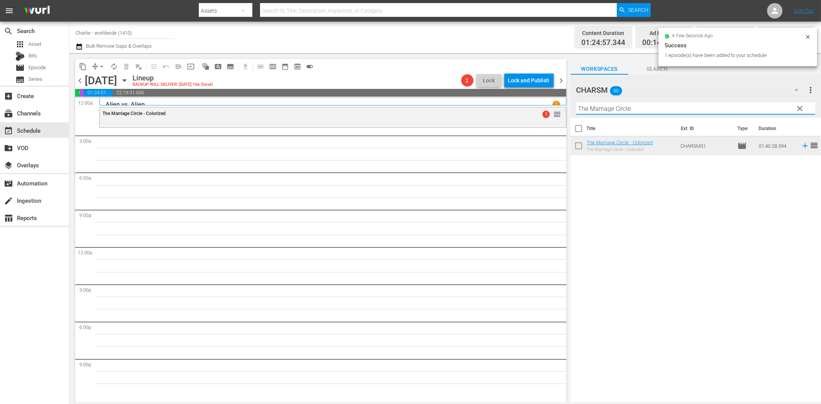
click at [595, 110] on input "The Marriage Circle" at bounding box center [695, 108] width 239 height 12
paste input "Hungarian Rhapsody"
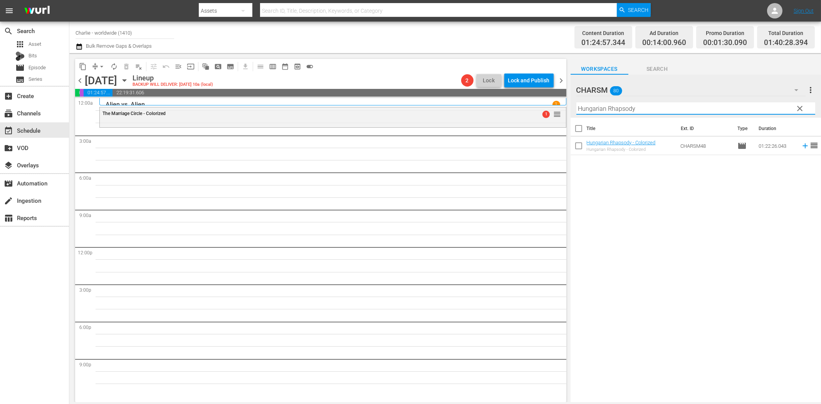
click at [800, 144] on icon at bounding box center [804, 146] width 8 height 8
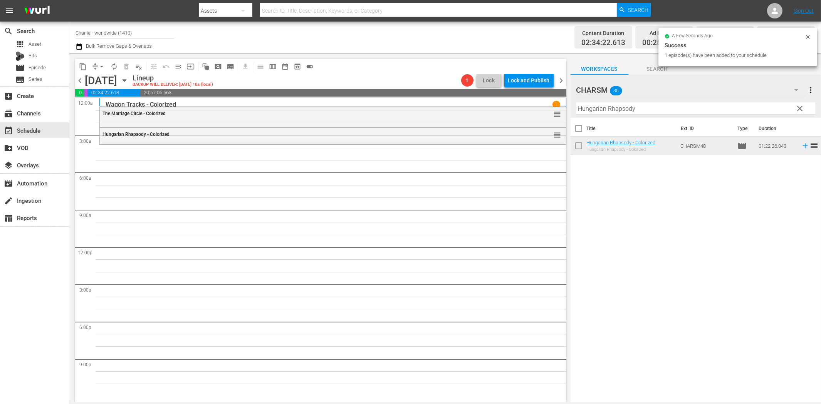
click at [599, 111] on input "Hungarian Rhapsody" at bounding box center [695, 108] width 239 height 12
paste input "A Girl in Every Port"
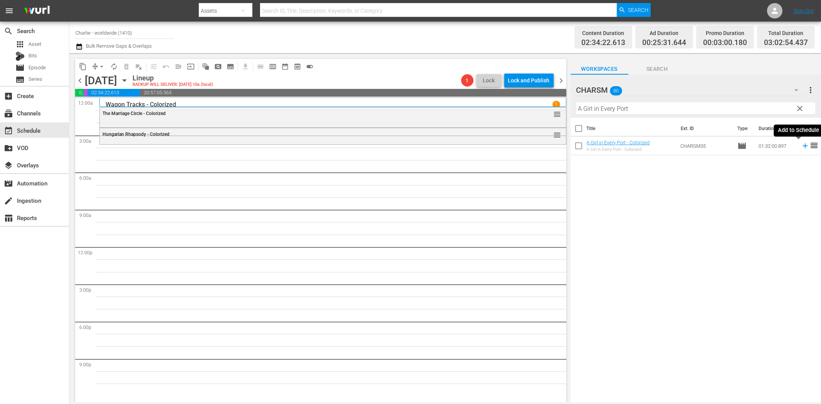
click at [802, 145] on icon at bounding box center [804, 146] width 5 height 5
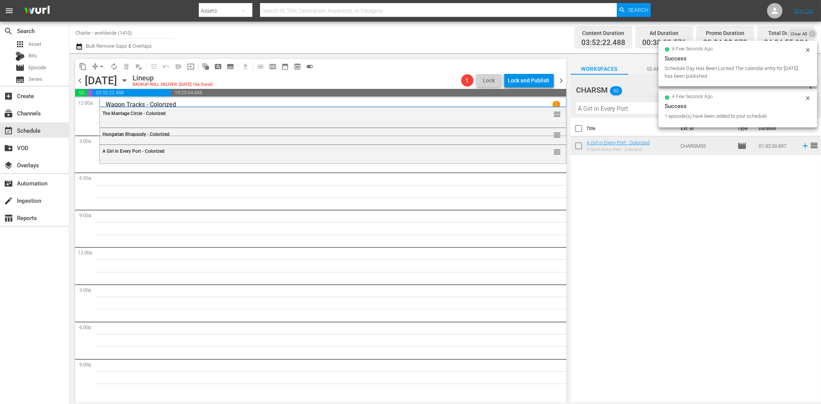
click at [672, 113] on div "1 episode(s) have been added to your schedule" at bounding box center [733, 116] width 138 height 8
drag, startPoint x: 633, startPoint y: 114, endPoint x: 632, endPoint y: 109, distance: 4.7
click at [633, 114] on hr at bounding box center [695, 114] width 239 height 0
click at [632, 109] on input "A Girl in Every Port" at bounding box center [695, 108] width 239 height 12
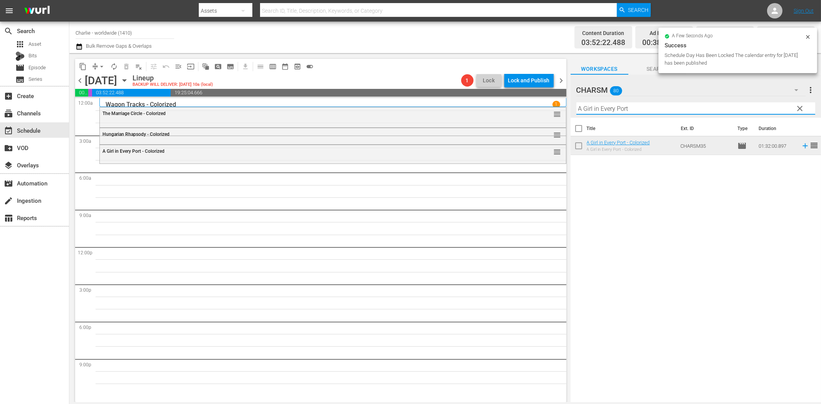
paste input "Battleship Potemkin"
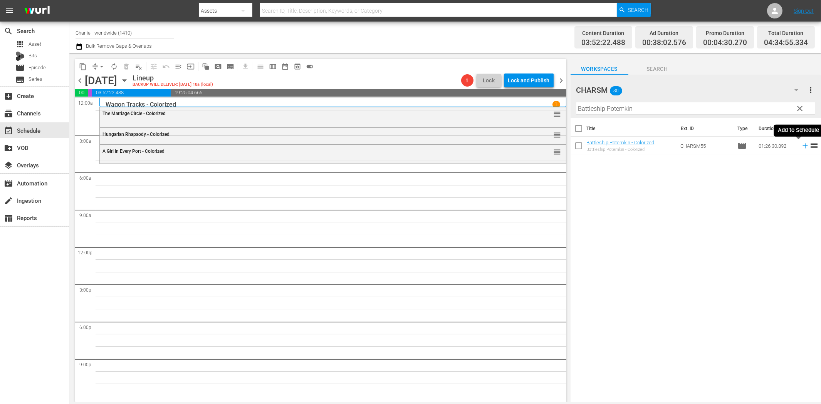
drag, startPoint x: 798, startPoint y: 147, endPoint x: 760, endPoint y: 157, distance: 39.3
click at [800, 147] on icon at bounding box center [804, 146] width 8 height 8
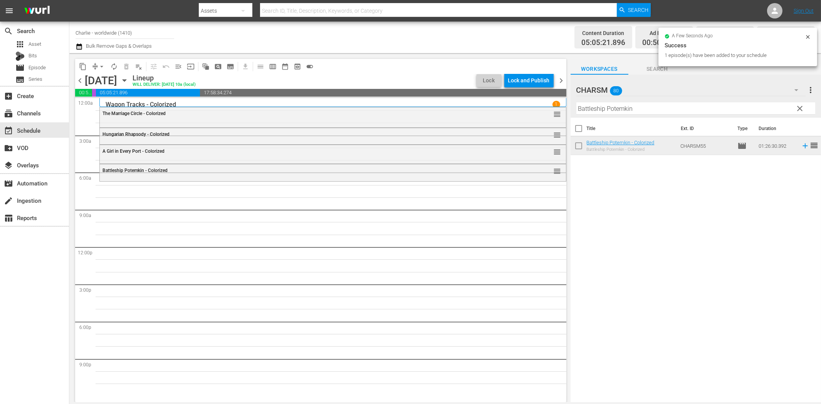
click at [615, 104] on input "Battleship Potemkin" at bounding box center [695, 108] width 239 height 12
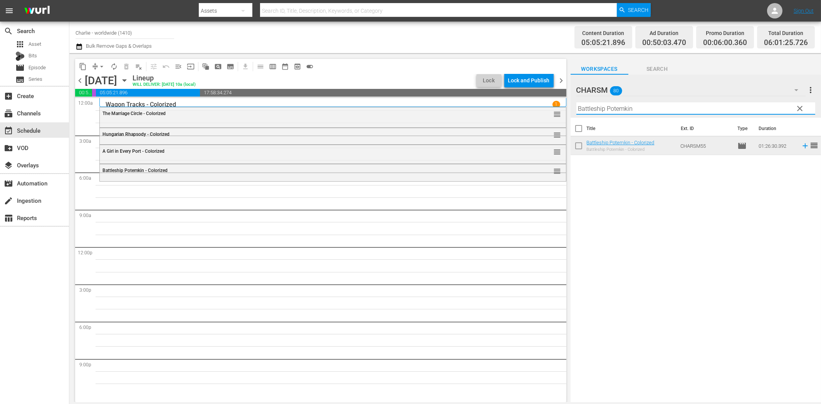
paste input "eggars of Life"
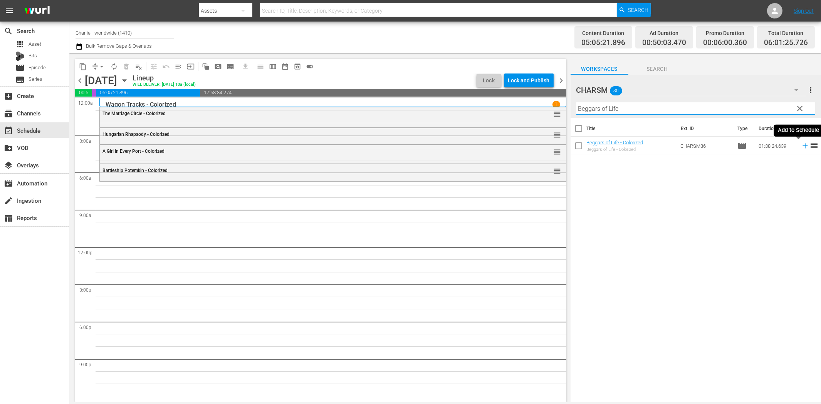
click at [801, 147] on icon at bounding box center [804, 146] width 8 height 8
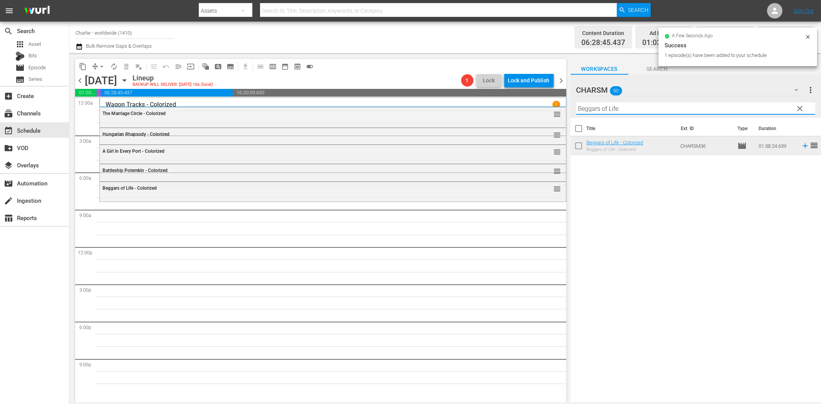
click at [583, 112] on input "Beggars of Life" at bounding box center [695, 108] width 239 height 12
paste input "uster [PERSON_NAME] Compilation – Part 5"
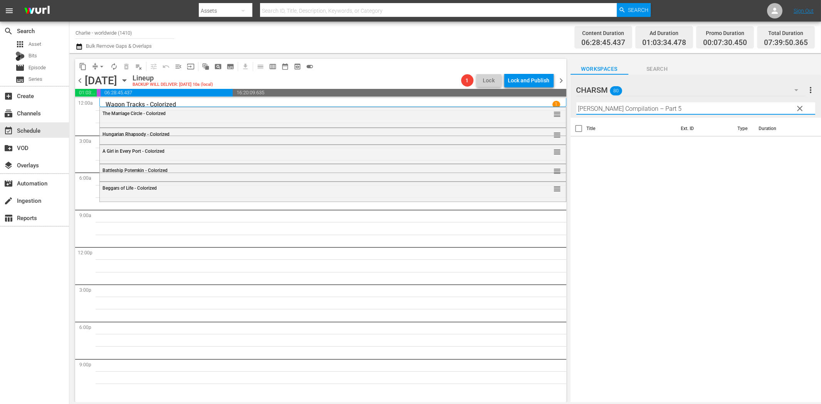
drag, startPoint x: 653, startPoint y: 108, endPoint x: 722, endPoint y: 108, distance: 68.9
click at [722, 108] on input "[PERSON_NAME] Compilation – Part 5" at bounding box center [695, 108] width 239 height 12
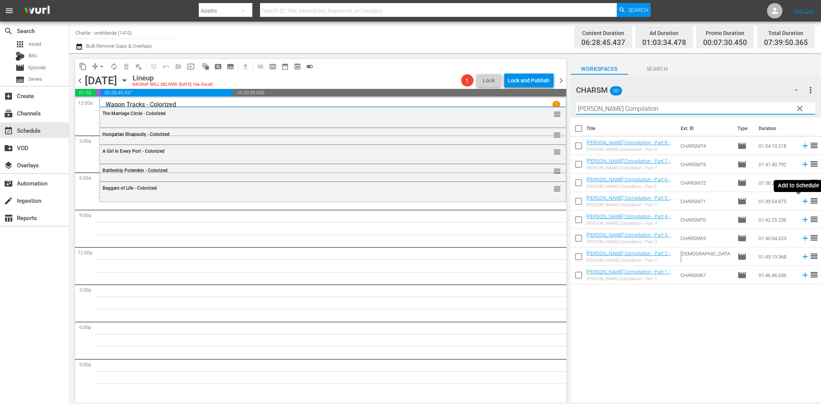
click at [800, 201] on icon at bounding box center [804, 201] width 8 height 8
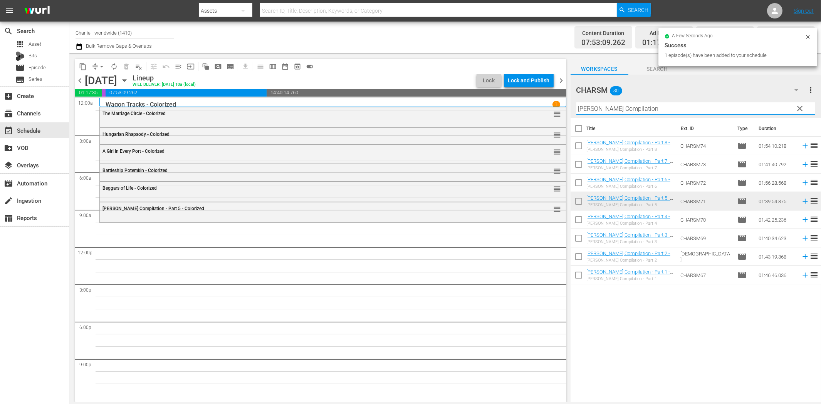
click at [651, 109] on input "[PERSON_NAME] Compilation" at bounding box center [695, 108] width 239 height 12
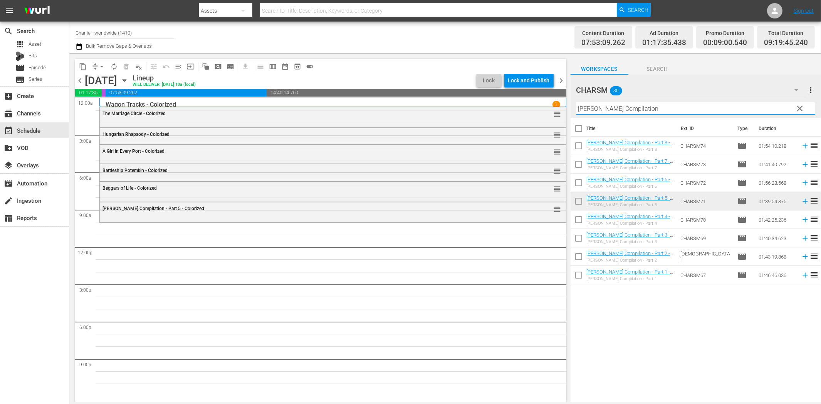
paste input "The Kid"
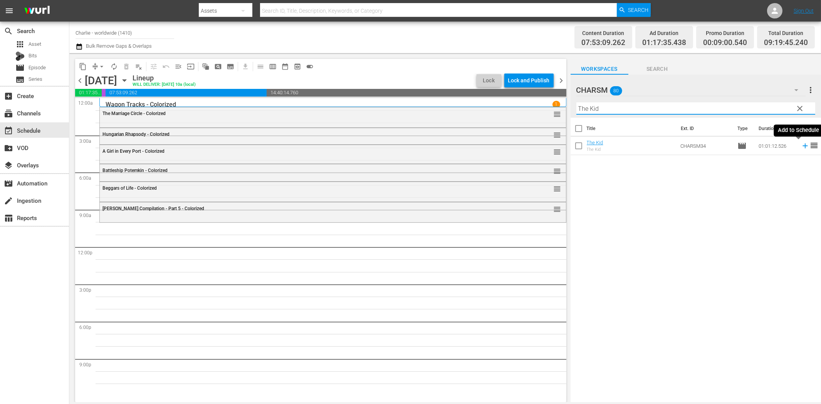
click at [800, 145] on icon at bounding box center [804, 146] width 8 height 8
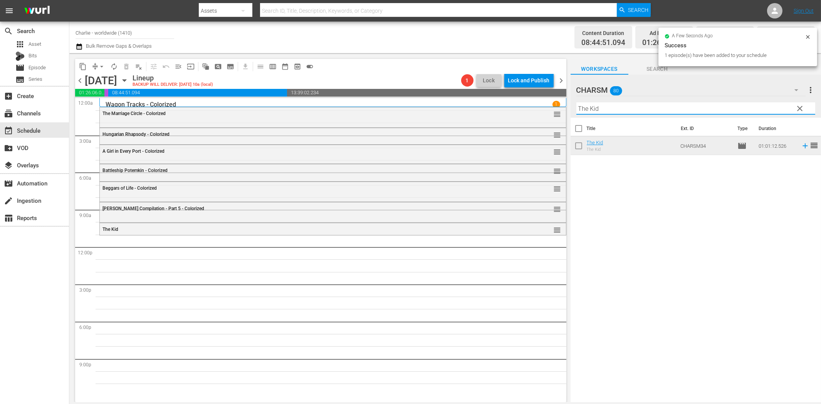
click at [595, 109] on input "The Kid" at bounding box center [695, 108] width 239 height 12
paste input "[PERSON_NAME]'s Escape"
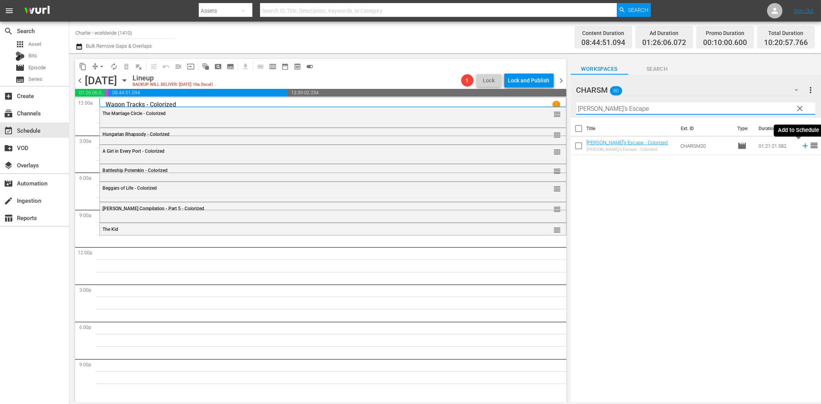
click at [800, 145] on icon at bounding box center [804, 146] width 8 height 8
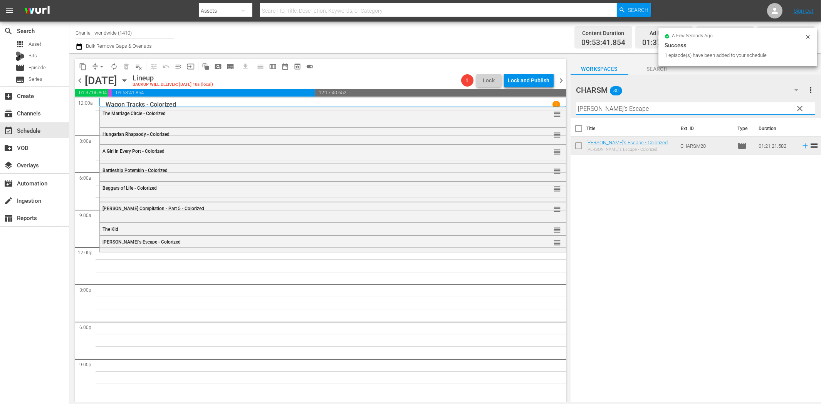
click at [668, 110] on input "[PERSON_NAME]'s Escape" at bounding box center [695, 108] width 239 height 12
paste input "Sensation Seekers"
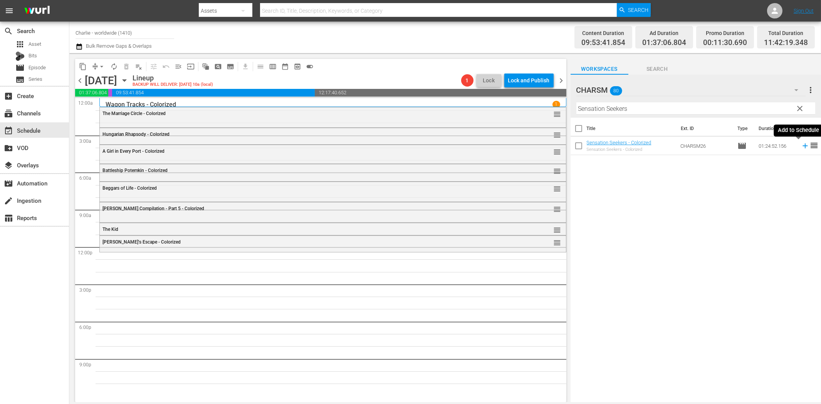
click at [800, 144] on icon at bounding box center [804, 146] width 8 height 8
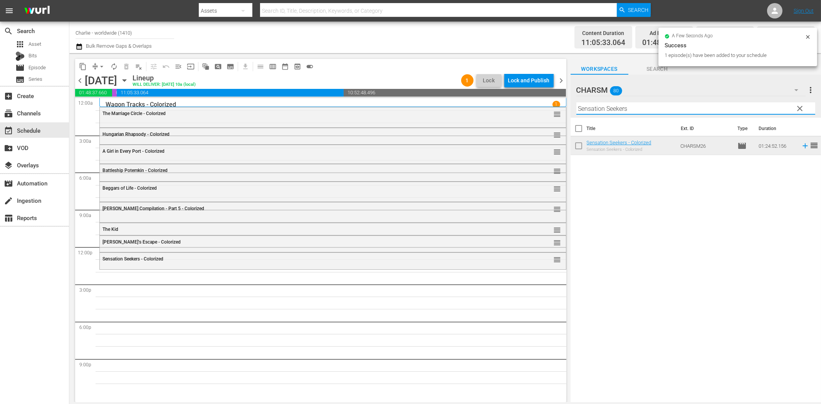
click at [621, 105] on input "Sensation Seekers" at bounding box center [695, 108] width 239 height 12
paste input "The Three Muskete"
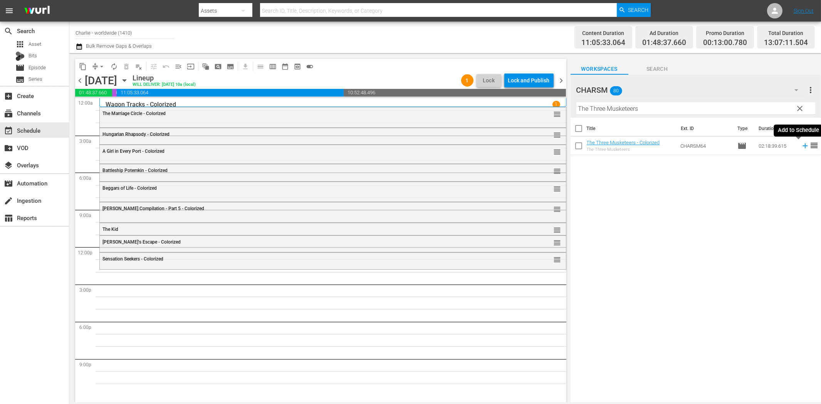
click at [800, 147] on icon at bounding box center [804, 146] width 8 height 8
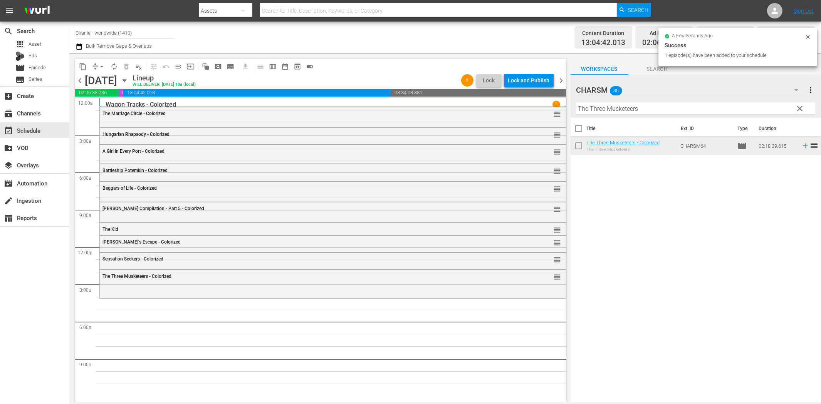
click at [641, 106] on input "The Three Musketeers" at bounding box center [695, 108] width 239 height 12
paste input "ief of [GEOGRAPHIC_DATA]"
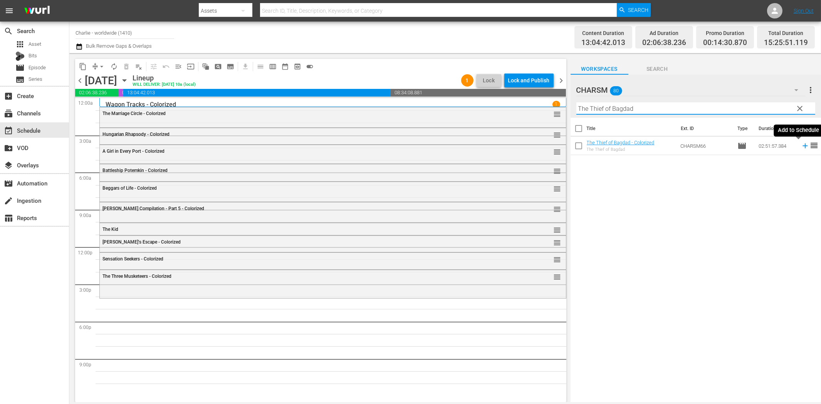
click at [802, 147] on icon at bounding box center [804, 146] width 5 height 5
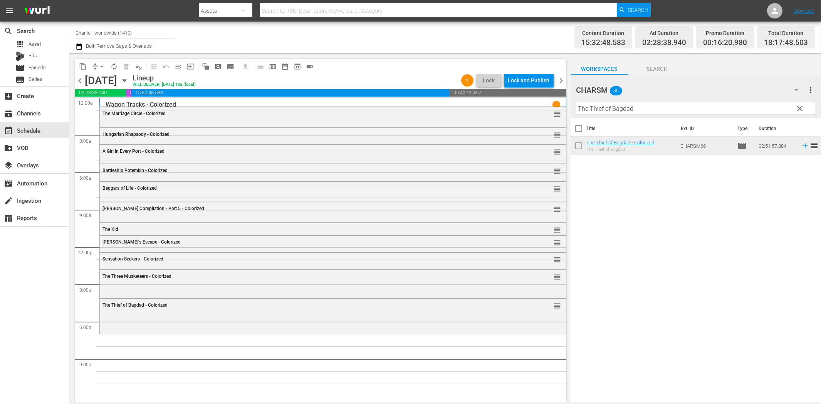
click at [622, 112] on input "The Thief of Bagdad" at bounding box center [695, 108] width 239 height 12
paste input "Blasphemer"
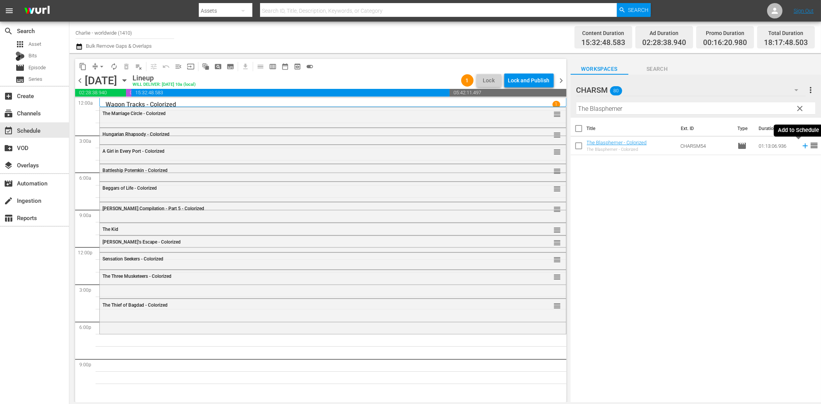
click at [802, 146] on icon at bounding box center [804, 146] width 5 height 5
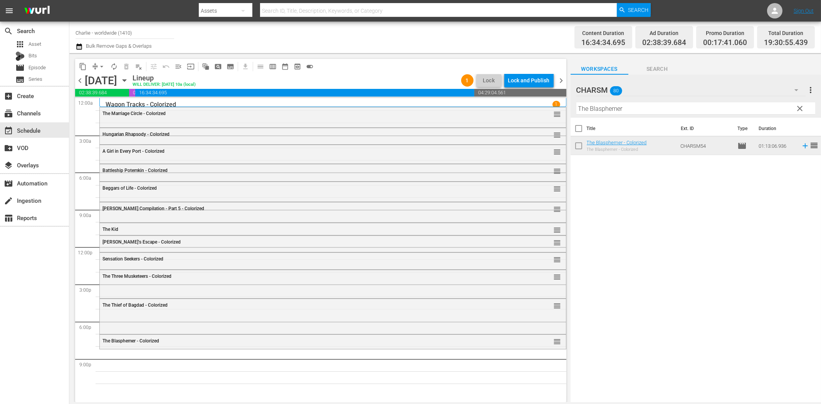
click at [676, 108] on input "The Blasphemer" at bounding box center [695, 108] width 239 height 12
paste input "Affairs of Anatol"
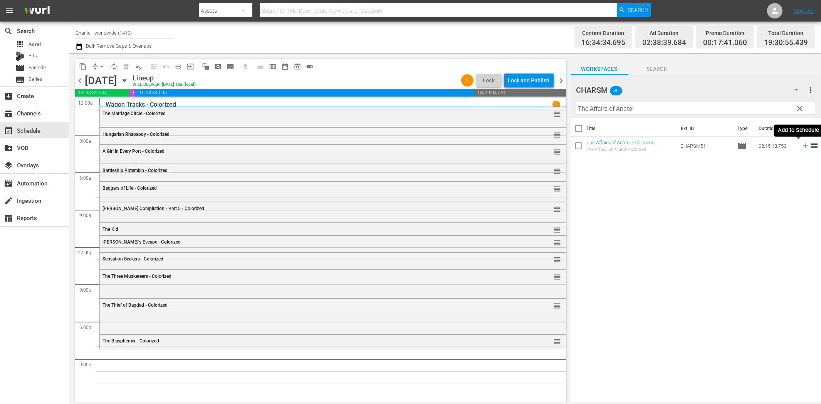
drag, startPoint x: 799, startPoint y: 145, endPoint x: 794, endPoint y: 145, distance: 5.0
click at [800, 145] on icon at bounding box center [804, 146] width 8 height 8
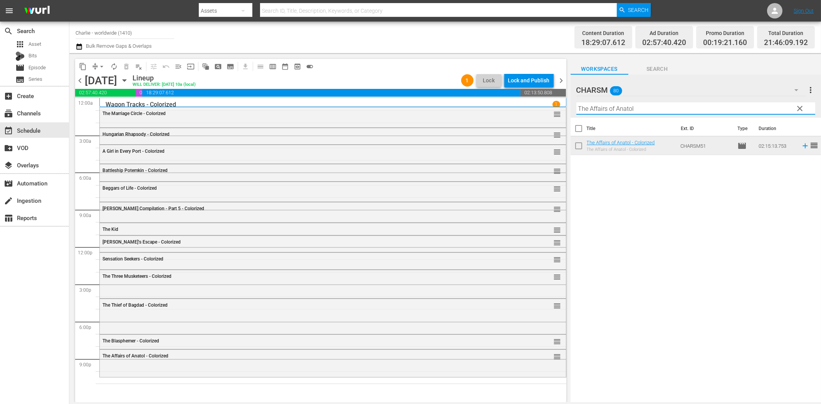
click at [632, 108] on input "The Affairs of Anatol" at bounding box center [695, 108] width 239 height 12
paste input "[PERSON_NAME] the Hitchhiker"
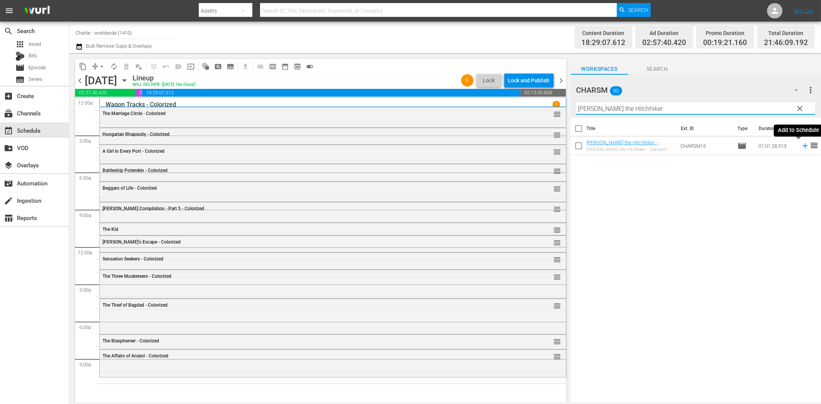
click at [802, 146] on icon at bounding box center [804, 146] width 5 height 5
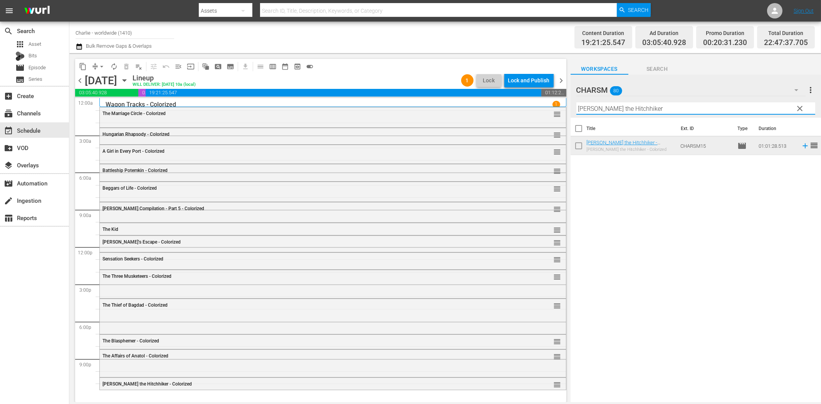
click at [651, 107] on input "[PERSON_NAME] the Hitchhiker" at bounding box center [695, 108] width 239 height 12
paste input "[PERSON_NAME]"
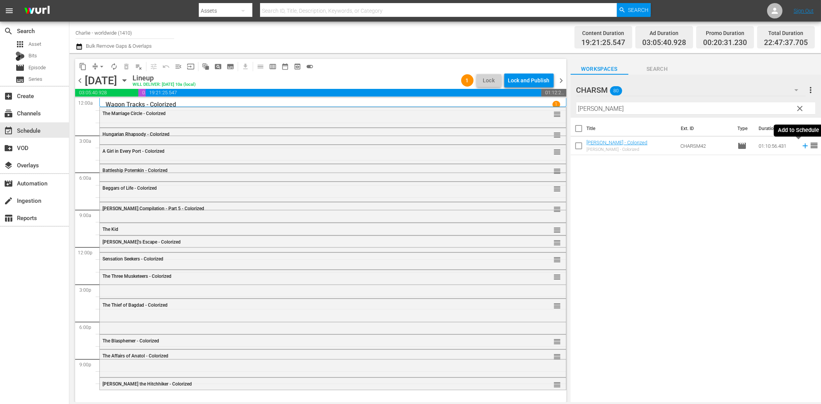
click at [802, 146] on icon at bounding box center [804, 146] width 5 height 5
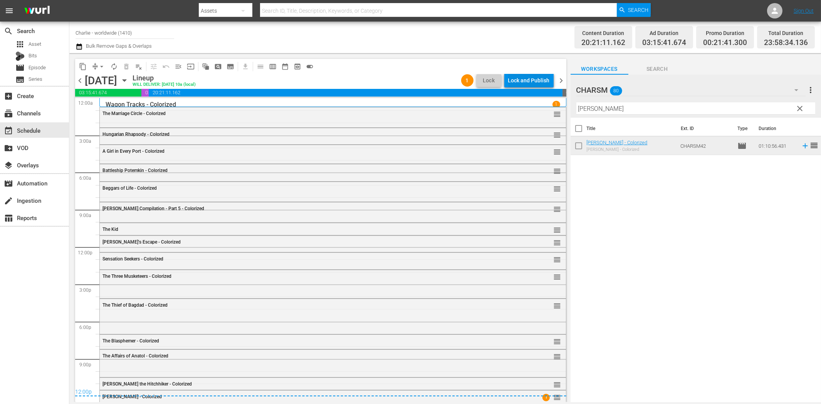
click at [531, 80] on div "Lock and Publish" at bounding box center [529, 81] width 42 height 14
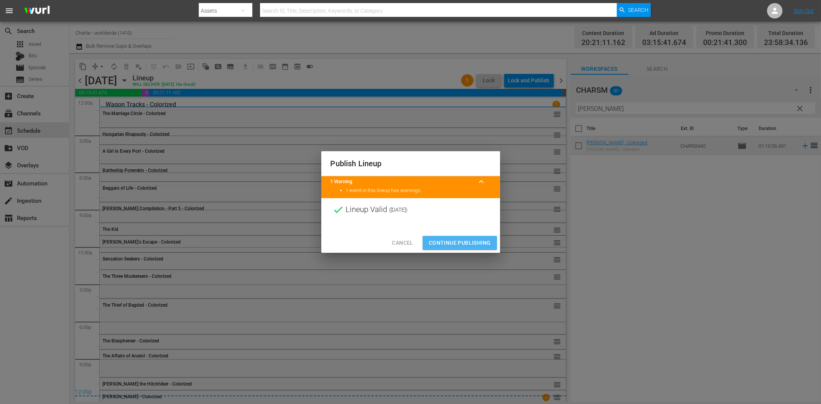
click at [466, 241] on span "Continue Publishing" at bounding box center [460, 243] width 62 height 10
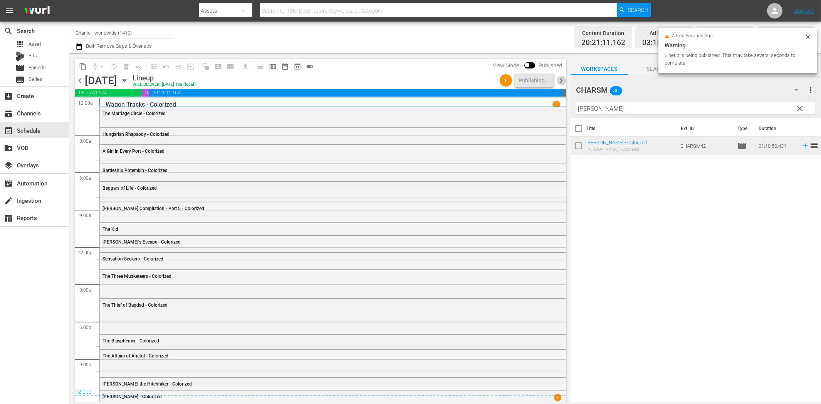
click at [561, 82] on span "chevron_right" at bounding box center [561, 81] width 10 height 10
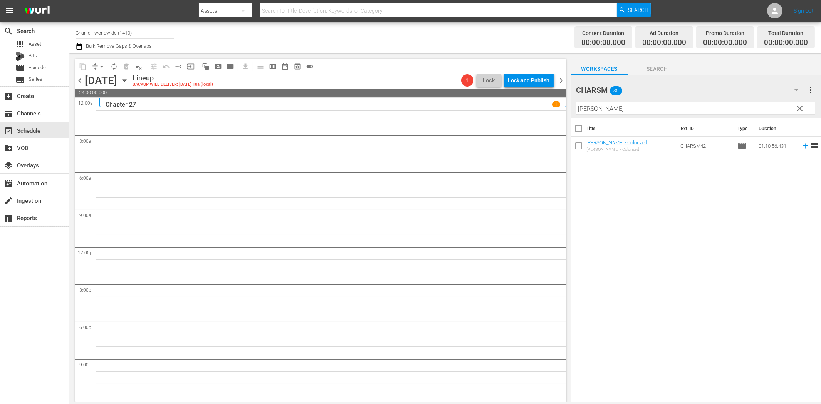
click at [616, 109] on input "[PERSON_NAME]" at bounding box center [695, 108] width 239 height 12
paste input "Don Q - Son of Zorro"
click at [800, 148] on icon at bounding box center [804, 146] width 8 height 8
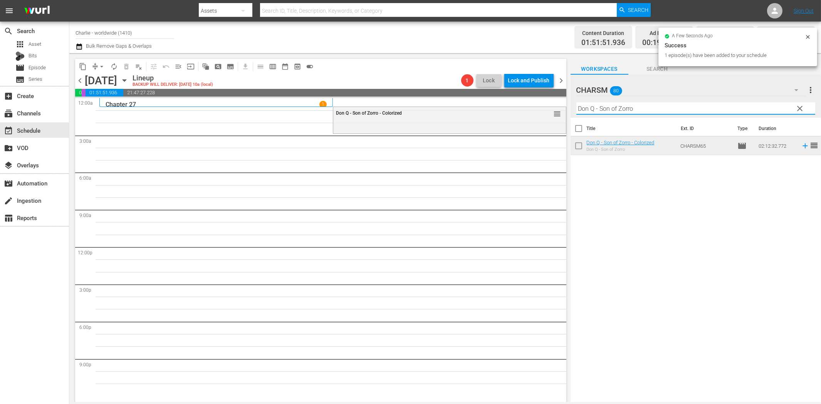
click at [652, 111] on input "Don Q - Son of Zorro" at bounding box center [695, 108] width 239 height 12
paste input "[PERSON_NAME] at Work - Volume Tw"
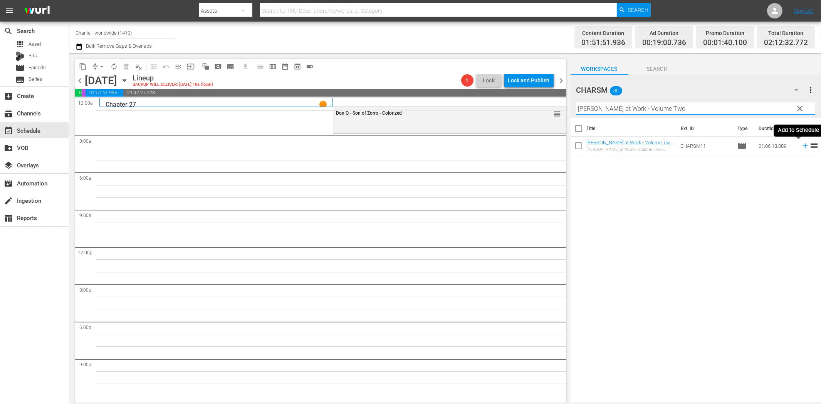
click at [801, 146] on icon at bounding box center [804, 146] width 8 height 8
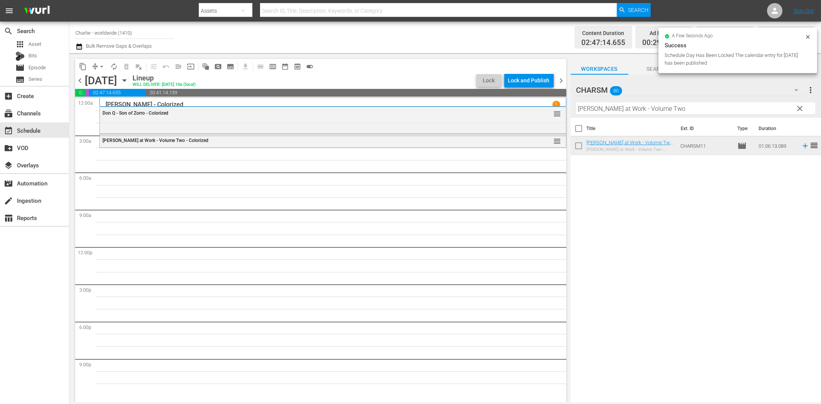
click at [598, 109] on input "[PERSON_NAME] at Work - Volume Two" at bounding box center [695, 108] width 239 height 12
paste input "The Cruise of the [PERSON_NAME]"
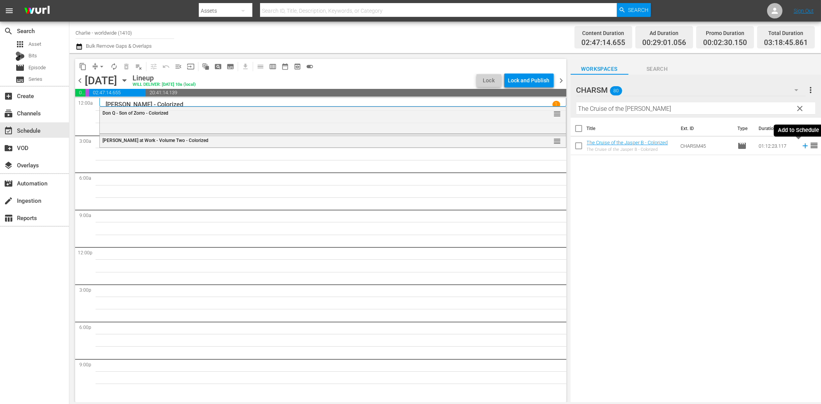
click at [800, 145] on icon at bounding box center [804, 146] width 8 height 8
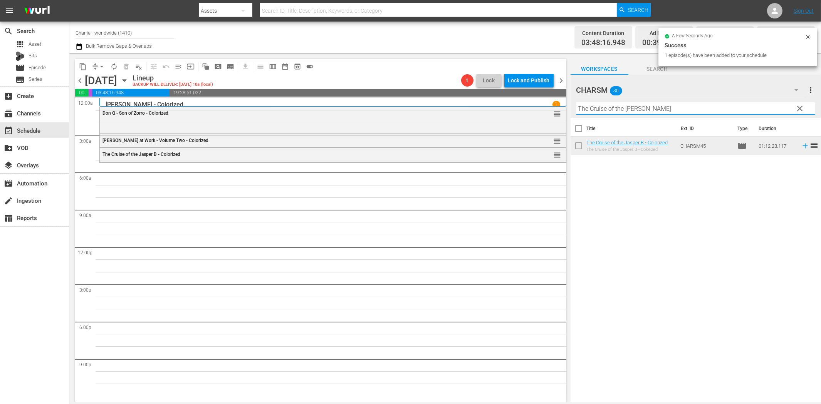
click at [605, 110] on input "The Cruise of the [PERSON_NAME]" at bounding box center [695, 108] width 239 height 12
paste input "[PERSON_NAME] and the [DEMOGRAPHIC_DATA]"
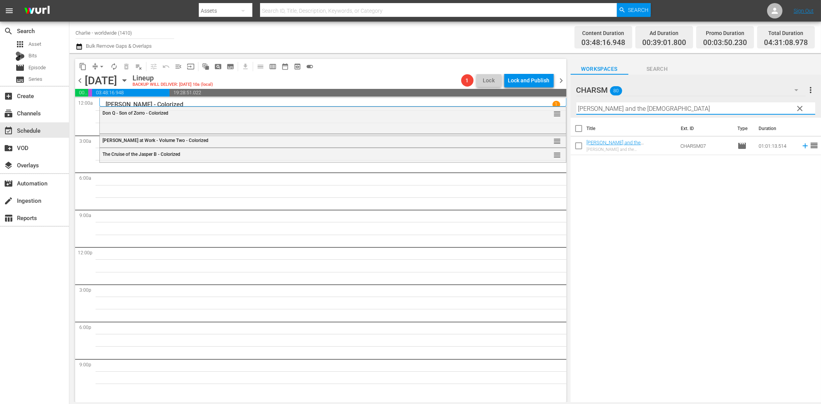
click at [802, 146] on icon at bounding box center [804, 146] width 5 height 5
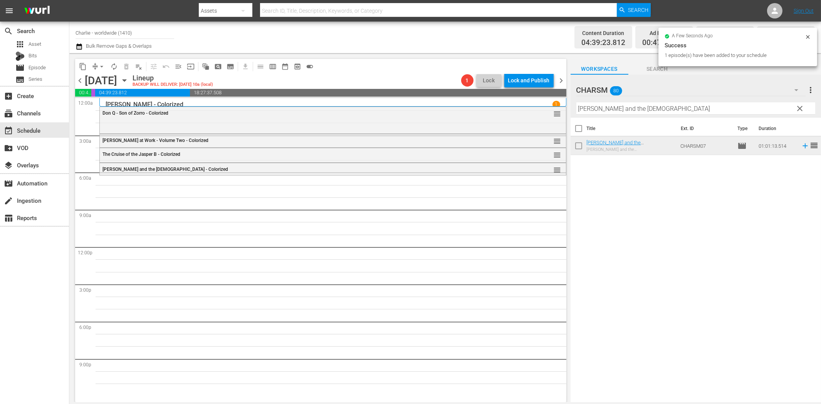
click at [599, 108] on input "[PERSON_NAME] and the [DEMOGRAPHIC_DATA]" at bounding box center [695, 108] width 239 height 12
paste input "The Idol Dancer"
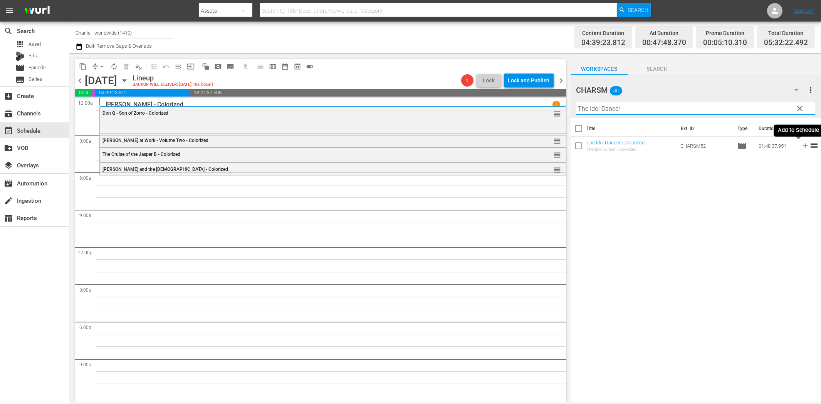
click at [800, 147] on icon at bounding box center [804, 146] width 8 height 8
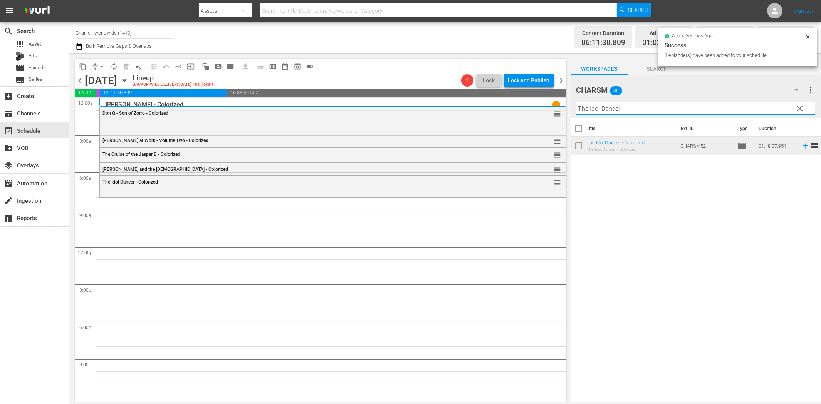
click at [691, 111] on input "The Idol Dancer" at bounding box center [695, 108] width 239 height 12
paste input "[PERSON_NAME] Compilation – Part 7"
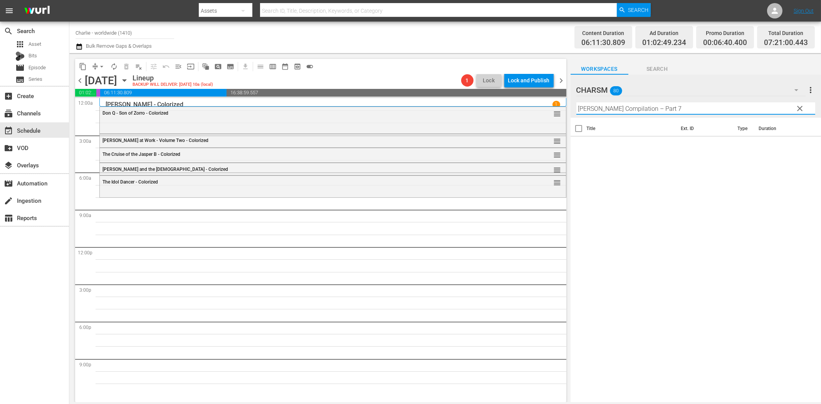
drag, startPoint x: 654, startPoint y: 109, endPoint x: 732, endPoint y: 111, distance: 77.8
click at [732, 111] on input "[PERSON_NAME] Compilation – Part 7" at bounding box center [695, 108] width 239 height 12
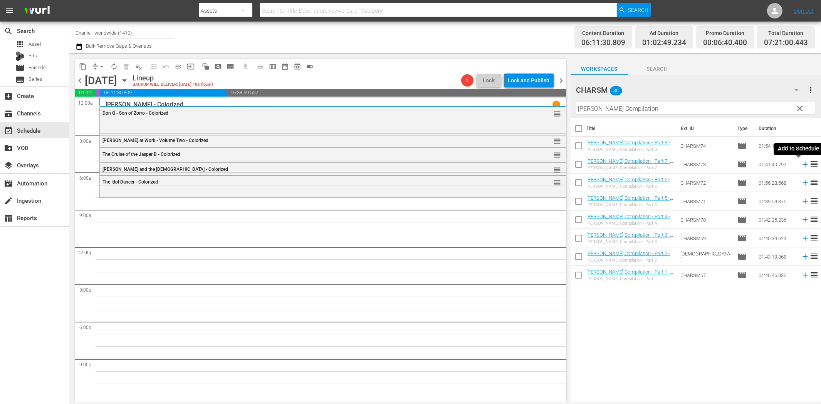
click at [802, 164] on icon at bounding box center [804, 164] width 5 height 5
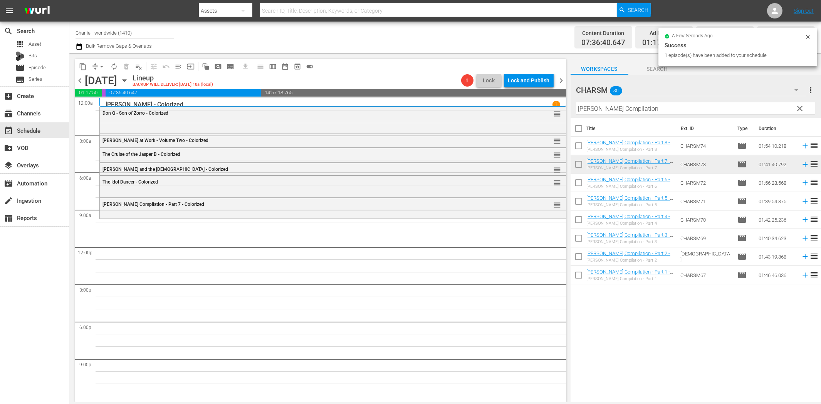
click at [642, 110] on input "[PERSON_NAME] Compilation" at bounding box center [695, 108] width 239 height 12
paste input "The Sea L"
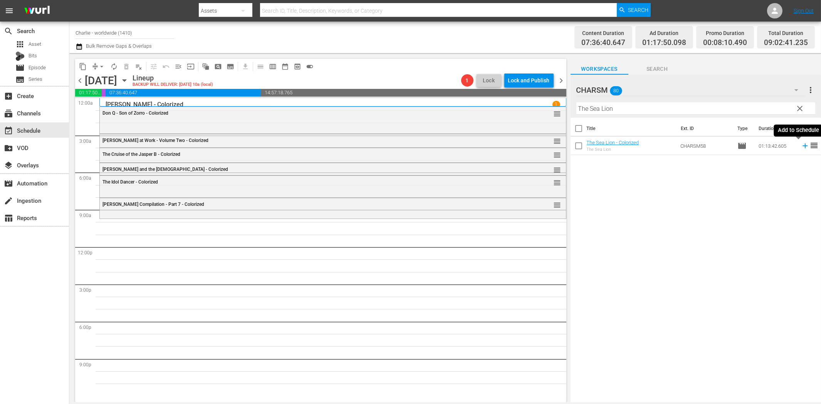
drag, startPoint x: 798, startPoint y: 146, endPoint x: 737, endPoint y: 156, distance: 62.4
click at [802, 146] on icon at bounding box center [804, 146] width 5 height 5
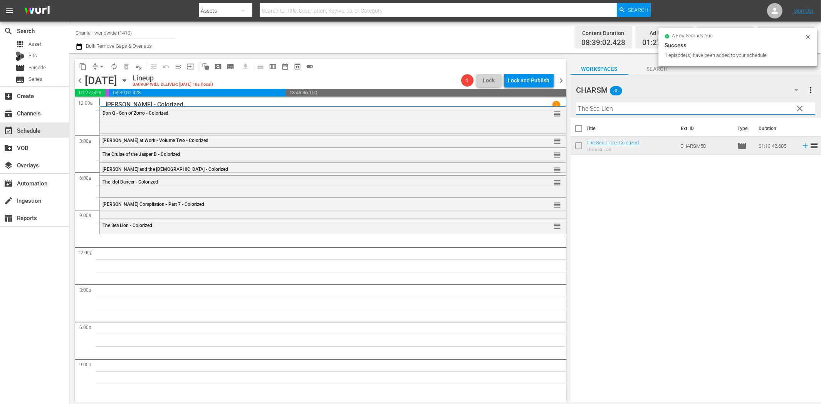
click at [586, 106] on input "The Sea Lion" at bounding box center [695, 108] width 239 height 12
paste input "Laurel & Hardy Silent Chronicles - Vol. 2"
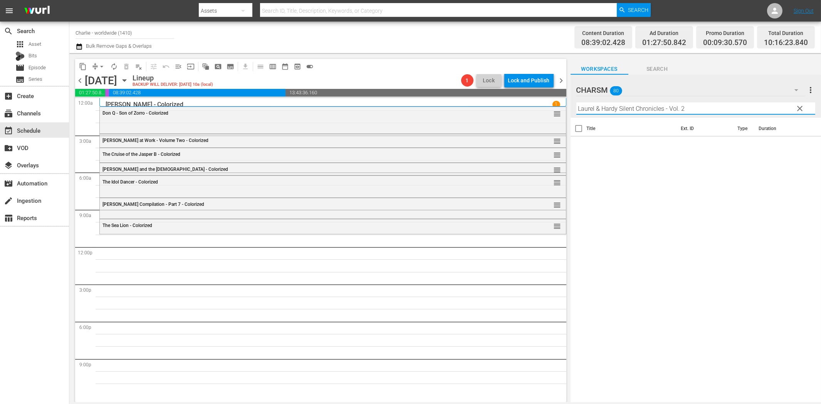
drag, startPoint x: 667, startPoint y: 107, endPoint x: 778, endPoint y: 124, distance: 112.2
click at [766, 123] on div "CHARSM 80 CHARSM more_vert clear Filter by Title [PERSON_NAME] & [PERSON_NAME] …" at bounding box center [695, 241] width 250 height 332
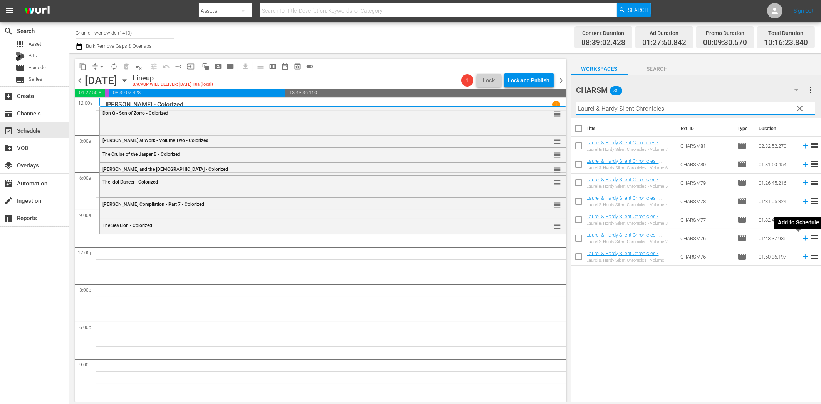
click at [800, 239] on icon at bounding box center [804, 238] width 8 height 8
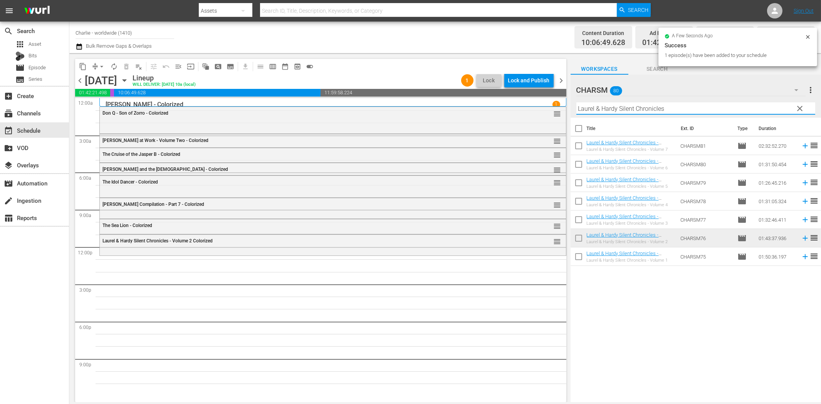
click at [696, 107] on input "Laurel & Hardy Silent Chronicles" at bounding box center [695, 108] width 239 height 12
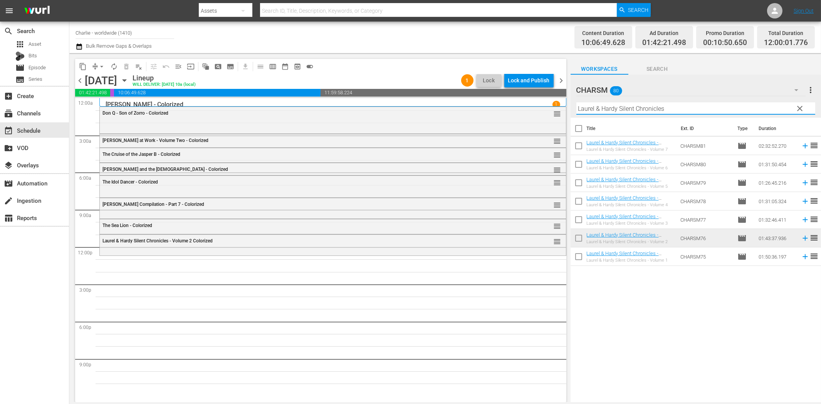
paste input "[PERSON_NAME] at Sea"
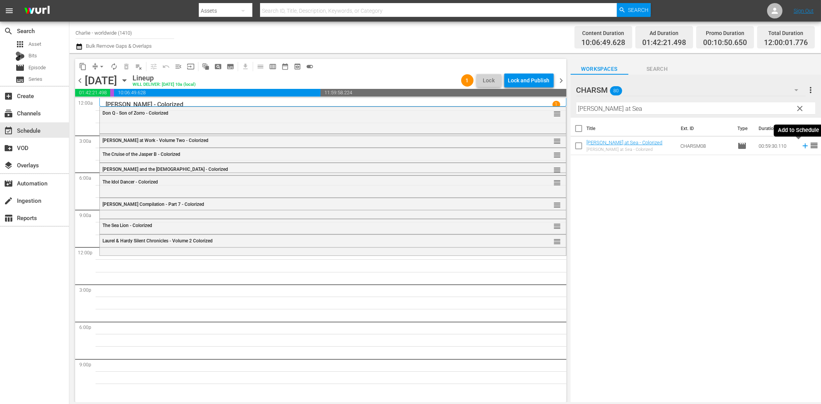
click at [800, 147] on icon at bounding box center [804, 146] width 8 height 8
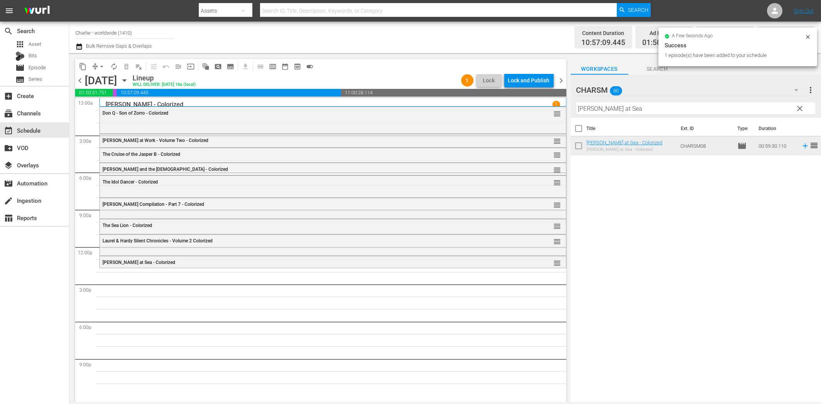
click at [654, 113] on input "[PERSON_NAME] at Sea" at bounding box center [695, 108] width 239 height 12
paste input "[PERSON_NAME] Compilation – Part 4"
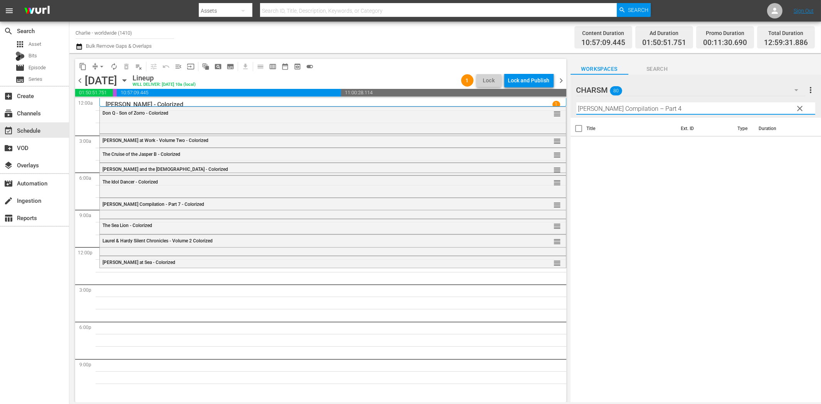
drag, startPoint x: 652, startPoint y: 109, endPoint x: 698, endPoint y: 104, distance: 46.9
click at [698, 104] on input "[PERSON_NAME] Compilation – Part 4" at bounding box center [695, 108] width 239 height 12
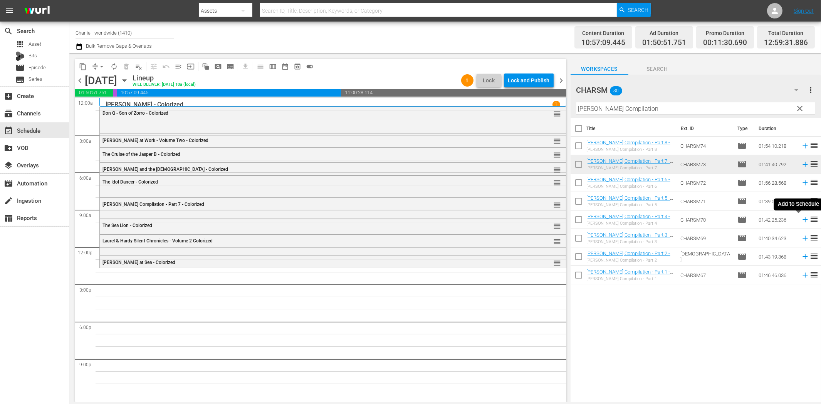
click at [802, 220] on icon at bounding box center [804, 220] width 5 height 5
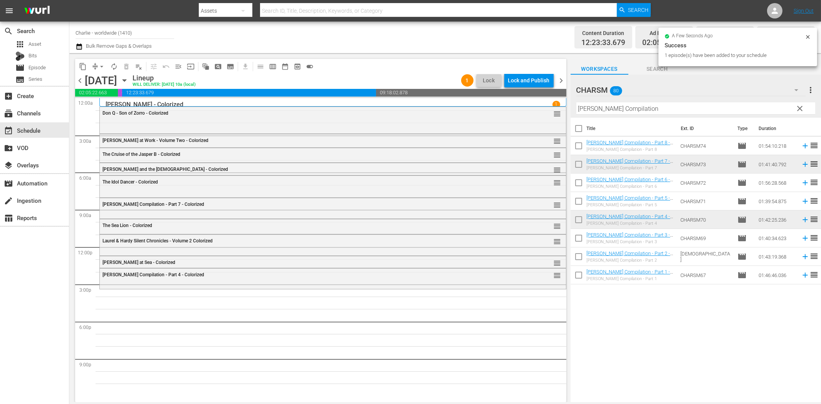
click at [633, 116] on div "Filter by Title [PERSON_NAME] Compilation" at bounding box center [695, 108] width 239 height 18
click at [637, 110] on input "[PERSON_NAME] Compilation" at bounding box center [695, 108] width 239 height 12
paste input "[PERSON_NAME]"
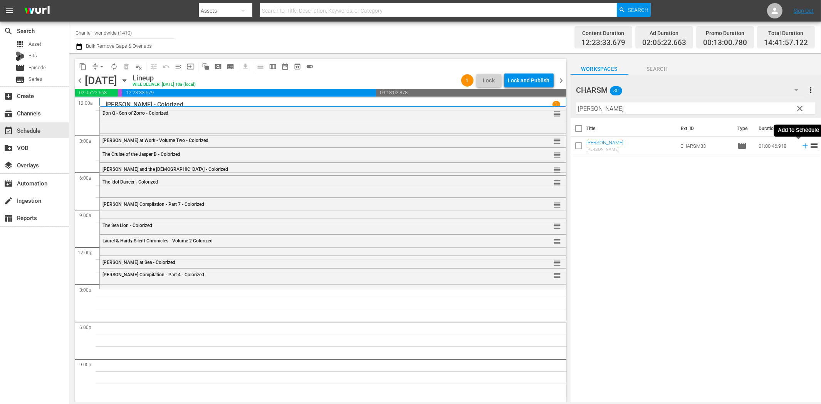
drag, startPoint x: 800, startPoint y: 144, endPoint x: 794, endPoint y: 145, distance: 6.6
click at [800, 144] on icon at bounding box center [804, 146] width 8 height 8
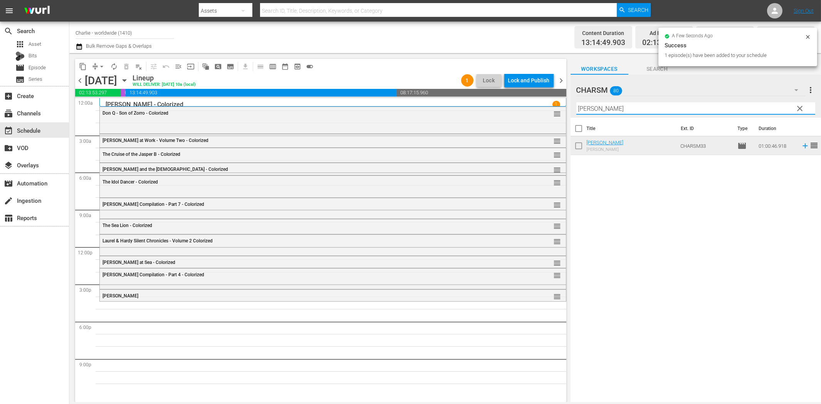
click at [655, 109] on input "[PERSON_NAME]" at bounding box center [695, 108] width 239 height 12
paste input "[PERSON_NAME] Compilation – Part 3"
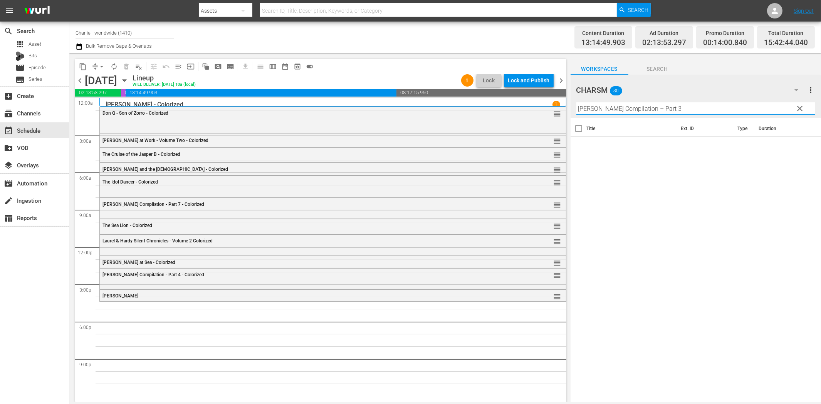
drag, startPoint x: 654, startPoint y: 106, endPoint x: 721, endPoint y: 112, distance: 67.7
click at [715, 111] on input "[PERSON_NAME] Compilation – Part 3" at bounding box center [695, 108] width 239 height 12
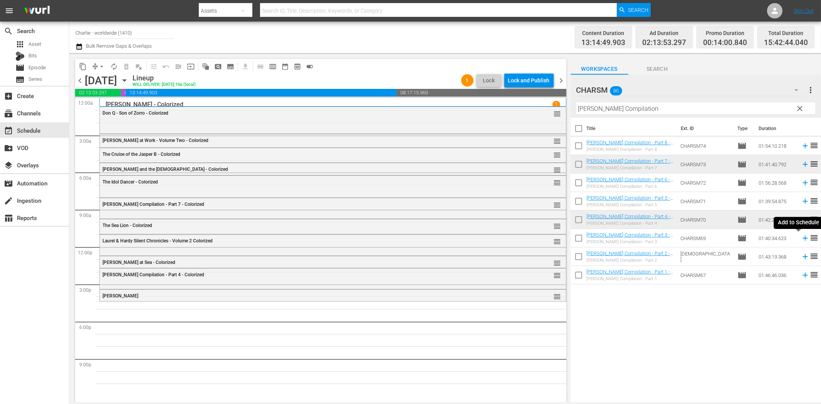
click at [800, 239] on icon at bounding box center [804, 238] width 8 height 8
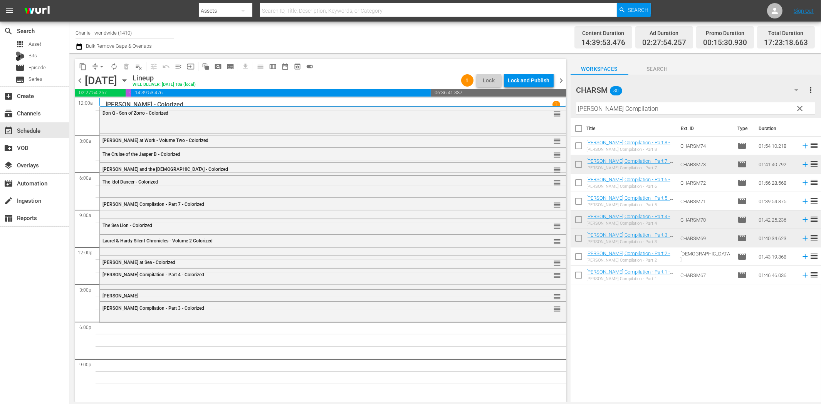
click at [601, 103] on input "[PERSON_NAME] Compilation" at bounding box center [695, 108] width 239 height 12
paste input "The Mark of Zorro"
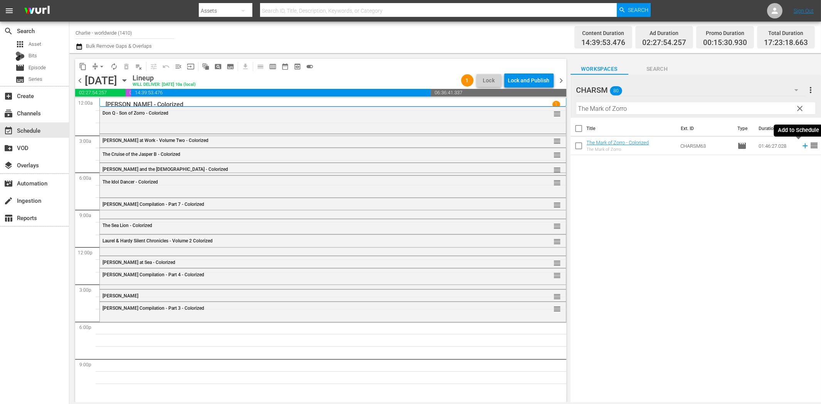
click at [802, 146] on icon at bounding box center [804, 146] width 5 height 5
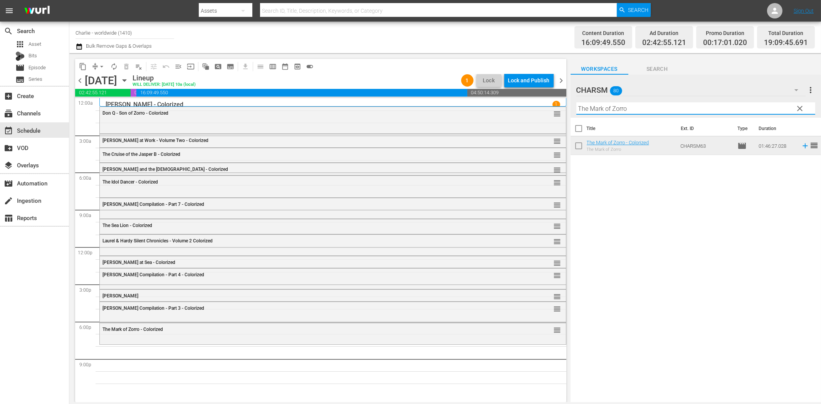
click at [648, 112] on input "The Mark of Zorro" at bounding box center [695, 108] width 239 height 12
paste input "[PERSON_NAME] at Work - Volume Three"
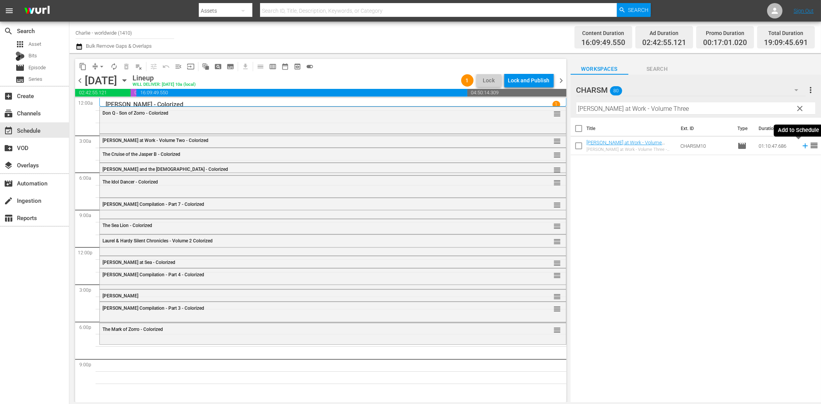
click at [800, 143] on icon at bounding box center [804, 146] width 8 height 8
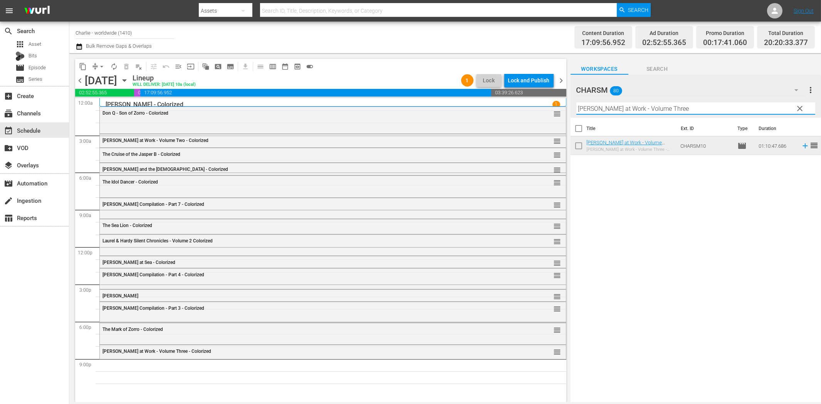
click at [692, 112] on input "[PERSON_NAME] at Work - Volume Three" at bounding box center [695, 108] width 239 height 12
paste input "[PERSON_NAME] in Wonderland"
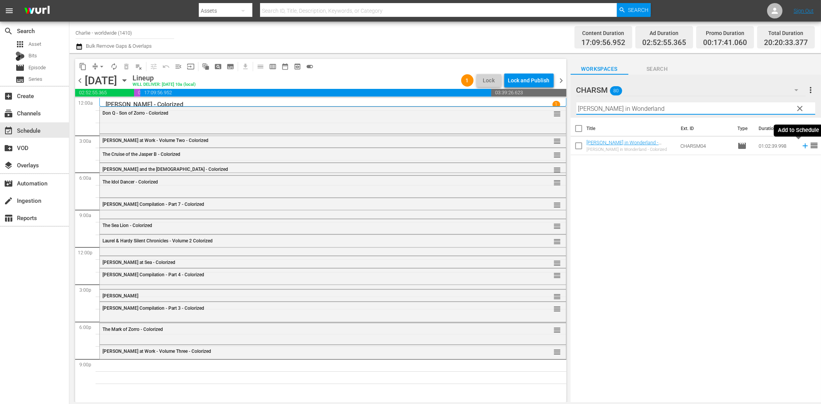
click at [802, 146] on icon at bounding box center [804, 146] width 5 height 5
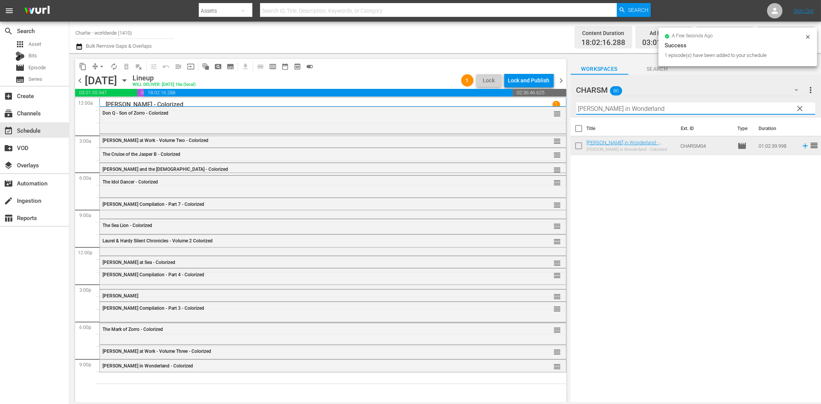
click at [712, 110] on input "[PERSON_NAME] in Wonderland" at bounding box center [695, 108] width 239 height 12
paste input "[PERSON_NAME]"
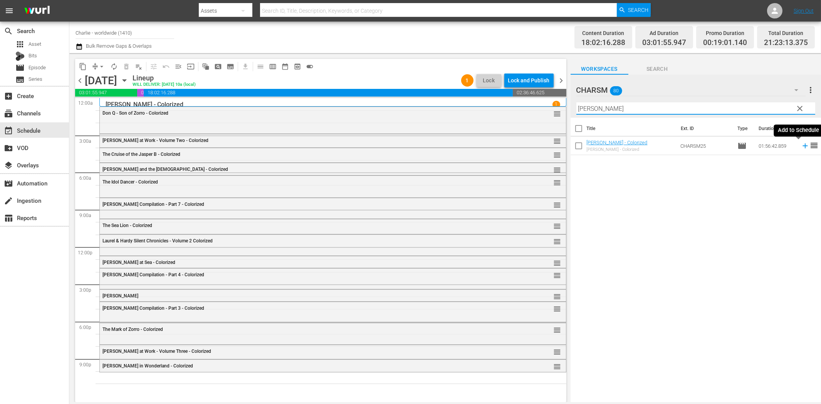
click at [800, 147] on icon at bounding box center [804, 146] width 8 height 8
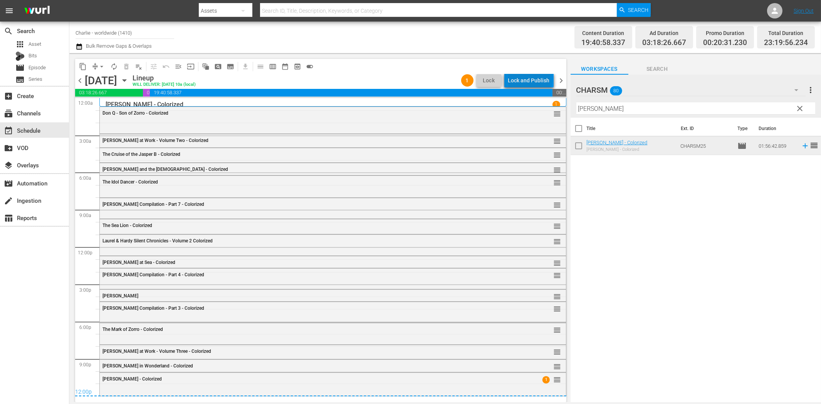
click at [532, 79] on div "Lock and Publish" at bounding box center [529, 81] width 42 height 14
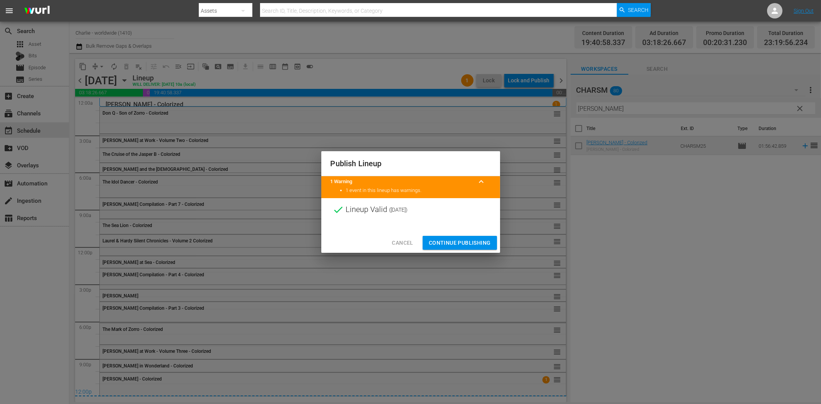
click at [474, 241] on span "Continue Publishing" at bounding box center [460, 243] width 62 height 10
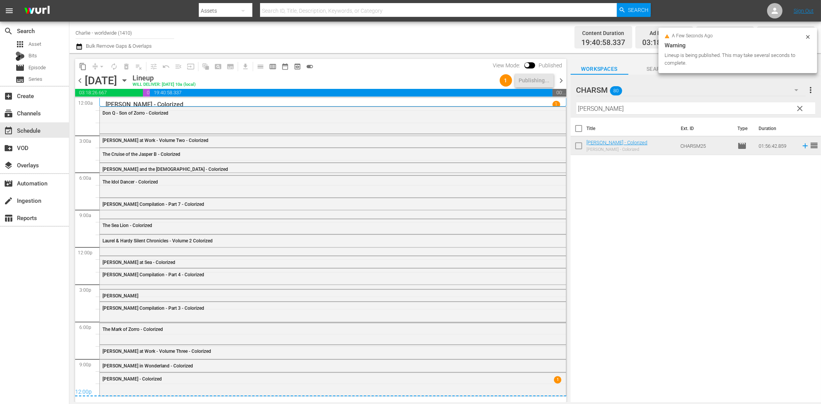
click at [559, 82] on span "chevron_right" at bounding box center [561, 81] width 10 height 10
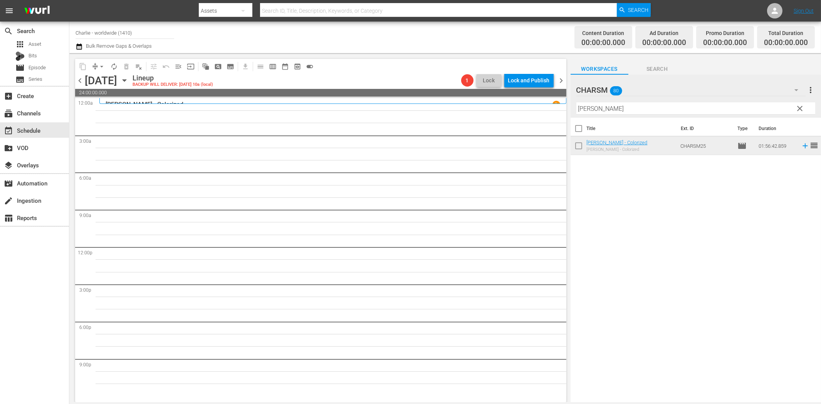
click at [621, 108] on input "[PERSON_NAME]" at bounding box center [695, 108] width 239 height 12
paste input "The Ice Flood"
click at [800, 149] on icon at bounding box center [804, 146] width 8 height 8
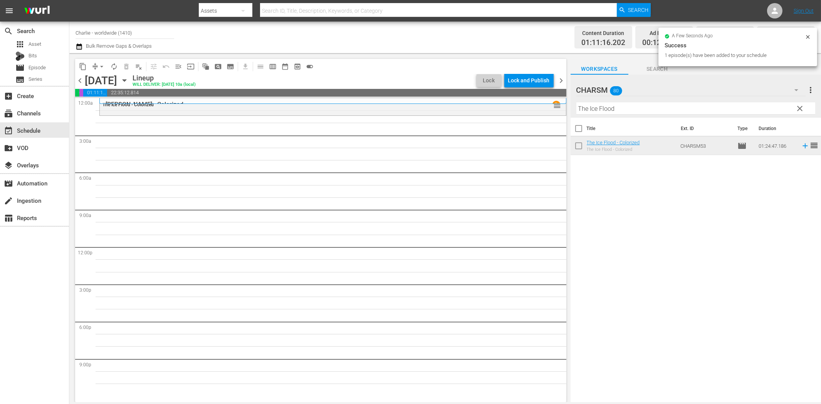
click at [604, 109] on input "The Ice Flood" at bounding box center [695, 108] width 239 height 12
paste input "[PERSON_NAME] at Work - Volume One"
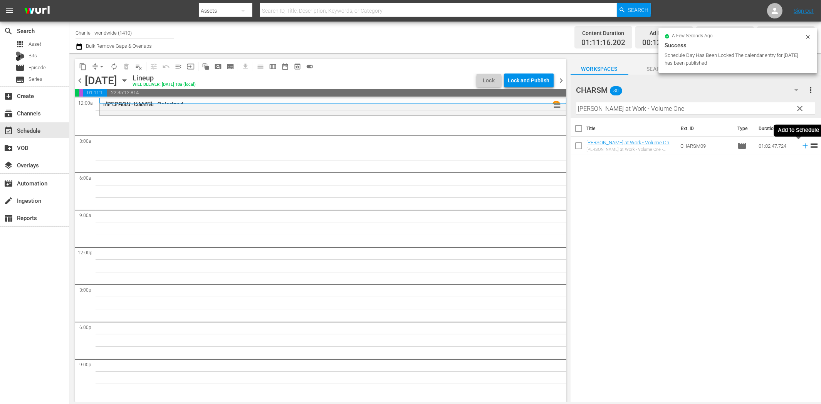
drag, startPoint x: 797, startPoint y: 147, endPoint x: 768, endPoint y: 156, distance: 30.8
click at [800, 147] on icon at bounding box center [804, 146] width 8 height 8
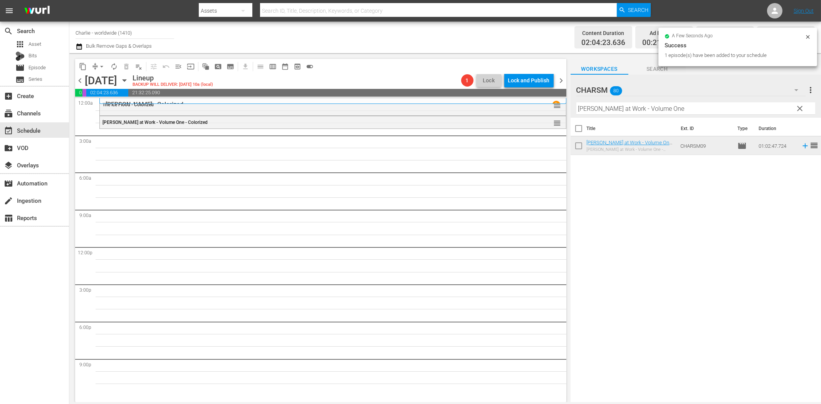
click at [603, 112] on input "[PERSON_NAME] at Work - Volume One" at bounding box center [695, 108] width 239 height 12
paste input "[PERSON_NAME] - Girl Shy"
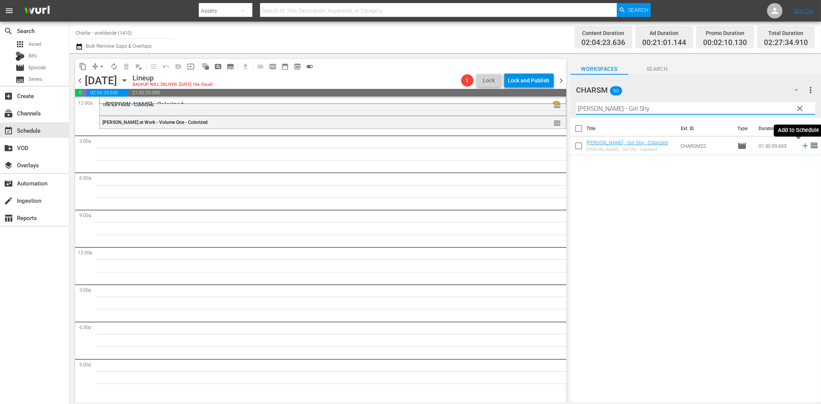
click at [800, 145] on icon at bounding box center [804, 146] width 8 height 8
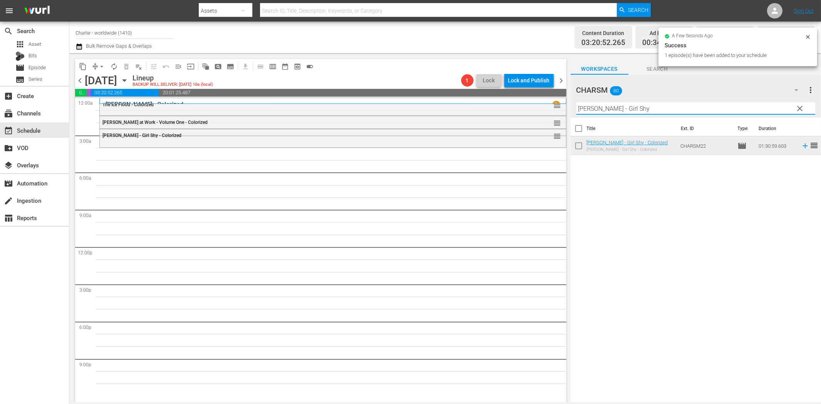
click at [624, 107] on input "[PERSON_NAME] - Girl Shy" at bounding box center [695, 108] width 239 height 12
paste input "The Phantom of the Opera"
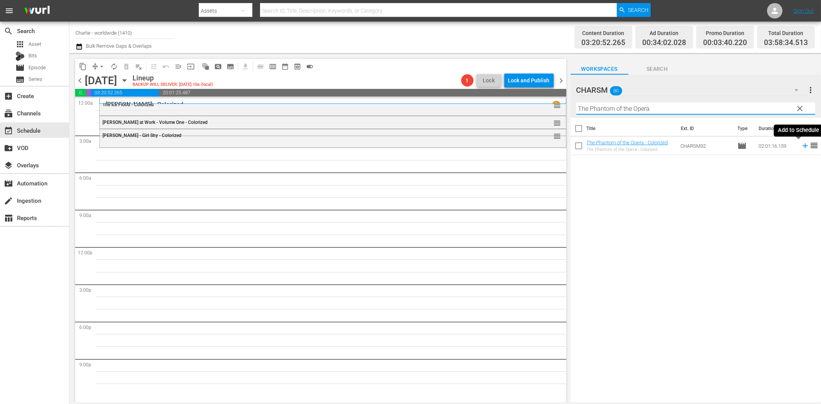
click at [800, 147] on icon at bounding box center [804, 146] width 8 height 8
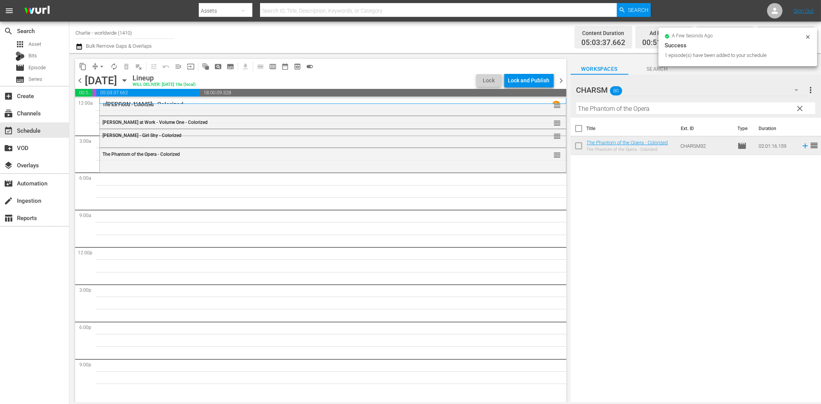
click at [615, 110] on input "The Phantom of the Opera" at bounding box center [695, 108] width 239 height 12
paste input "Shoes"
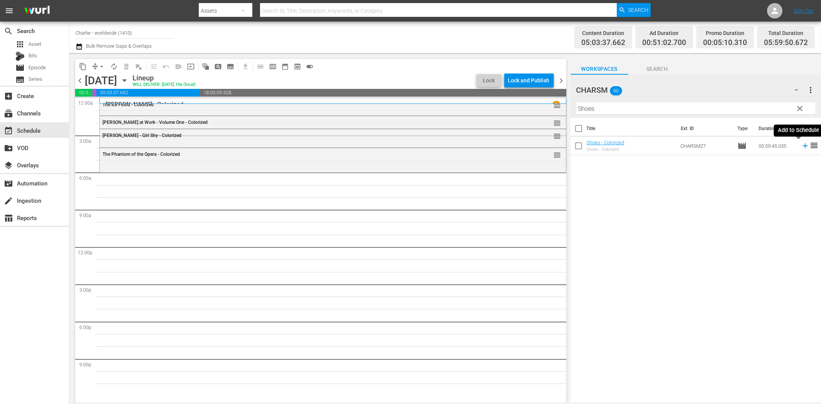
click at [800, 147] on icon at bounding box center [804, 146] width 8 height 8
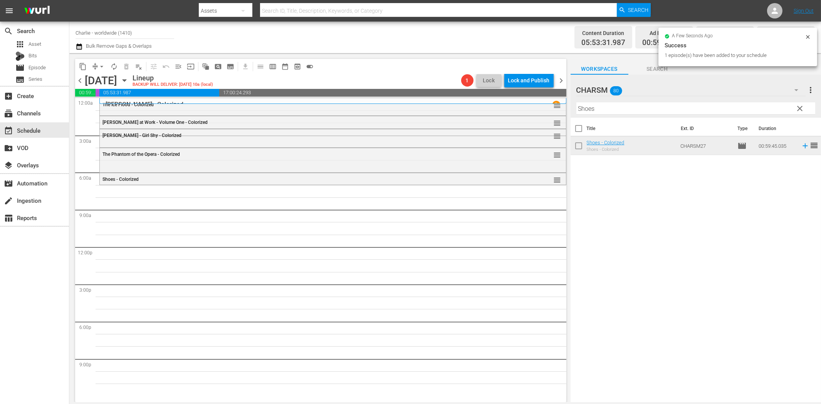
click at [698, 110] on input "Shoes" at bounding box center [695, 108] width 239 height 12
paste
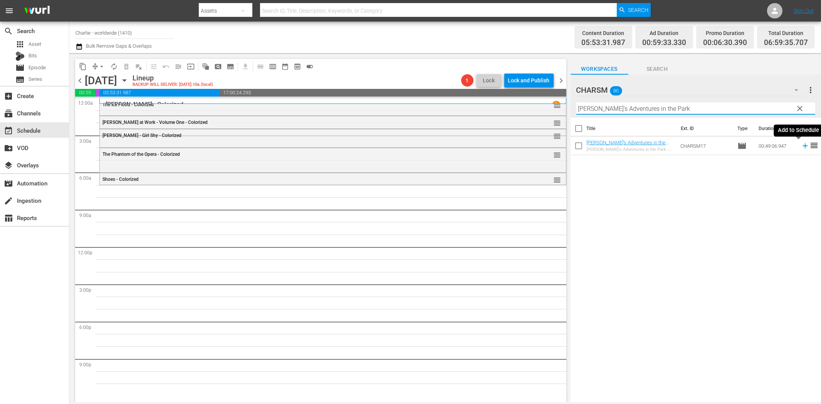
click at [802, 146] on icon at bounding box center [804, 146] width 5 height 5
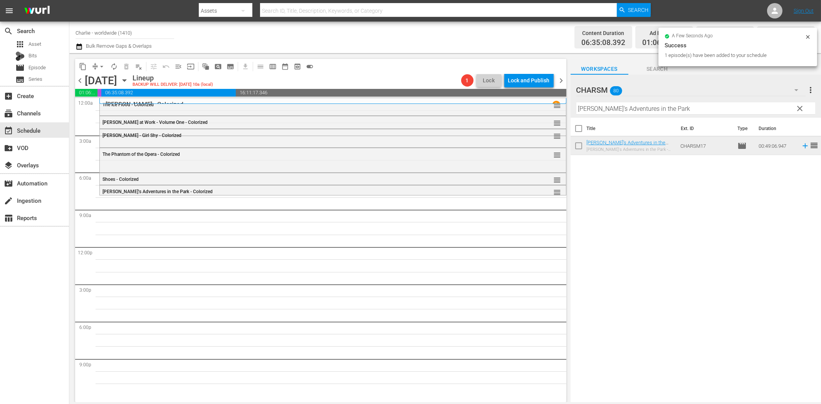
click at [634, 111] on input "[PERSON_NAME]'s Adventures in the Park" at bounding box center [695, 108] width 239 height 12
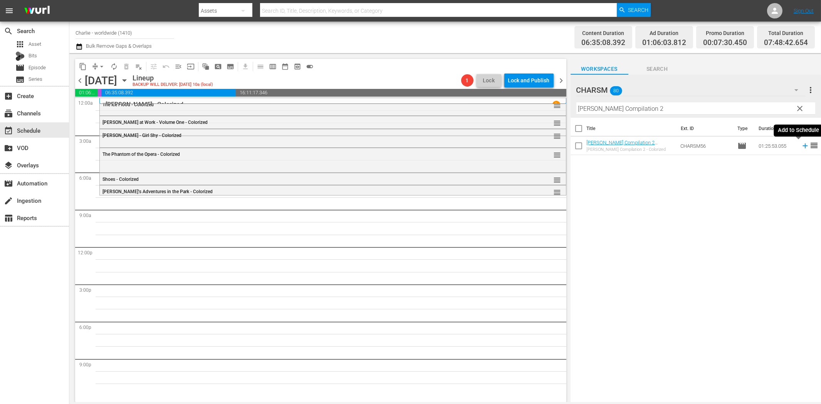
click at [802, 146] on icon at bounding box center [804, 146] width 5 height 5
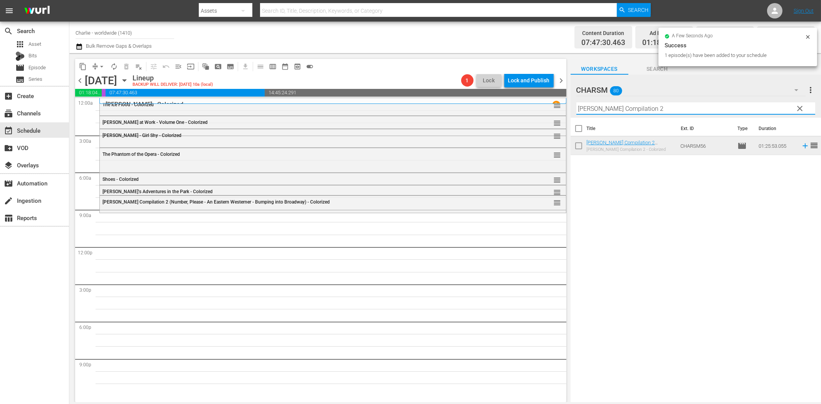
click at [620, 111] on input "[PERSON_NAME] Compilation 2" at bounding box center [695, 108] width 239 height 12
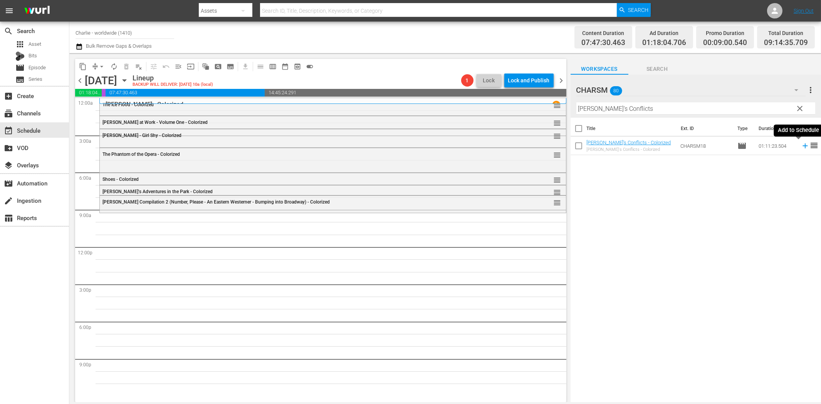
click at [800, 144] on icon at bounding box center [804, 146] width 8 height 8
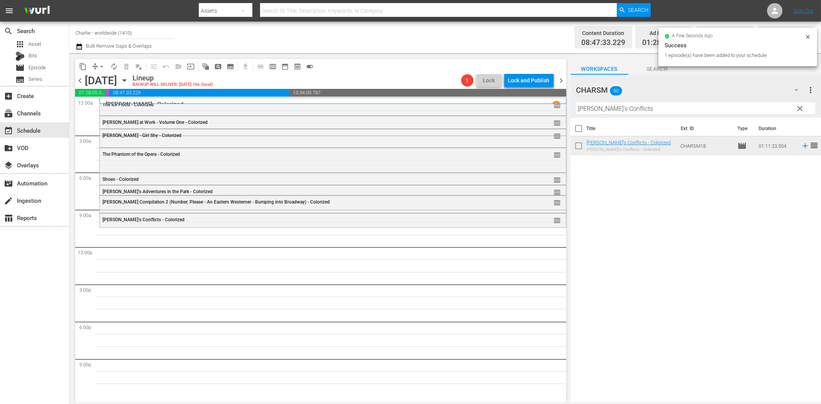
click at [584, 112] on input "[PERSON_NAME]'s Conflicts" at bounding box center [695, 108] width 239 height 12
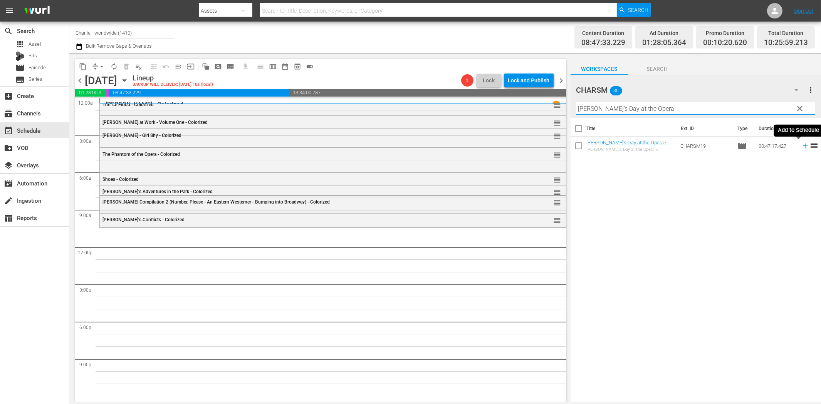
click at [800, 148] on icon at bounding box center [804, 146] width 8 height 8
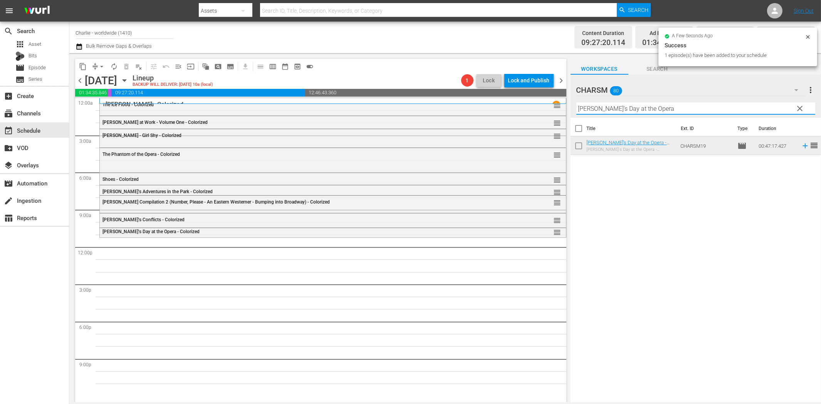
click at [621, 109] on input "[PERSON_NAME]'s Day at the Opera" at bounding box center [695, 108] width 239 height 12
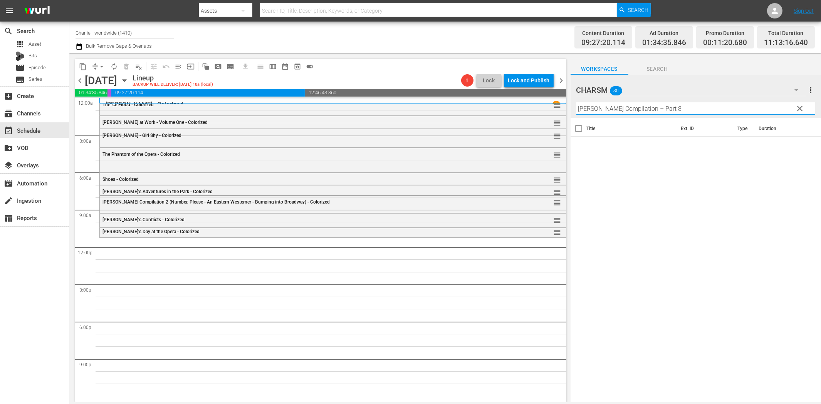
drag, startPoint x: 651, startPoint y: 110, endPoint x: 726, endPoint y: 114, distance: 74.4
click at [725, 112] on input "[PERSON_NAME] Compilation – Part 8" at bounding box center [695, 108] width 239 height 12
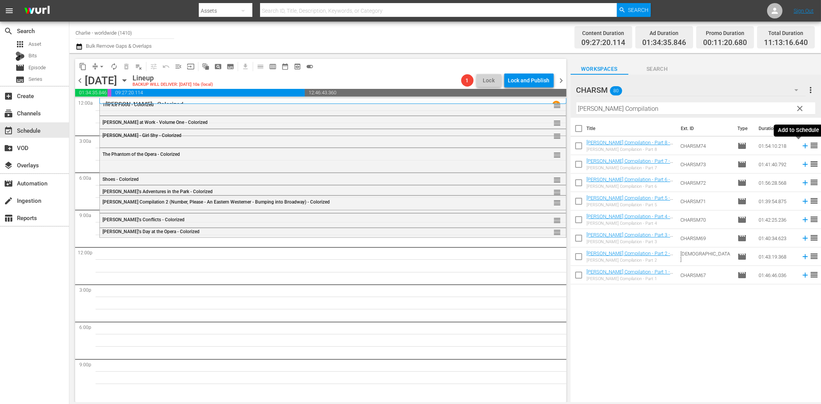
click at [800, 147] on icon at bounding box center [804, 146] width 8 height 8
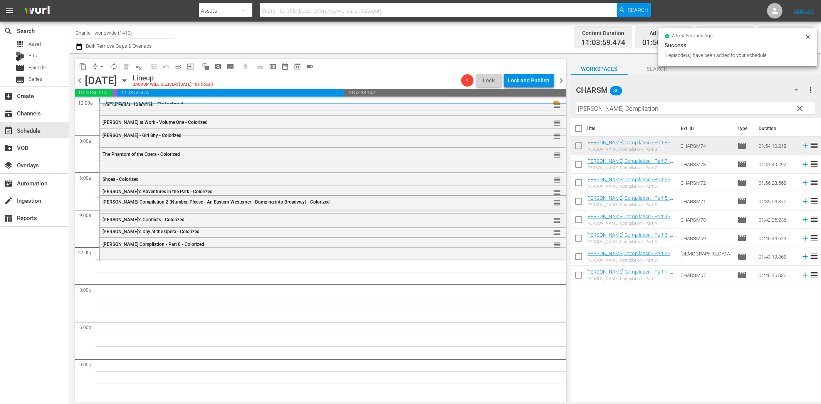
click at [692, 106] on input "[PERSON_NAME] Compilation" at bounding box center [695, 108] width 239 height 12
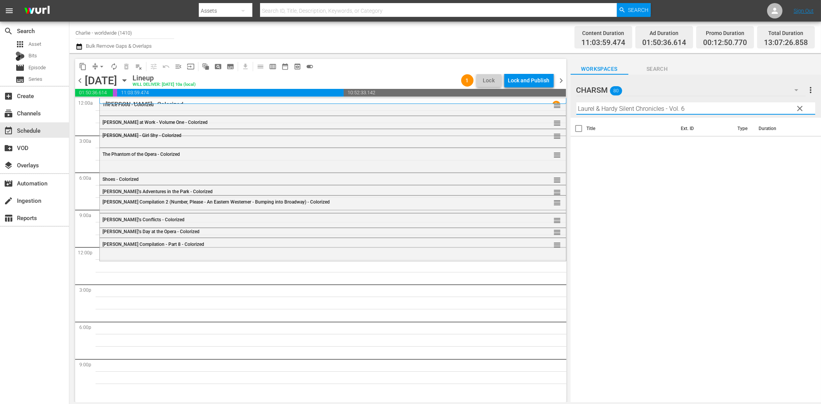
drag, startPoint x: 664, startPoint y: 109, endPoint x: 744, endPoint y: 113, distance: 80.2
click at [744, 113] on input "Laurel & Hardy Silent Chronicles - Vol. 6" at bounding box center [695, 108] width 239 height 12
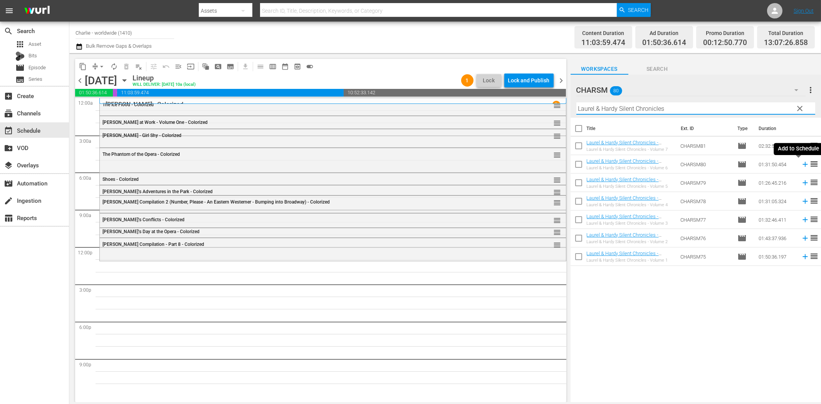
click at [802, 163] on icon at bounding box center [804, 164] width 5 height 5
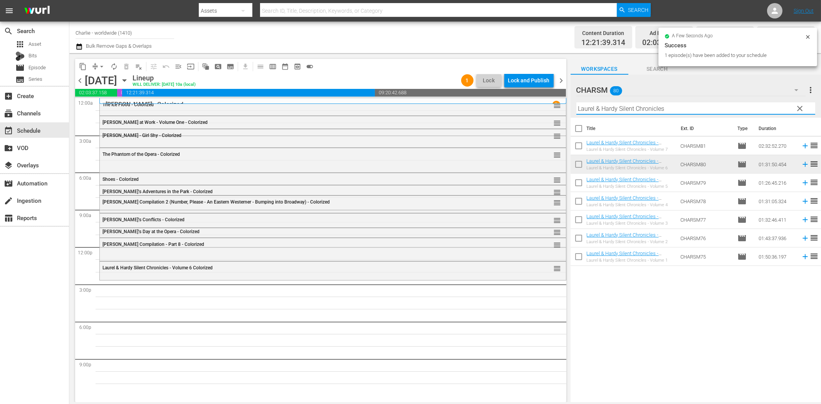
click at [707, 110] on input "Laurel & Hardy Silent Chronicles" at bounding box center [695, 108] width 239 height 12
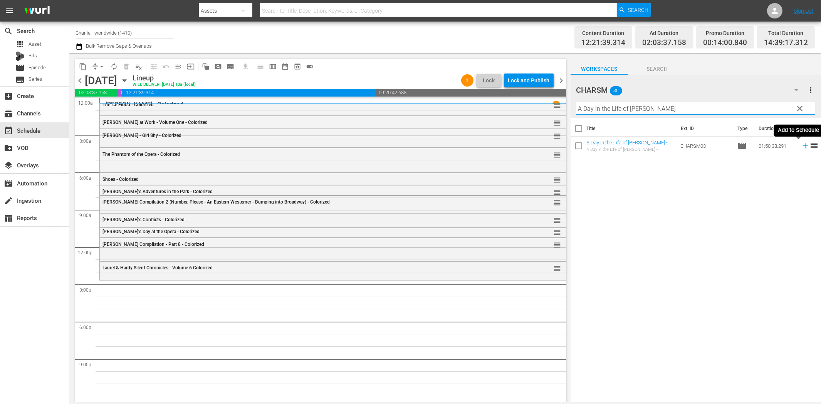
click at [802, 146] on icon at bounding box center [804, 146] width 5 height 5
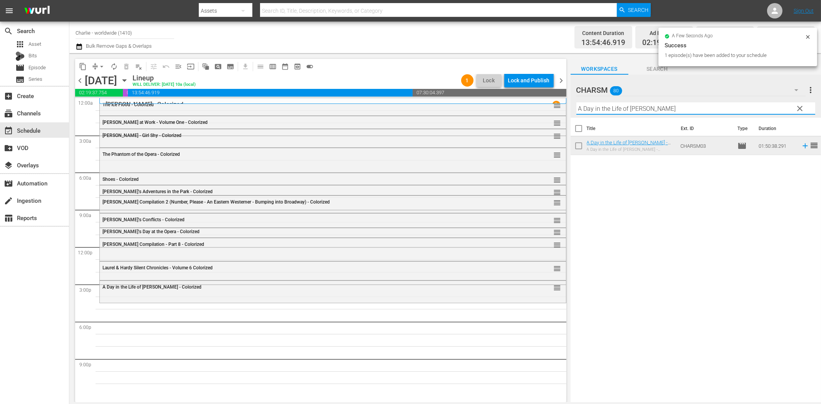
click at [613, 109] on input "A Day in the Life of [PERSON_NAME]" at bounding box center [695, 108] width 239 height 12
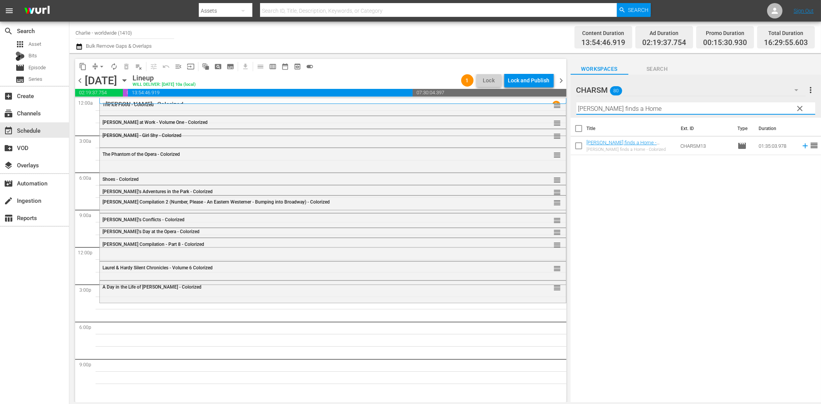
drag, startPoint x: 797, startPoint y: 145, endPoint x: 793, endPoint y: 147, distance: 4.1
click at [800, 145] on icon at bounding box center [804, 146] width 8 height 8
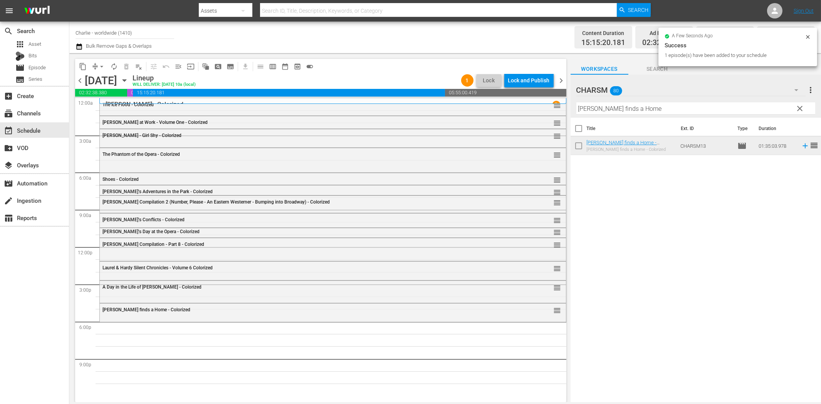
click at [664, 109] on input "[PERSON_NAME] finds a Home" at bounding box center [695, 108] width 239 height 12
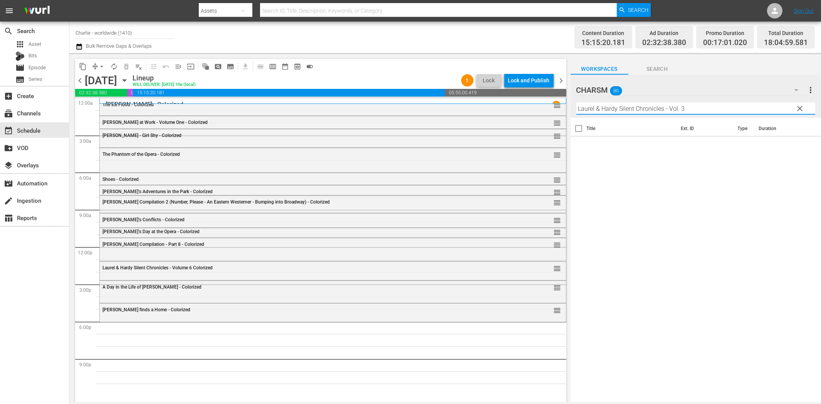
drag, startPoint x: 668, startPoint y: 109, endPoint x: 730, endPoint y: 102, distance: 62.0
click at [729, 102] on input "Laurel & Hardy Silent Chronicles - Vol. 3" at bounding box center [695, 108] width 239 height 12
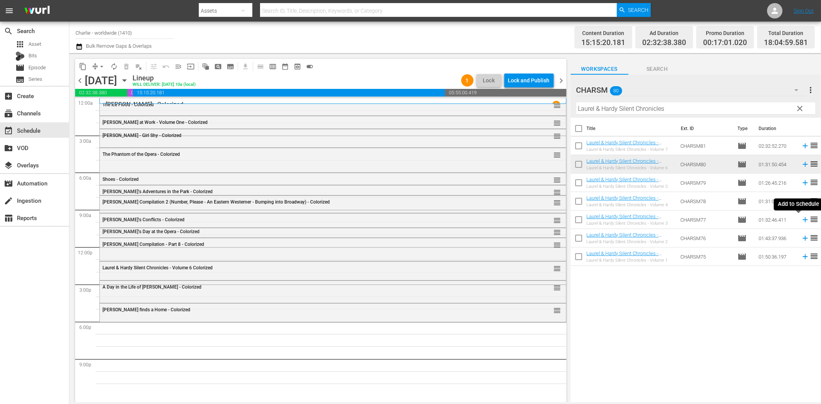
click at [800, 221] on icon at bounding box center [804, 220] width 8 height 8
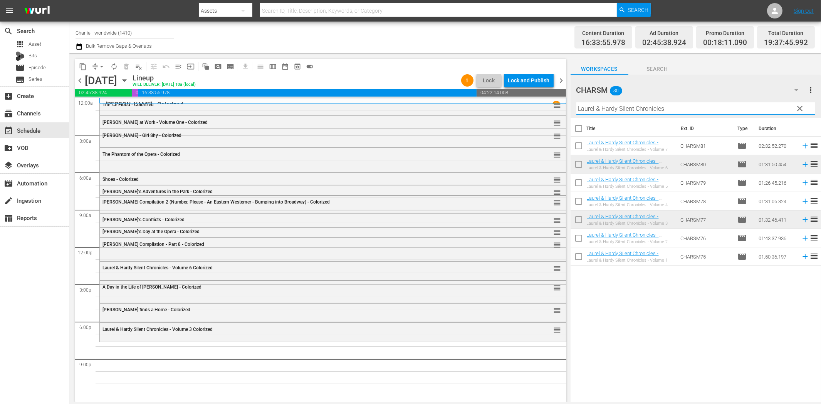
click at [641, 111] on input "Laurel & Hardy Silent Chronicles" at bounding box center [695, 108] width 239 height 12
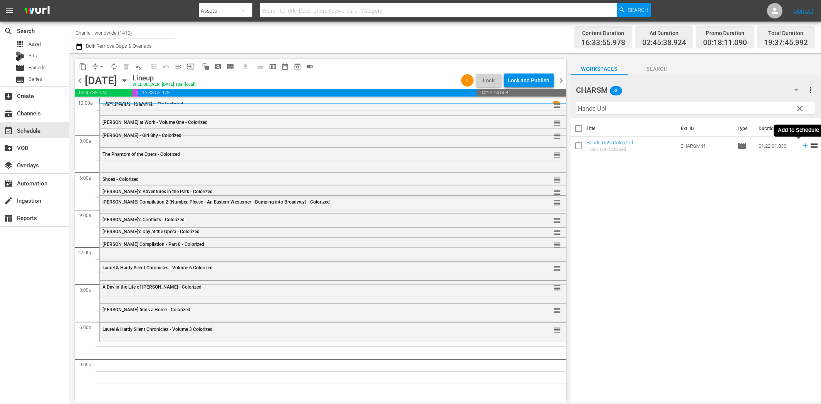
click at [800, 145] on icon at bounding box center [804, 146] width 8 height 8
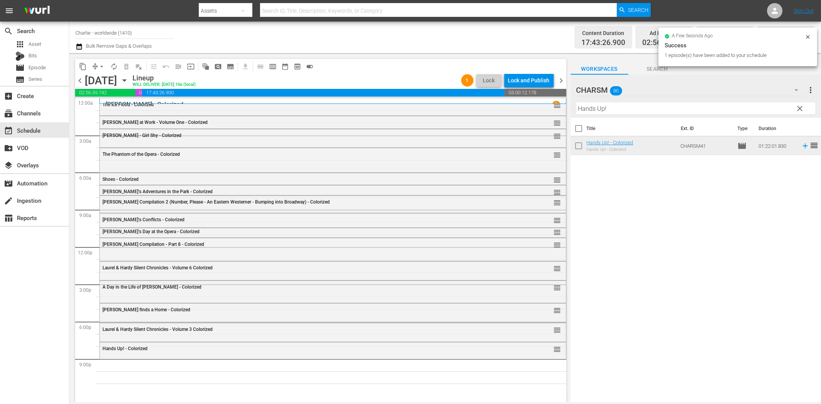
click at [615, 110] on input "Hands Up!" at bounding box center [695, 108] width 239 height 12
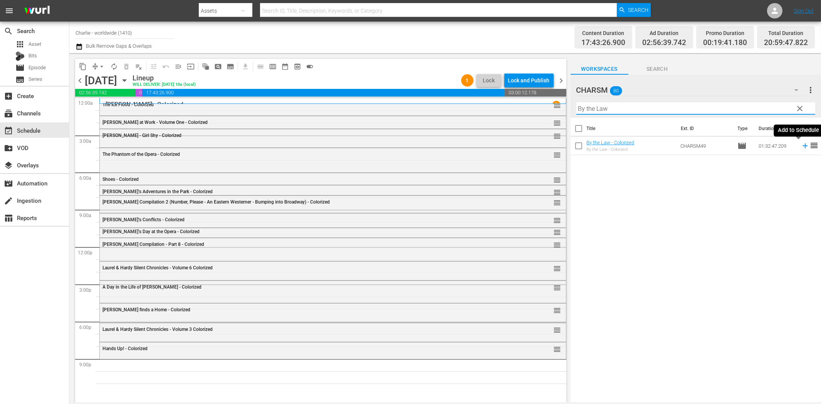
click at [800, 145] on icon at bounding box center [804, 146] width 8 height 8
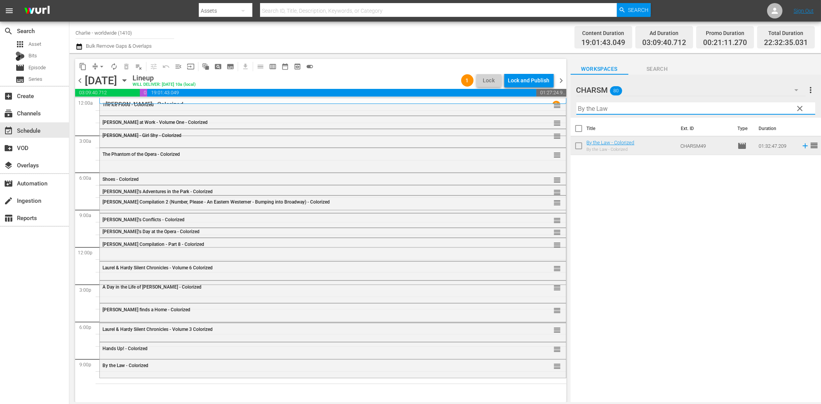
click at [633, 107] on input "By the Law" at bounding box center [695, 108] width 239 height 12
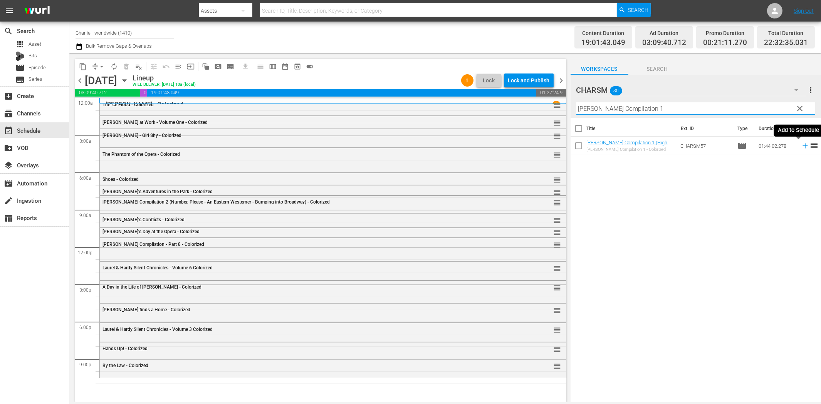
type input "[PERSON_NAME] Compilation 1"
click at [800, 147] on icon at bounding box center [804, 146] width 8 height 8
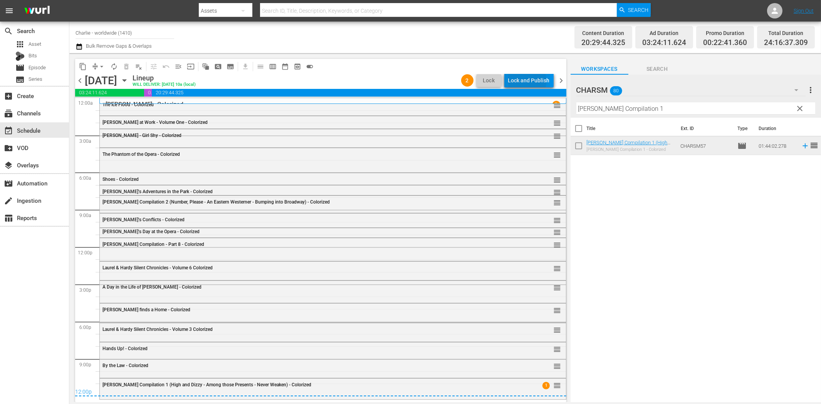
click at [520, 81] on div "Lock and Publish" at bounding box center [529, 81] width 42 height 14
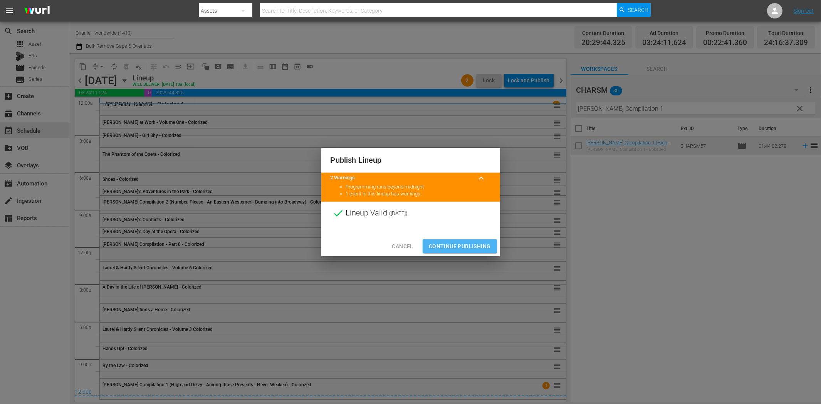
click at [455, 243] on span "Continue Publishing" at bounding box center [460, 247] width 62 height 10
